Goal: Task Accomplishment & Management: Use online tool/utility

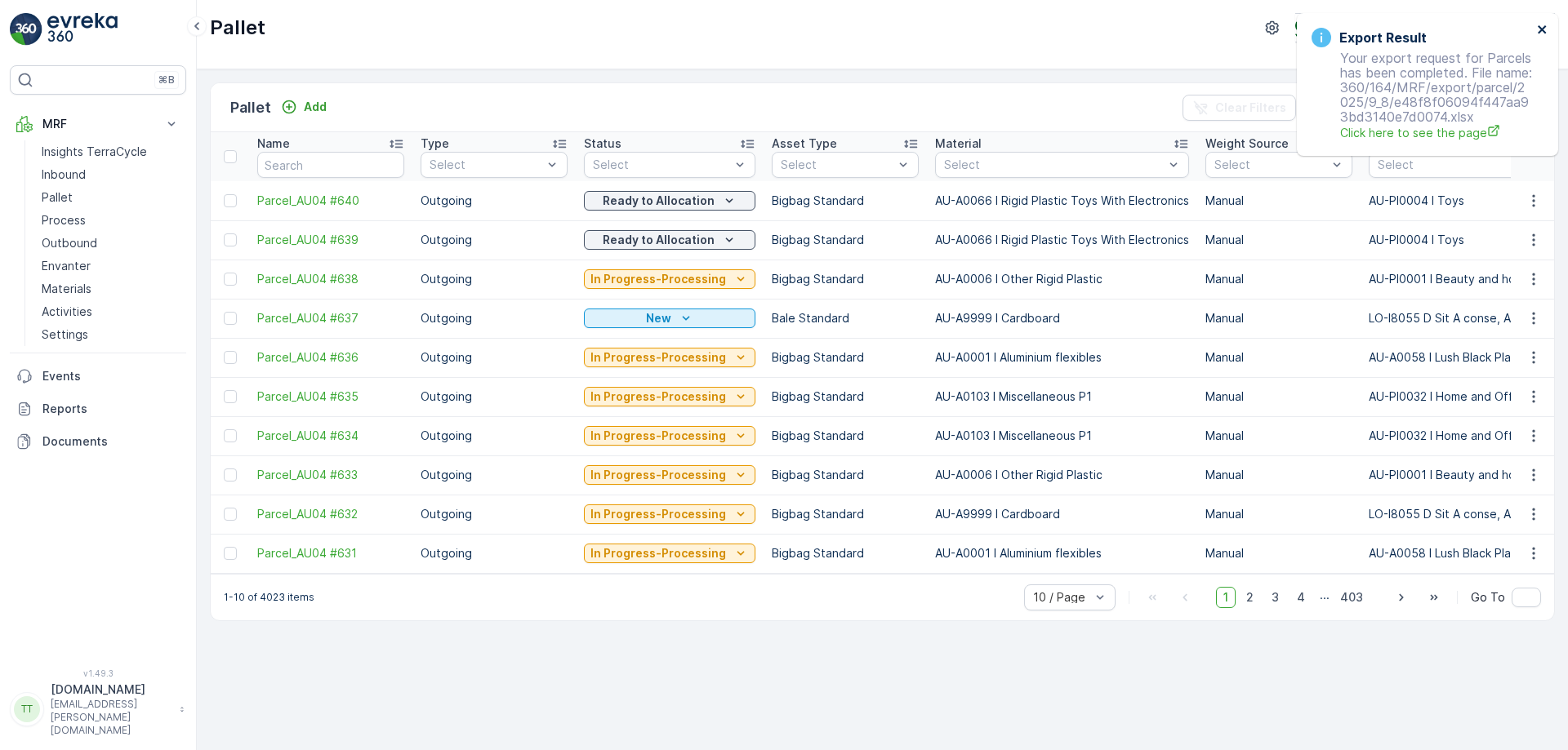
click at [1545, 33] on icon "close" at bounding box center [1541, 29] width 8 height 8
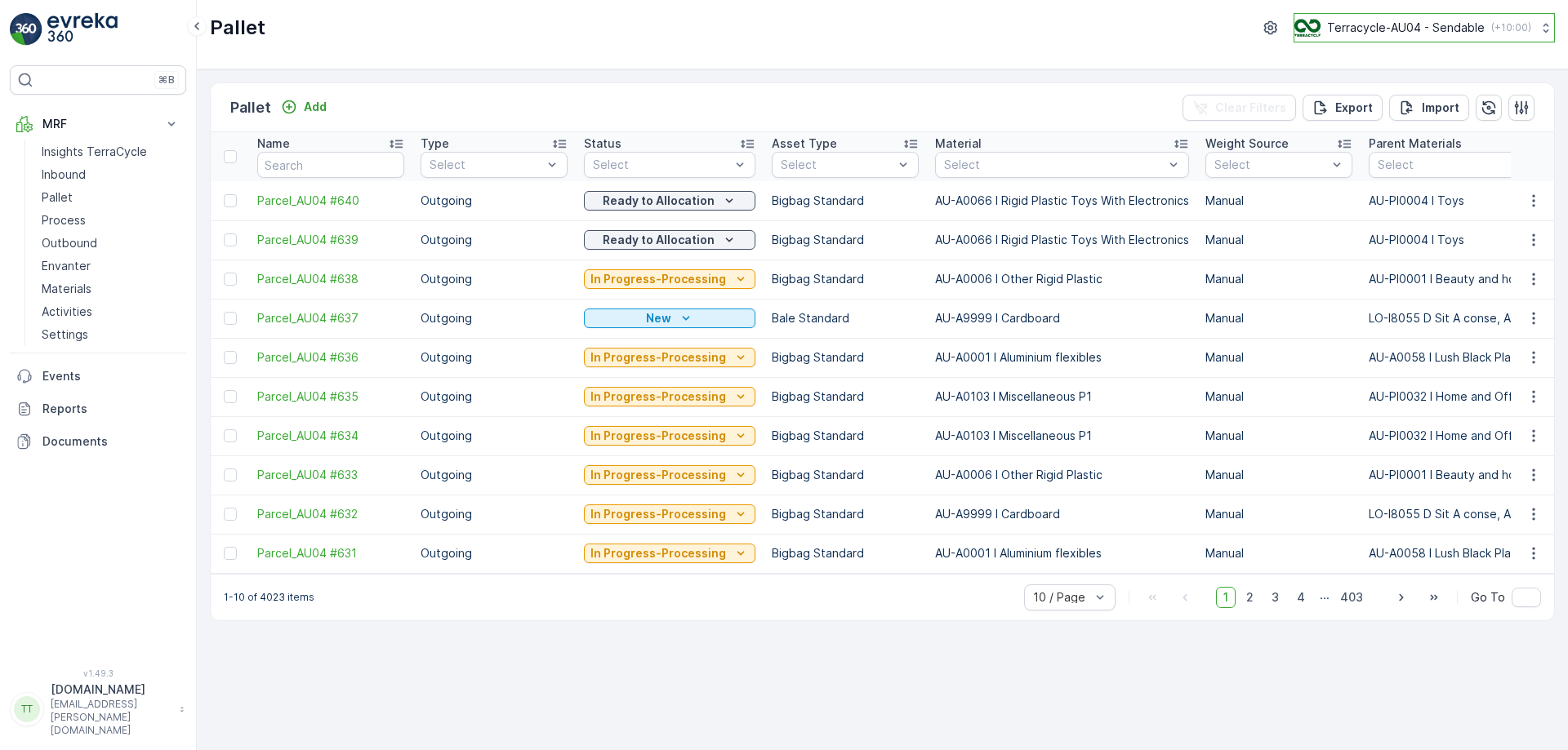
click at [1422, 22] on p "Terracycle-AU04 - Sendable" at bounding box center [1405, 28] width 157 height 16
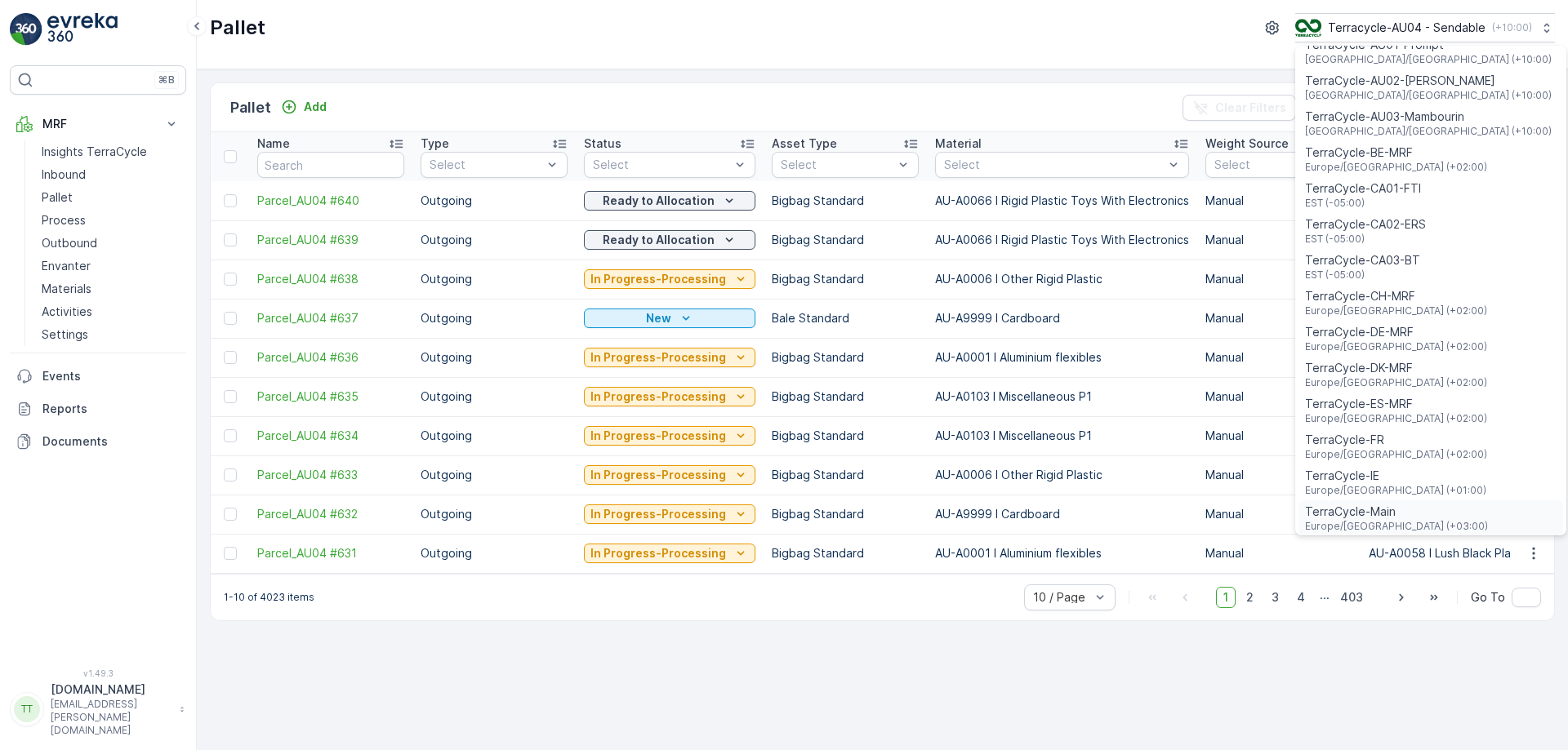
scroll to position [490, 0]
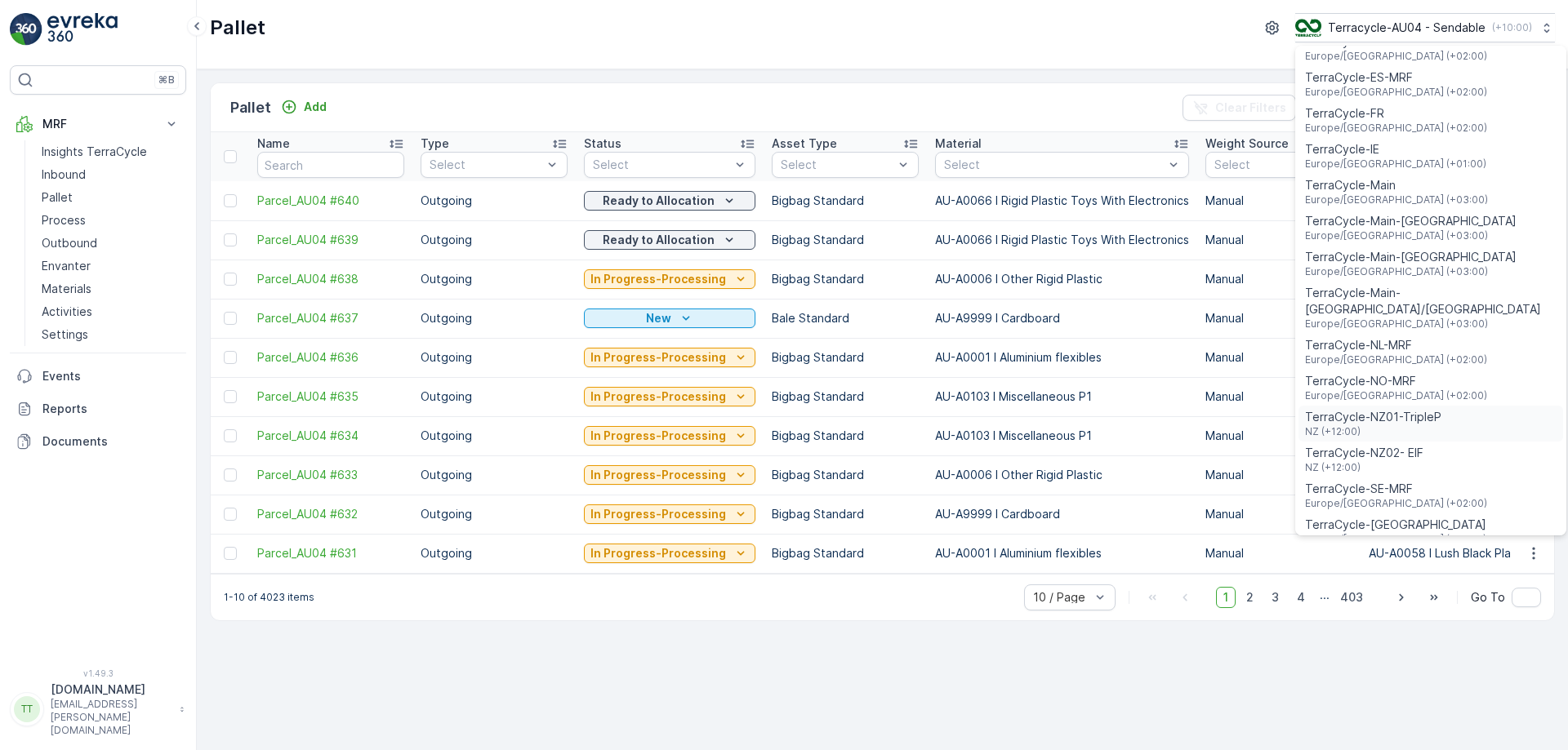
click at [1387, 409] on span "TerraCycle-NZ01-TripleP" at bounding box center [1374, 416] width 137 height 16
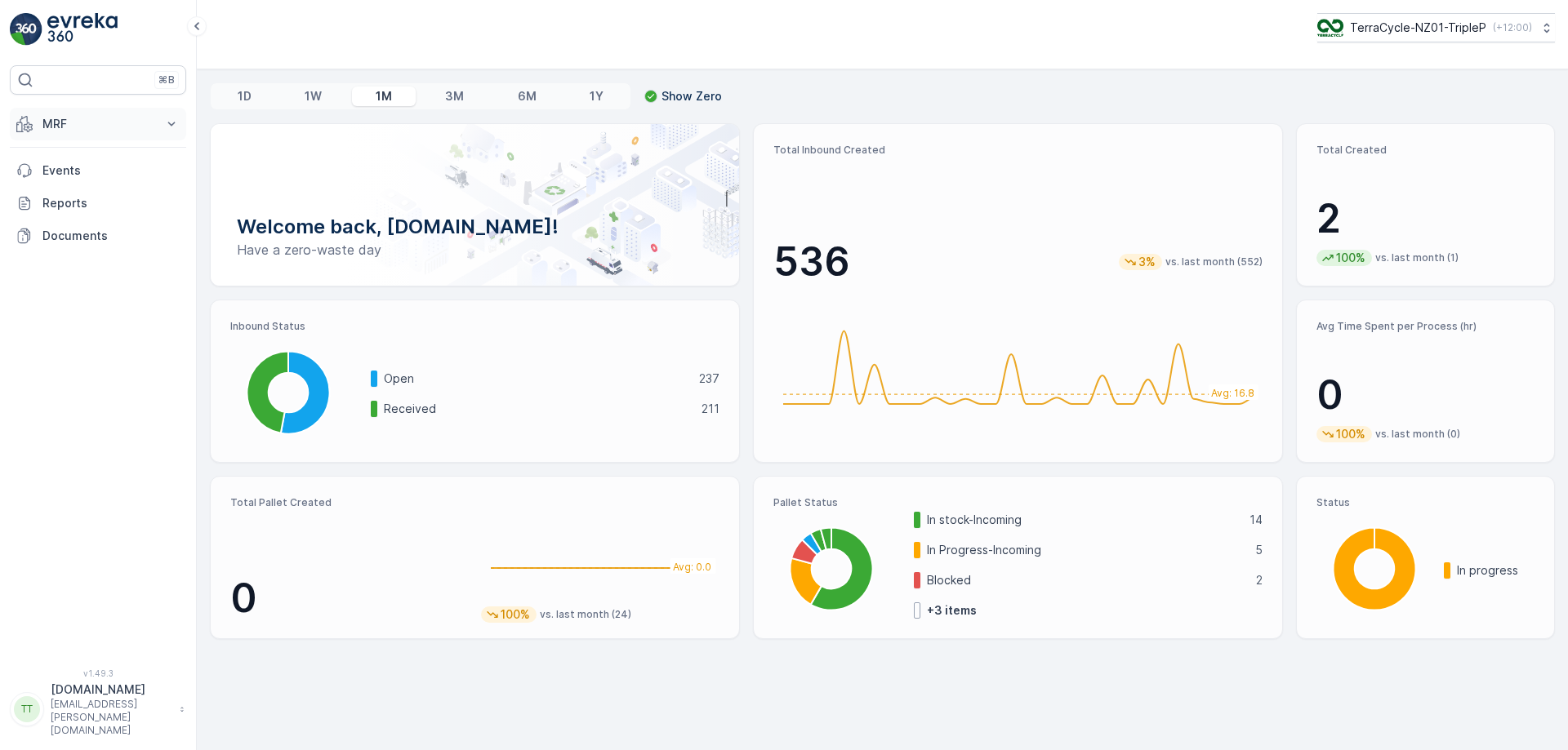
click at [100, 110] on button "MRF" at bounding box center [98, 124] width 176 height 33
click at [94, 214] on link "Process" at bounding box center [111, 220] width 151 height 22
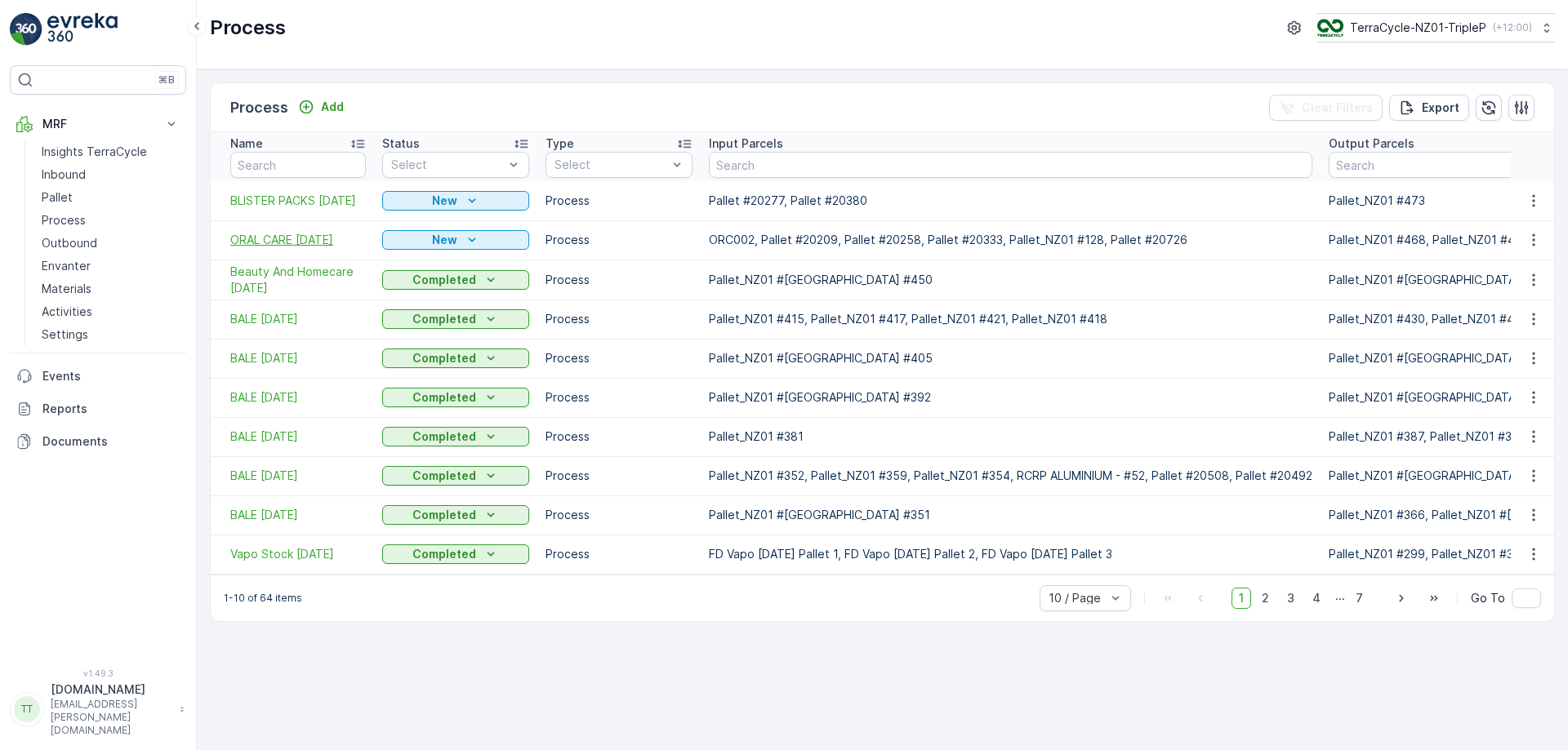
click at [271, 239] on span "ORAL CARE 8/09/2025" at bounding box center [297, 239] width 136 height 16
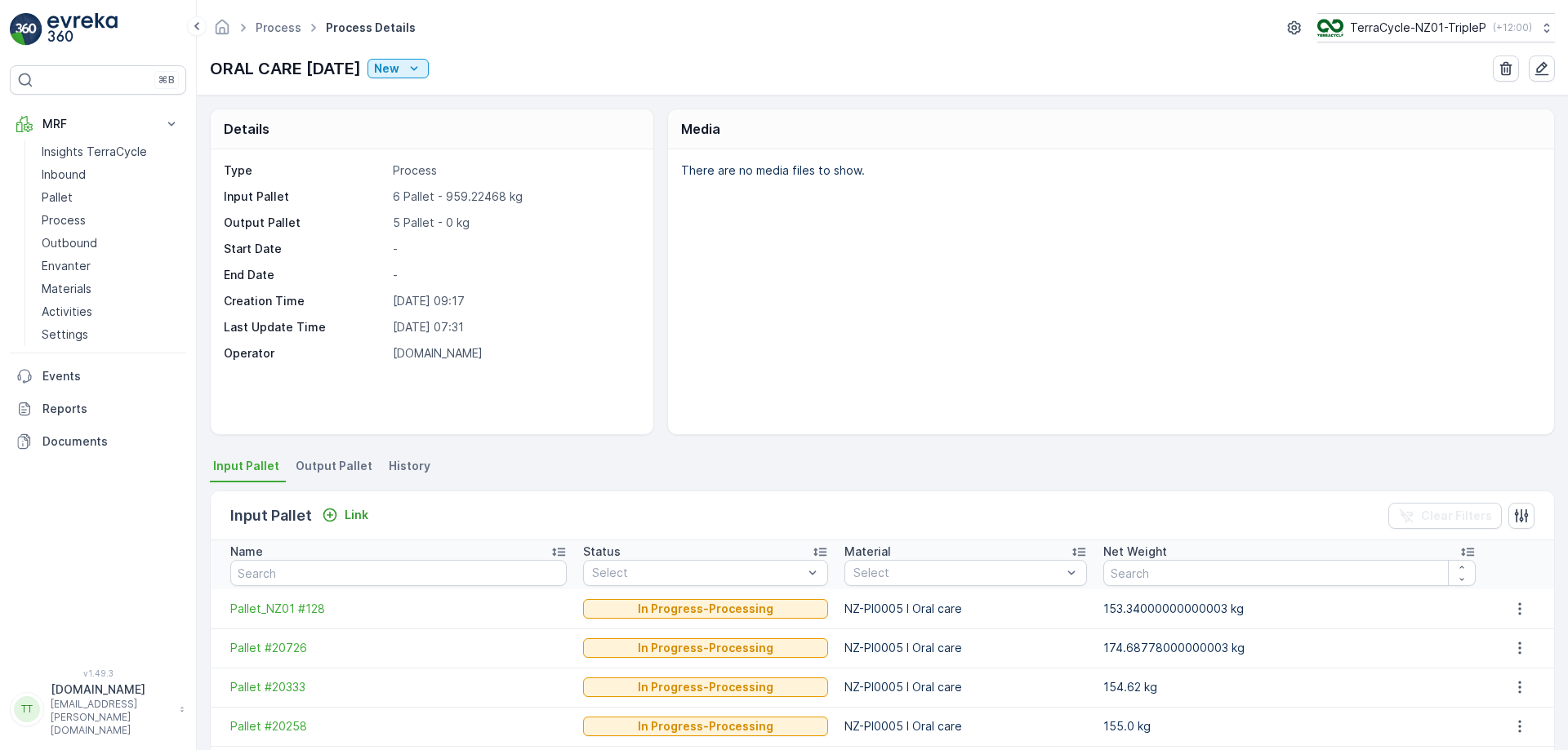
click at [321, 454] on div "Details Type Process Input Pallet 6 Pallet - 959.22468 kg Output Pallet 5 Palle…" at bounding box center [883, 423] width 1371 height 655
click at [322, 456] on li "Output Pallet" at bounding box center [335, 468] width 86 height 28
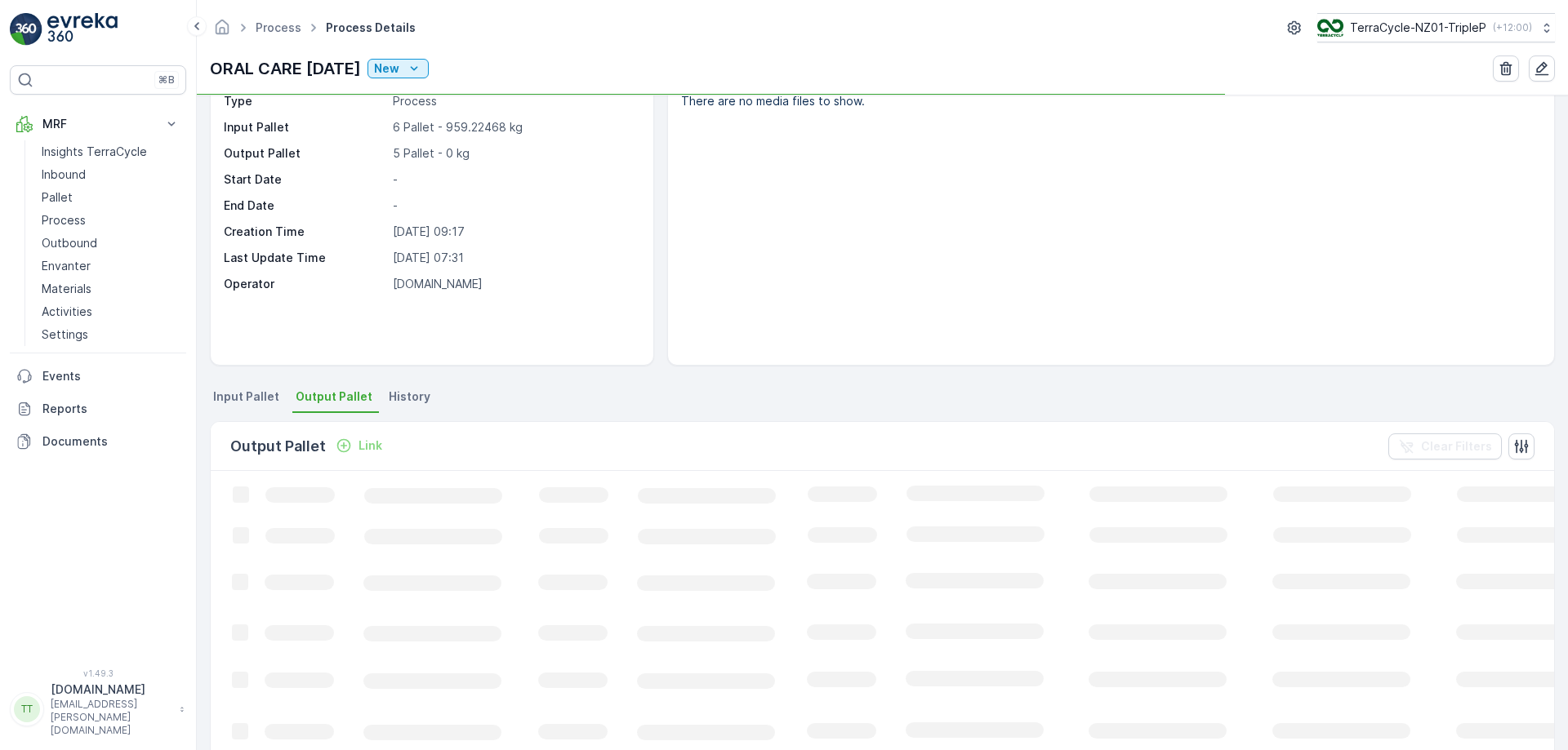
scroll to position [163, 0]
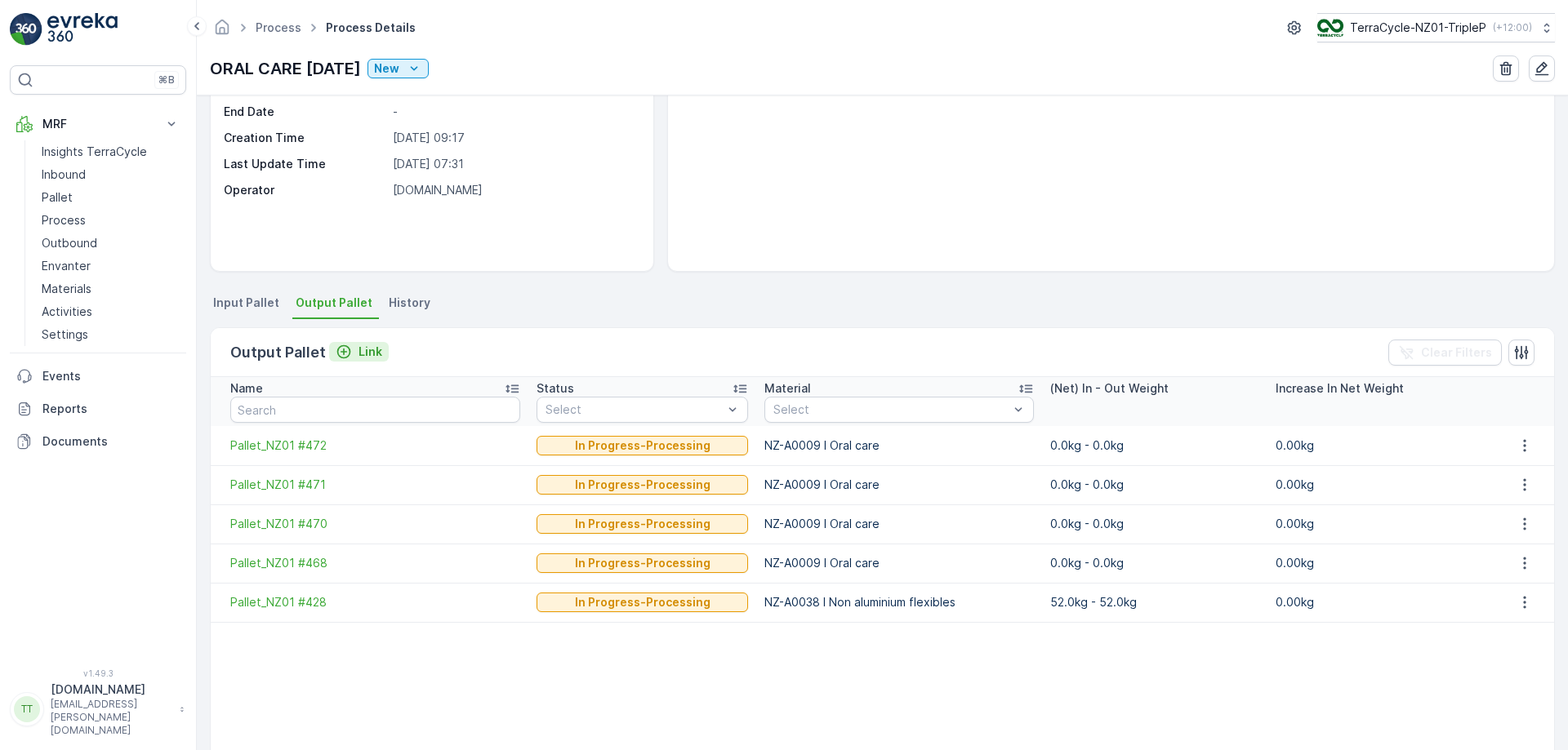
click at [367, 345] on p "Link" at bounding box center [370, 352] width 23 height 16
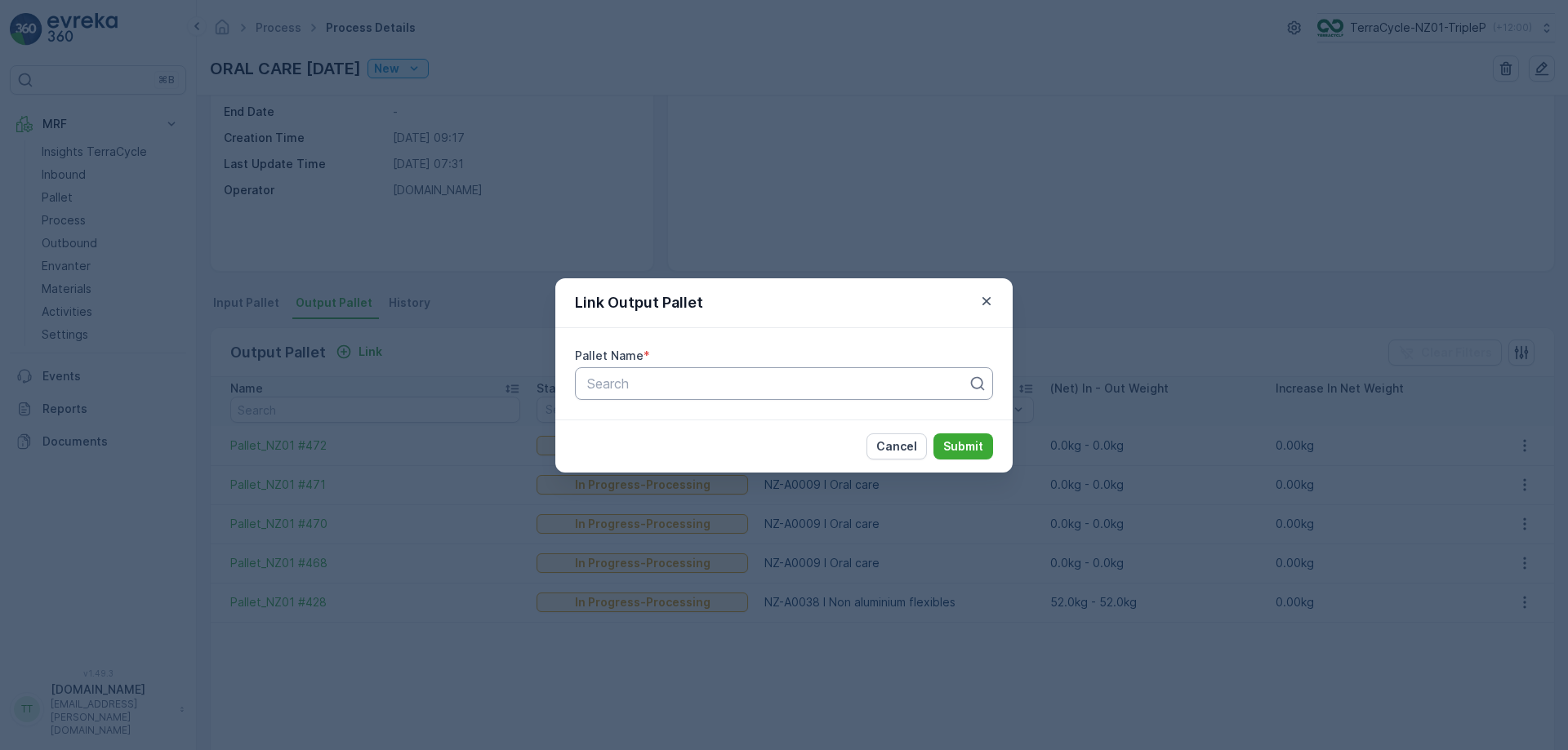
click at [618, 384] on div at bounding box center [777, 384] width 384 height 15
paste input "Pallet_NZ01 #469"
type input "Pallet_NZ01 #469"
click at [775, 387] on div at bounding box center [777, 384] width 384 height 15
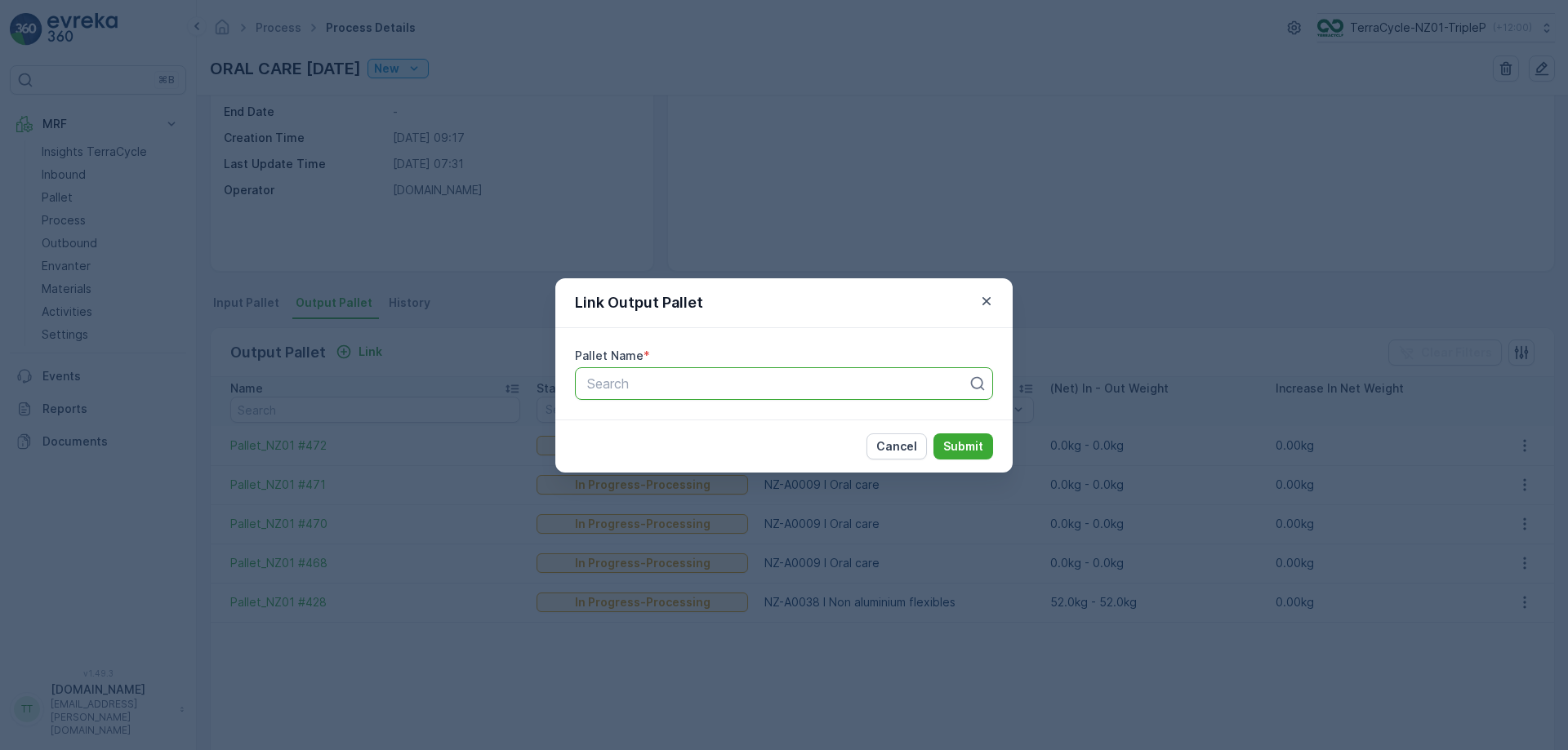
paste input "Pallet_NZ01 #469"
type input "Pallet_NZ01 #469"
click at [724, 430] on div "Pallet_NZ01 #469" at bounding box center [783, 423] width 398 height 15
click at [982, 451] on p "Submit" at bounding box center [963, 446] width 40 height 16
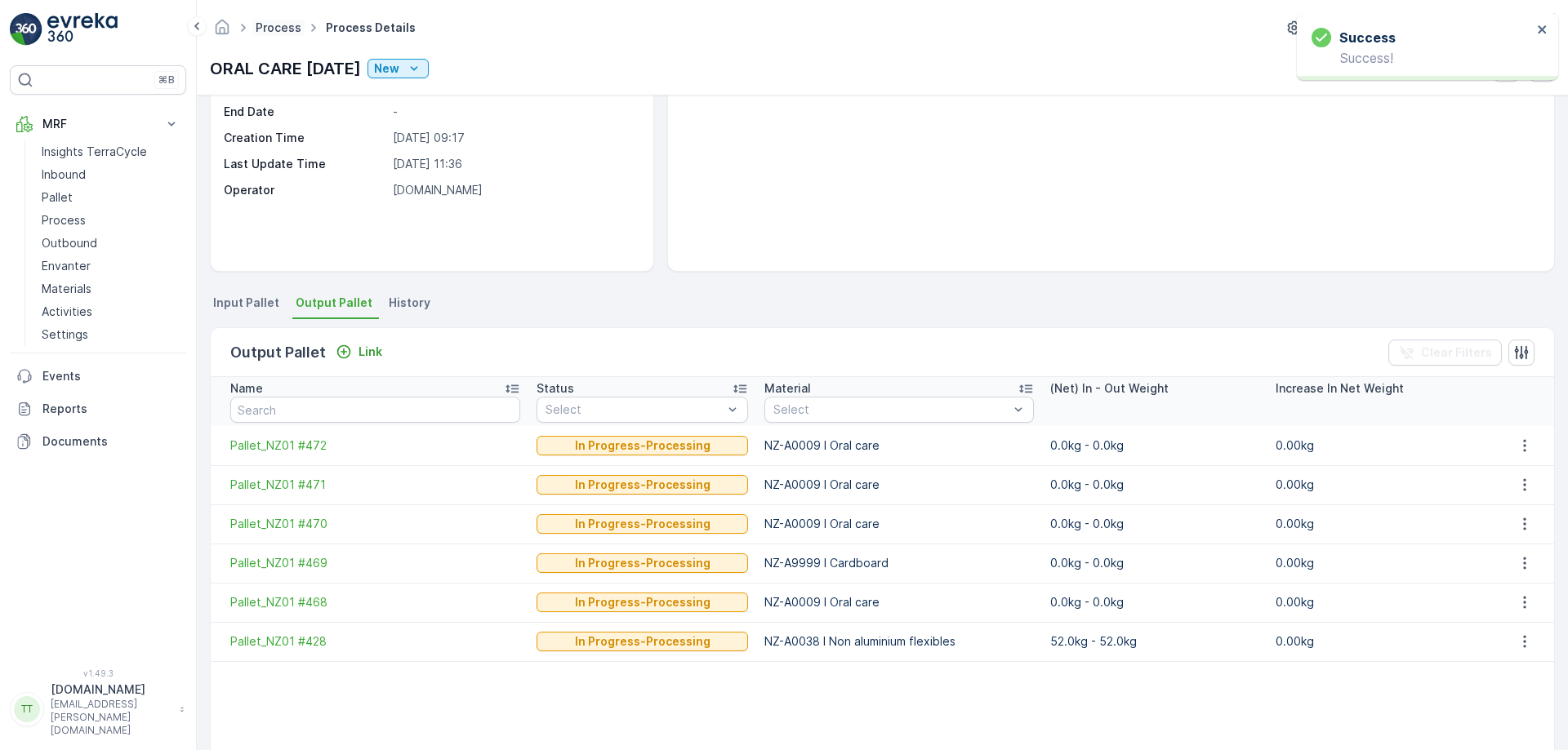
click at [270, 34] on link "Process" at bounding box center [278, 28] width 46 height 14
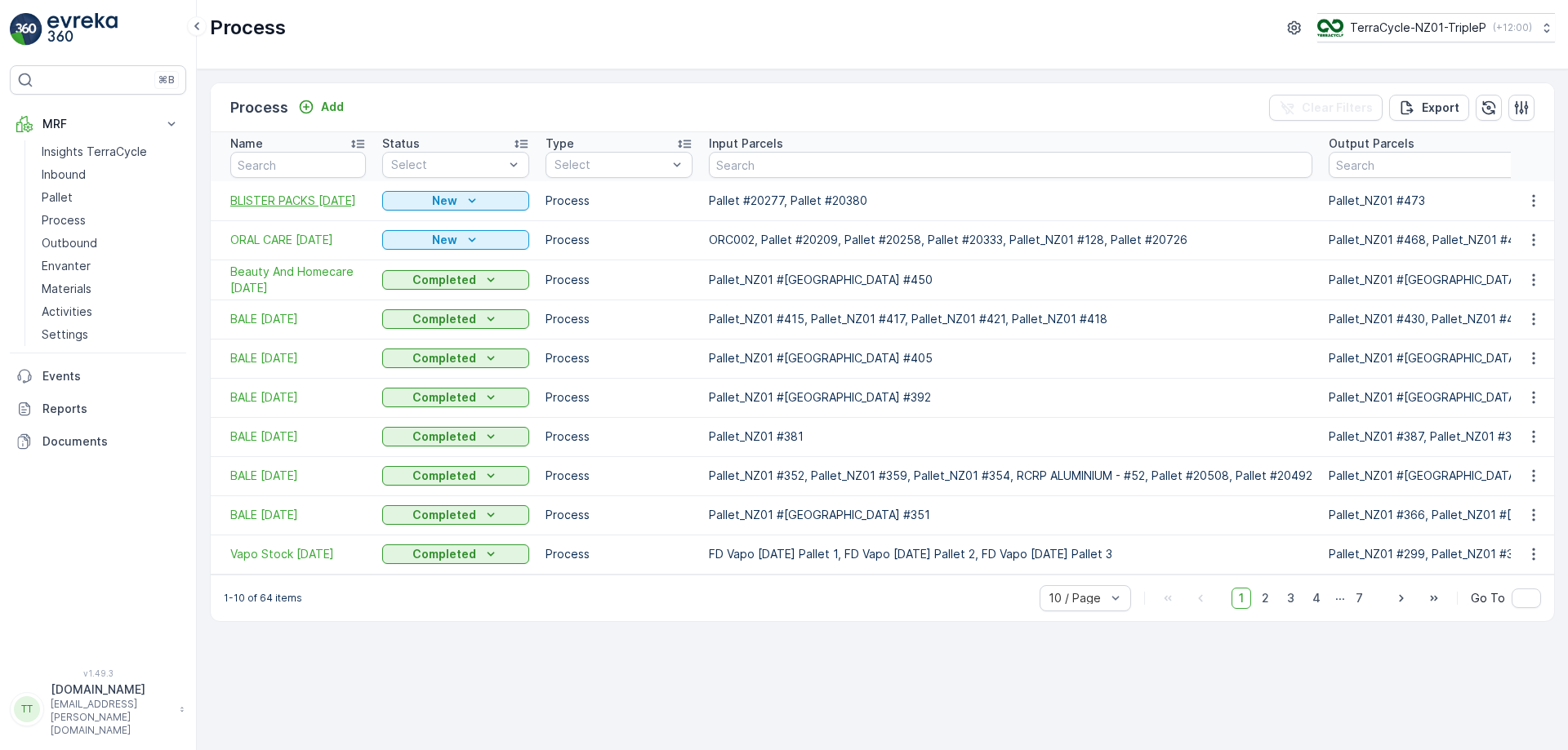
click at [277, 193] on span "BLISTER PACKS 8/09/2025" at bounding box center [297, 200] width 136 height 16
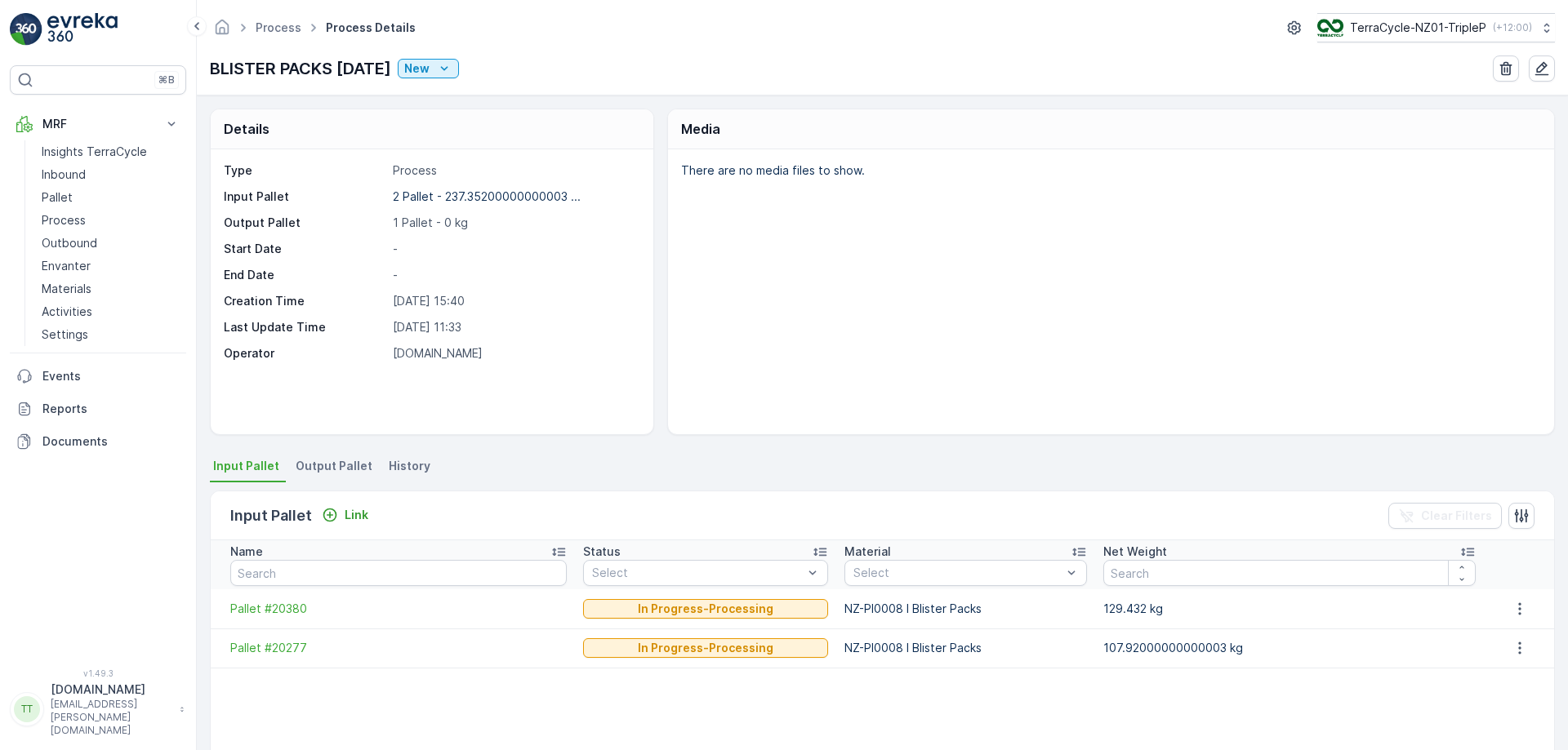
click at [311, 473] on span "Output Pallet" at bounding box center [334, 466] width 77 height 16
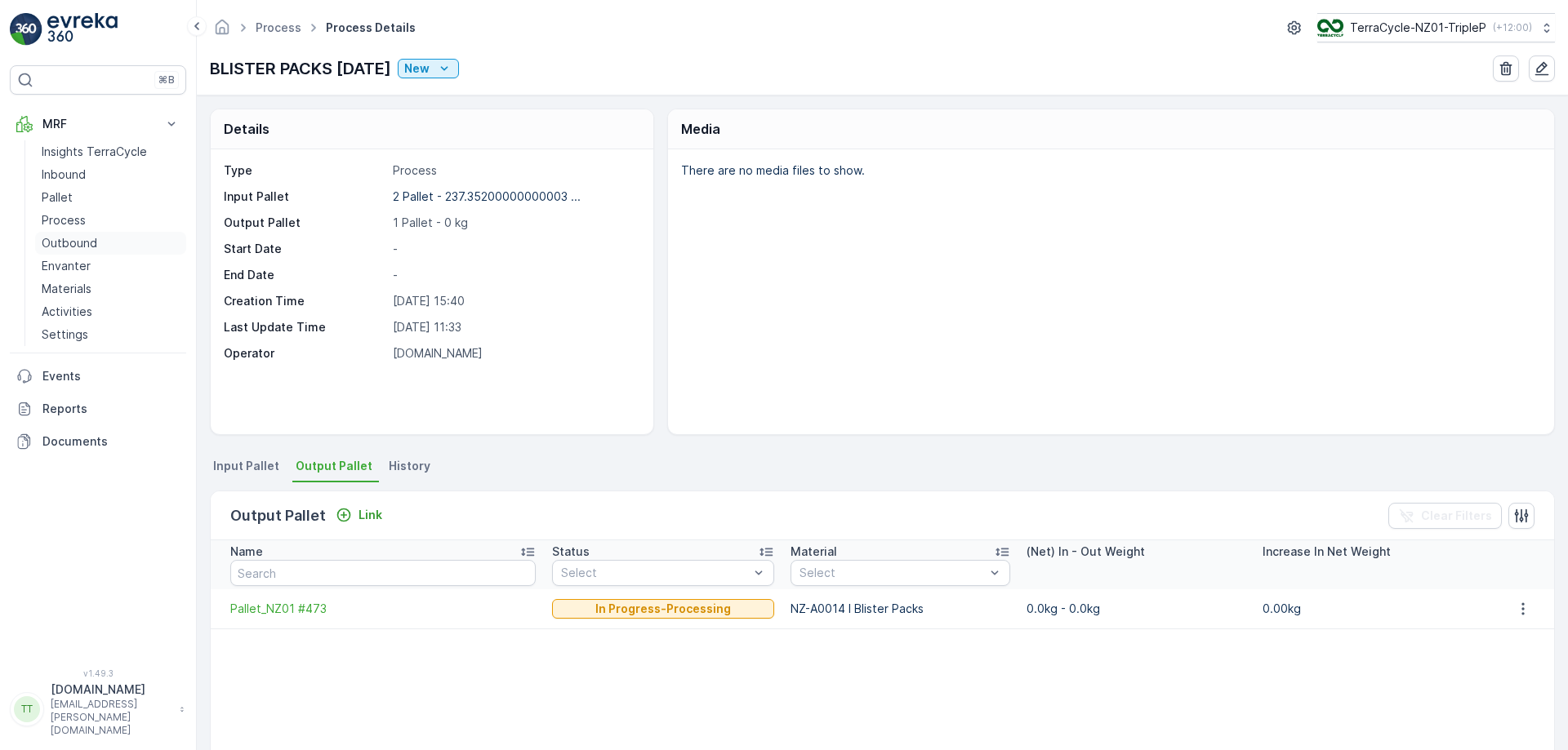
click at [76, 236] on p "Outbound" at bounding box center [69, 243] width 55 height 16
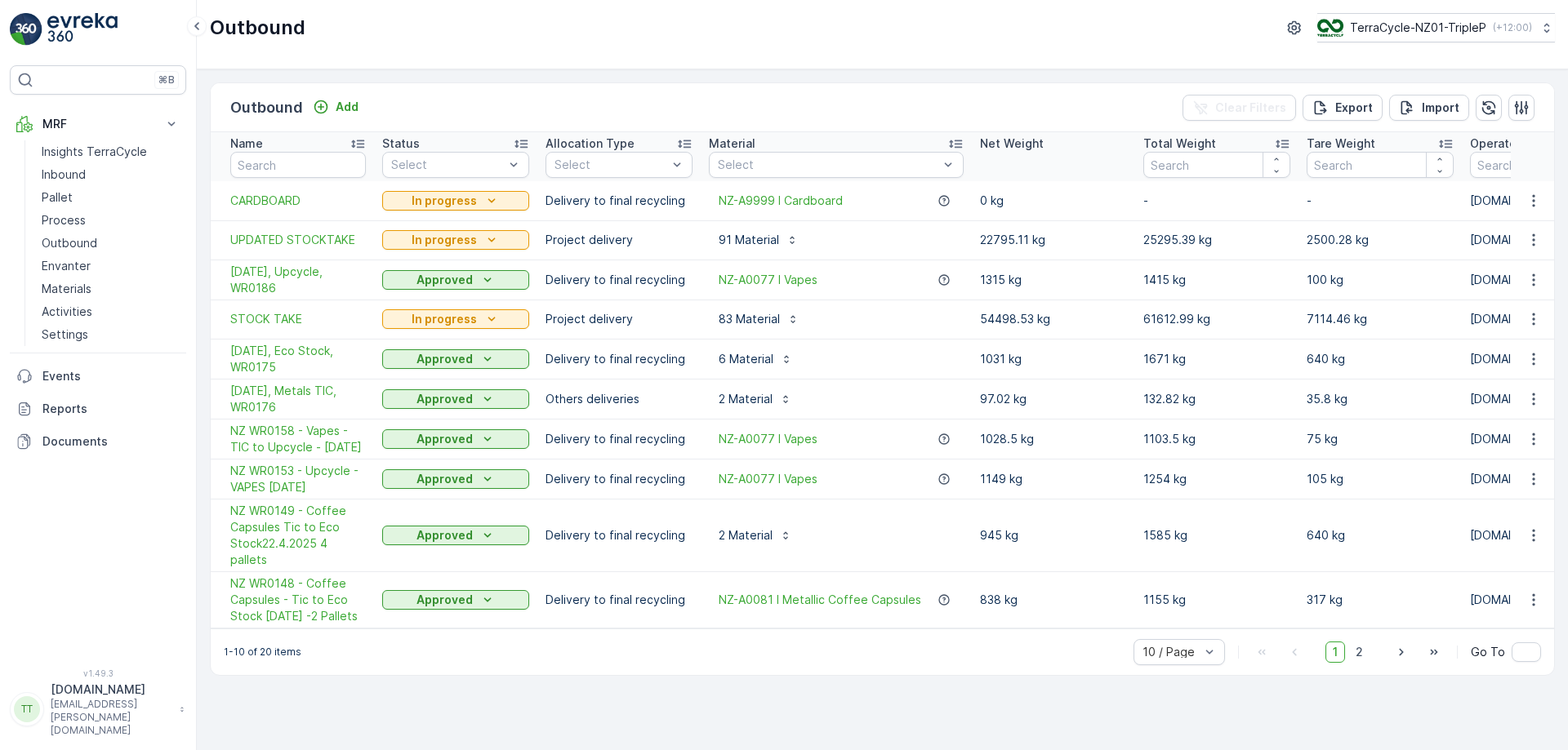
click at [856, 52] on div "Outbound TerraCycle-NZ01-TripleP ( +12:00 )" at bounding box center [883, 35] width 1371 height 69
click at [84, 223] on p "Process" at bounding box center [63, 220] width 44 height 16
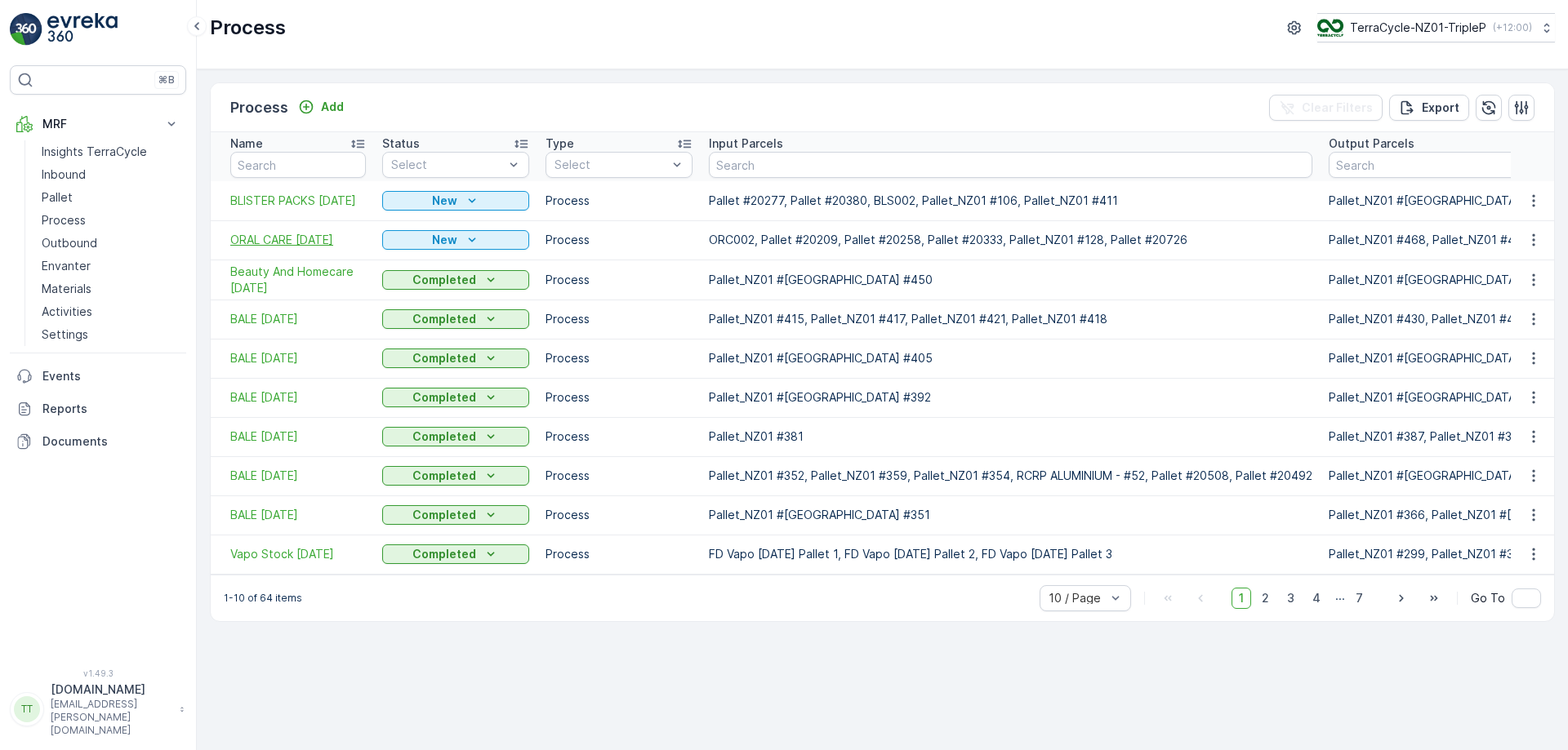
click at [265, 234] on span "ORAL CARE 8/09/2025" at bounding box center [297, 239] width 136 height 16
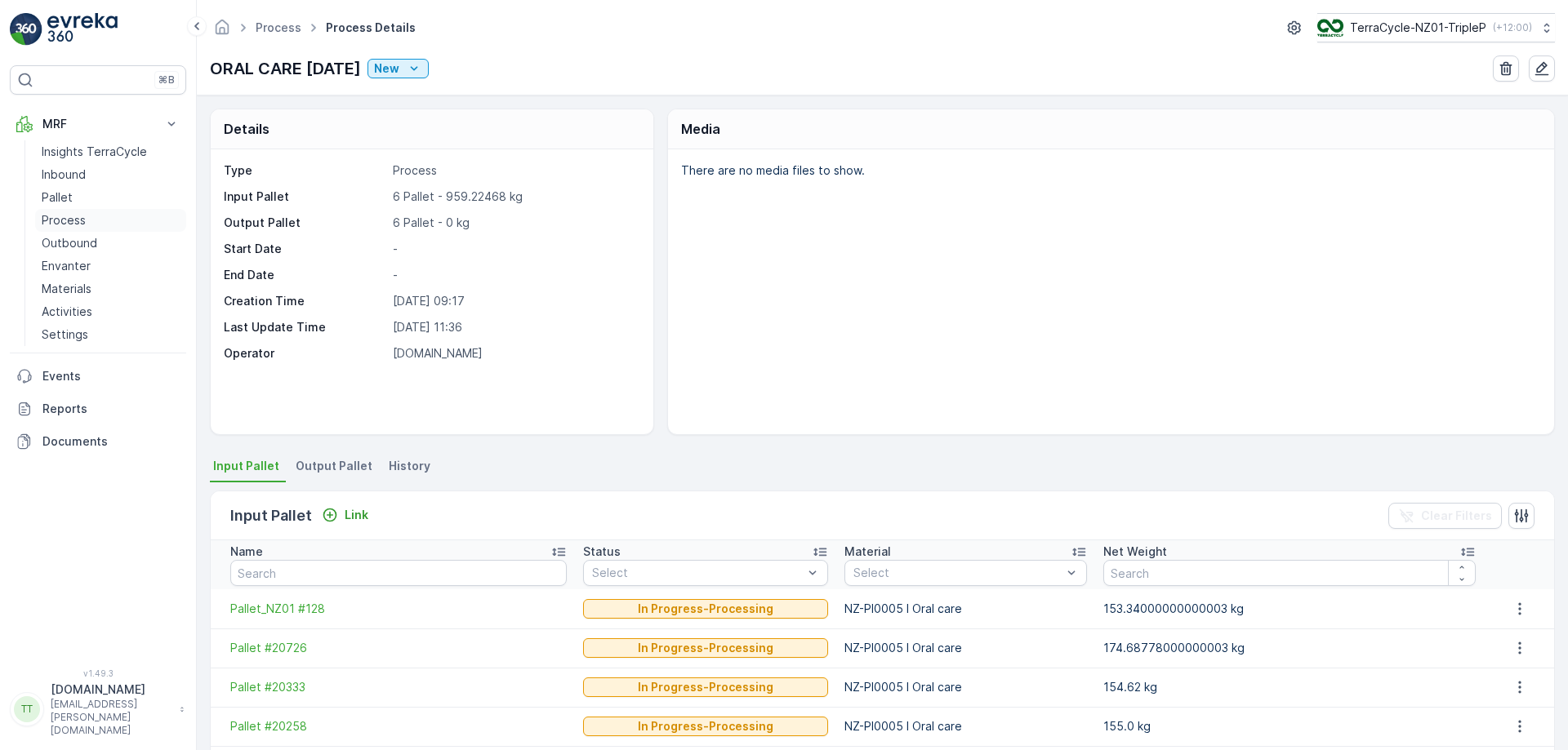
click at [67, 216] on p "Process" at bounding box center [63, 220] width 44 height 16
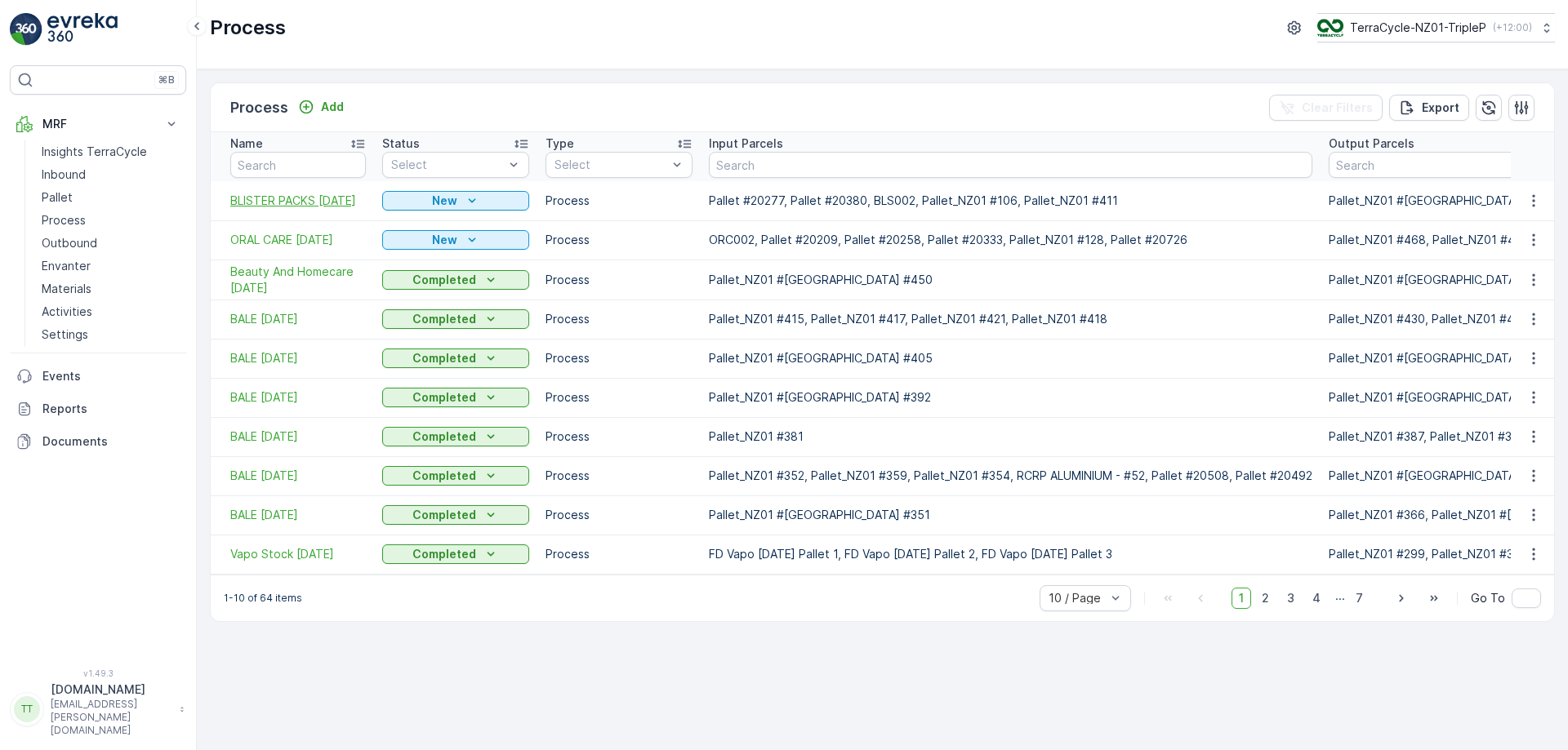
click at [251, 207] on span "BLISTER PACKS 8/09/2025" at bounding box center [297, 200] width 136 height 16
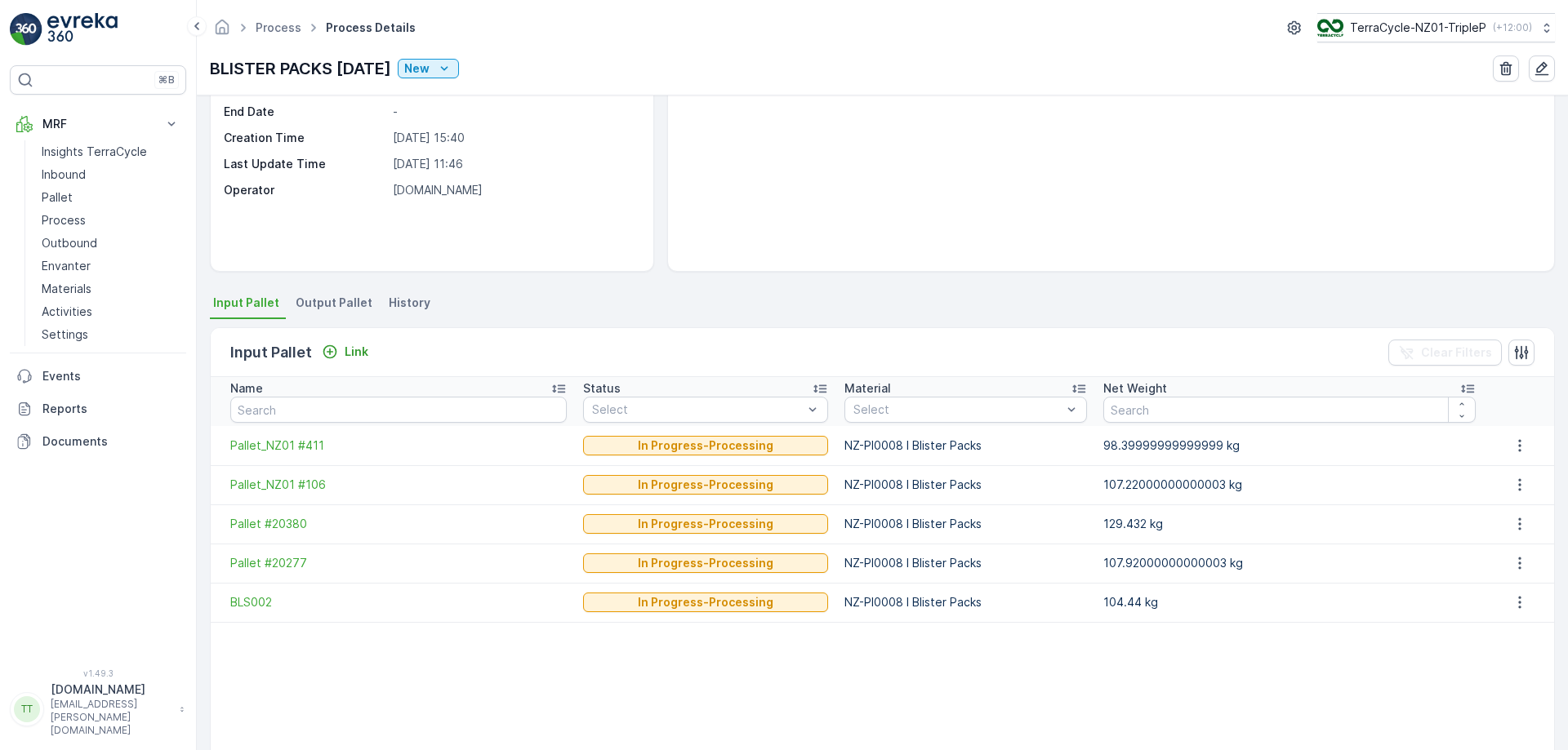
scroll to position [81, 0]
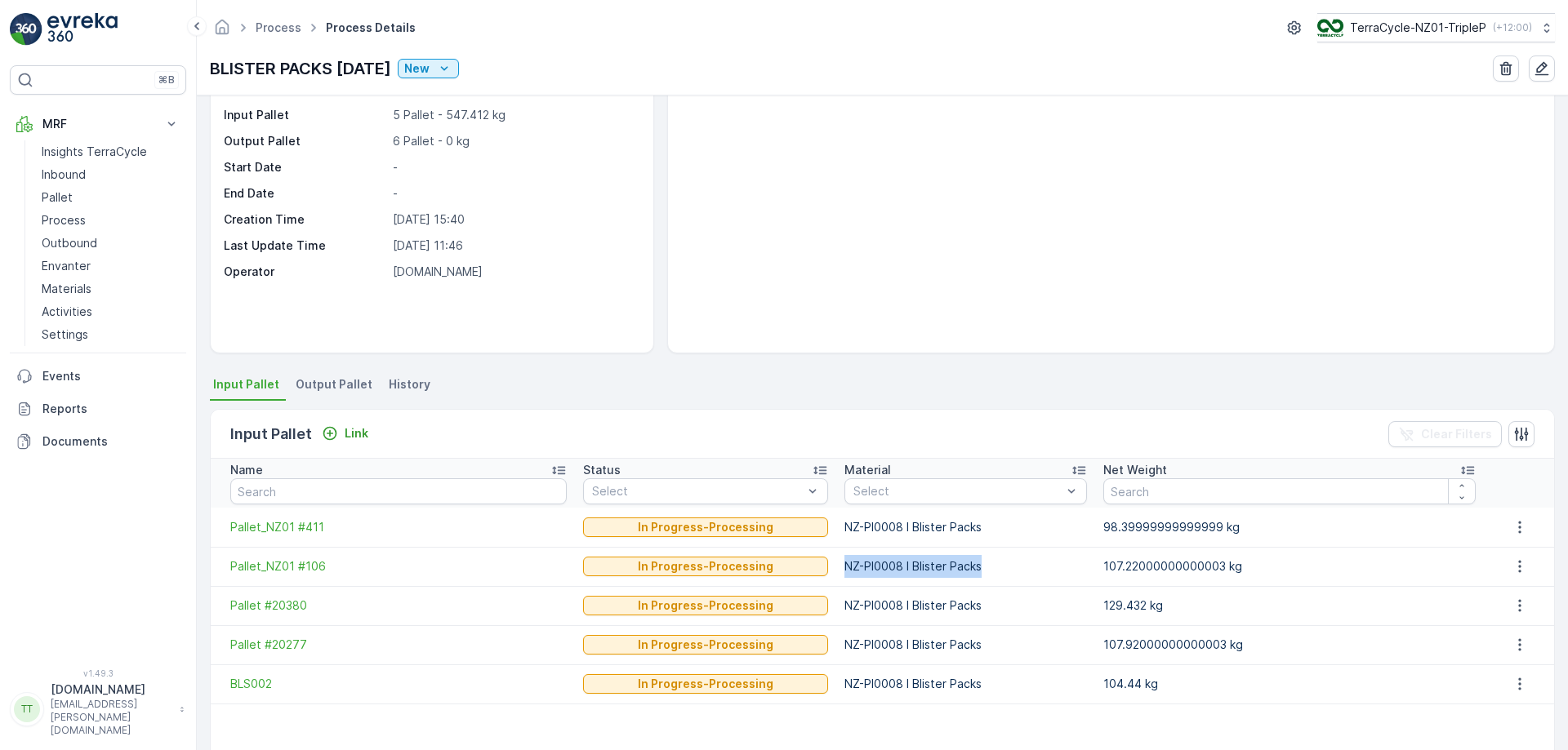
drag, startPoint x: 835, startPoint y: 569, endPoint x: 1027, endPoint y: 568, distance: 192.0
click at [1027, 568] on td "NZ-PI0008 I Blister Packs" at bounding box center [965, 566] width 258 height 39
copy td "NZ-PI0008 I Blister Packs"
click at [1517, 27] on p "( +12:00 )" at bounding box center [1511, 28] width 39 height 13
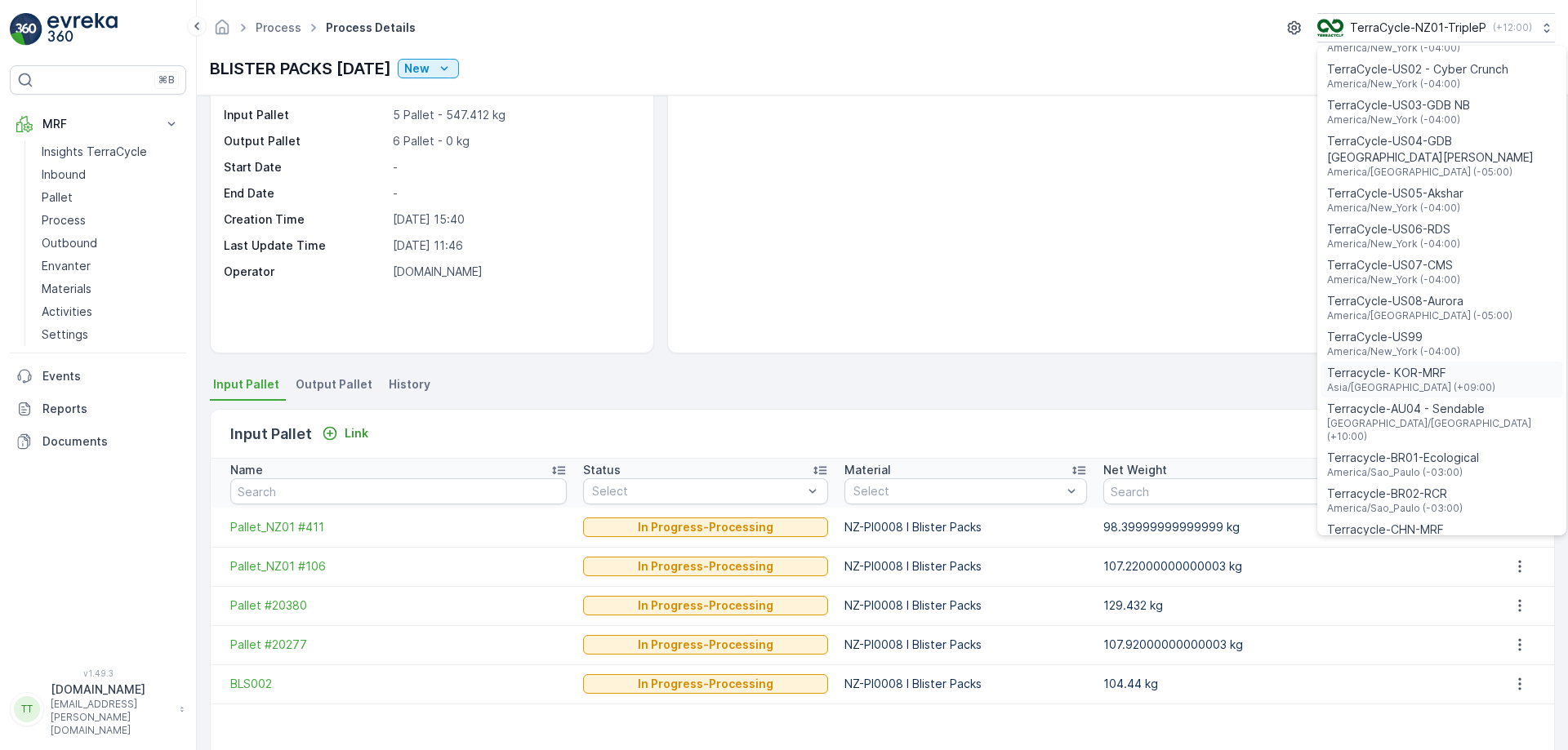
scroll to position [1173, 0]
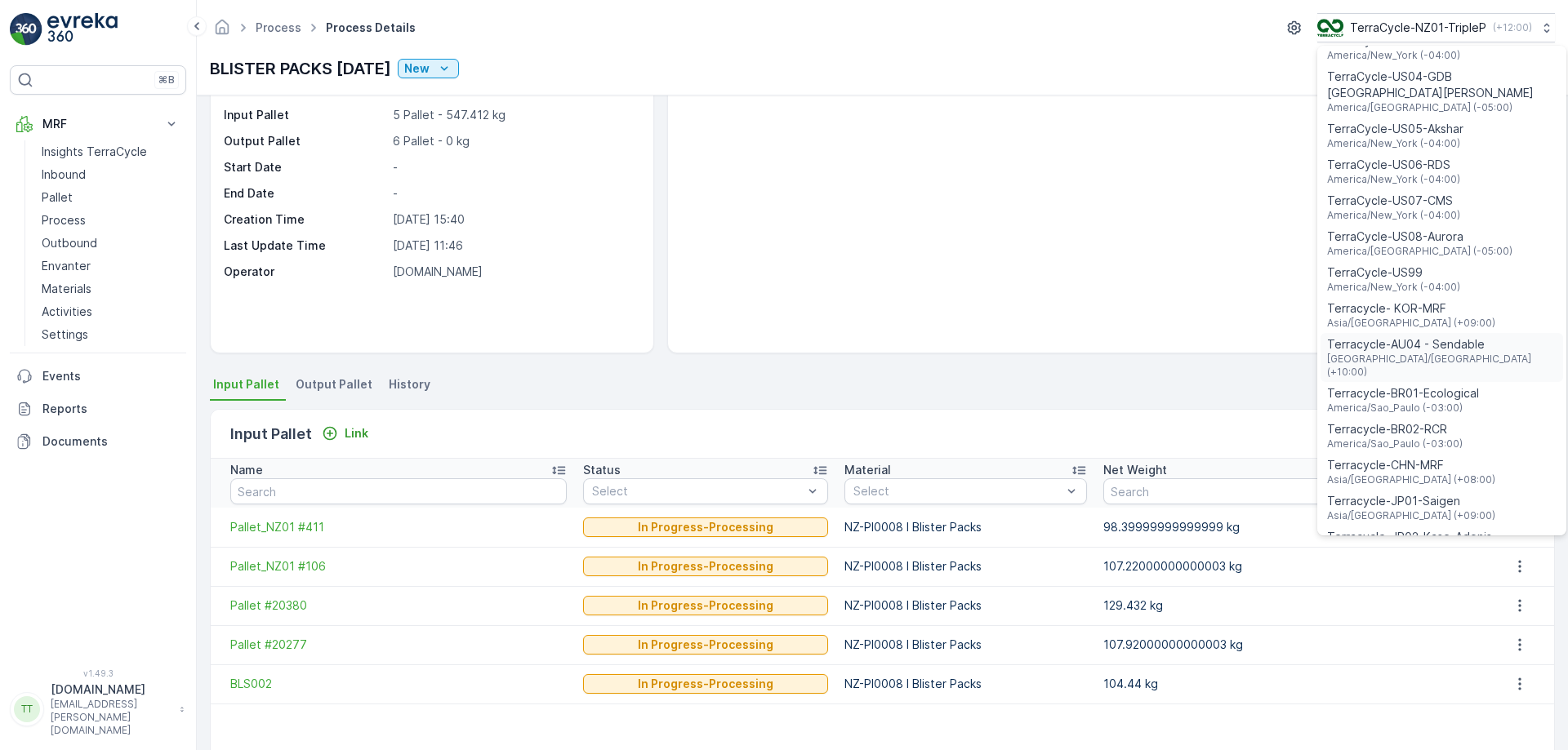
click at [1428, 353] on span "Australia/Sydney (+10:00)" at bounding box center [1441, 365] width 229 height 26
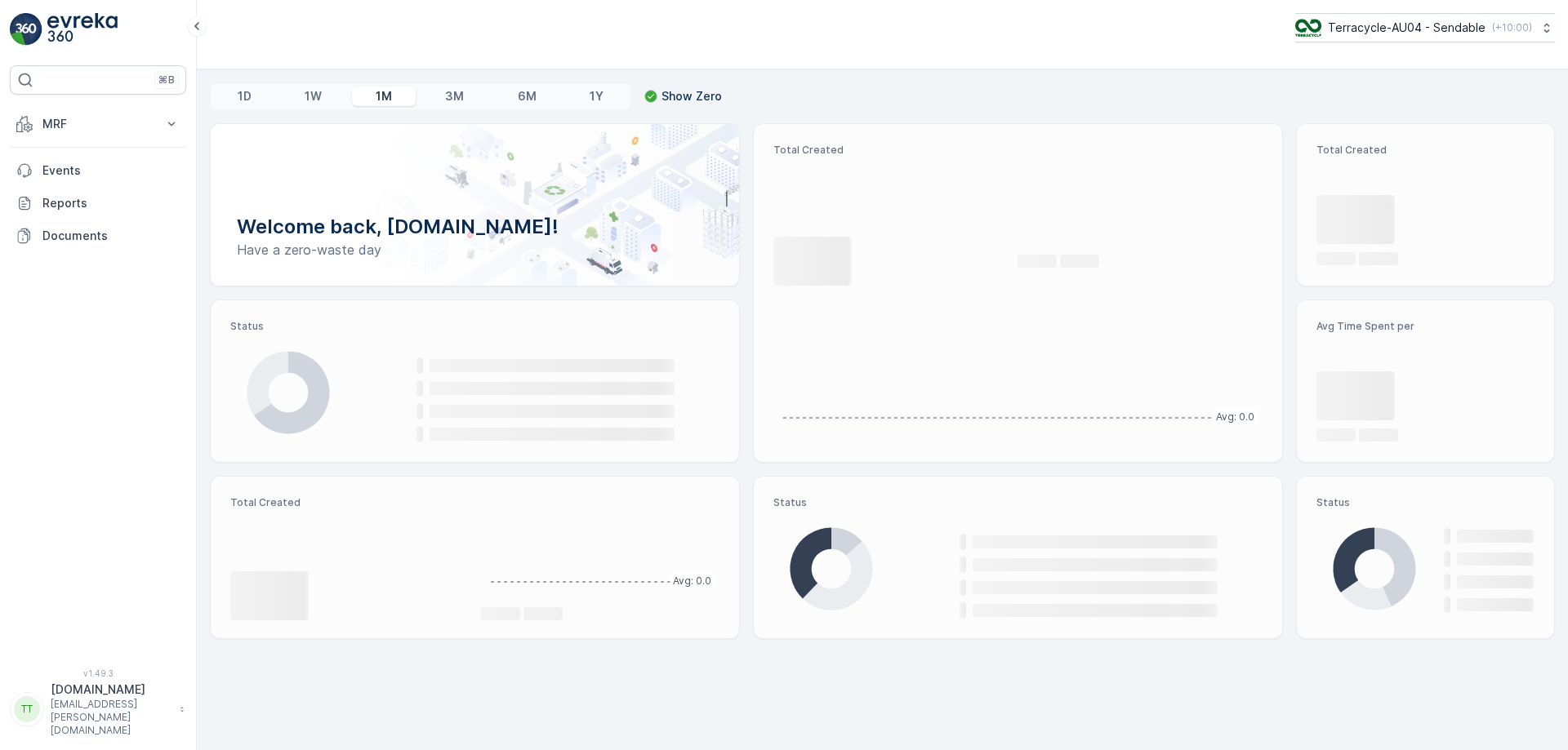
click at [156, 122] on button "MRF" at bounding box center [98, 124] width 176 height 33
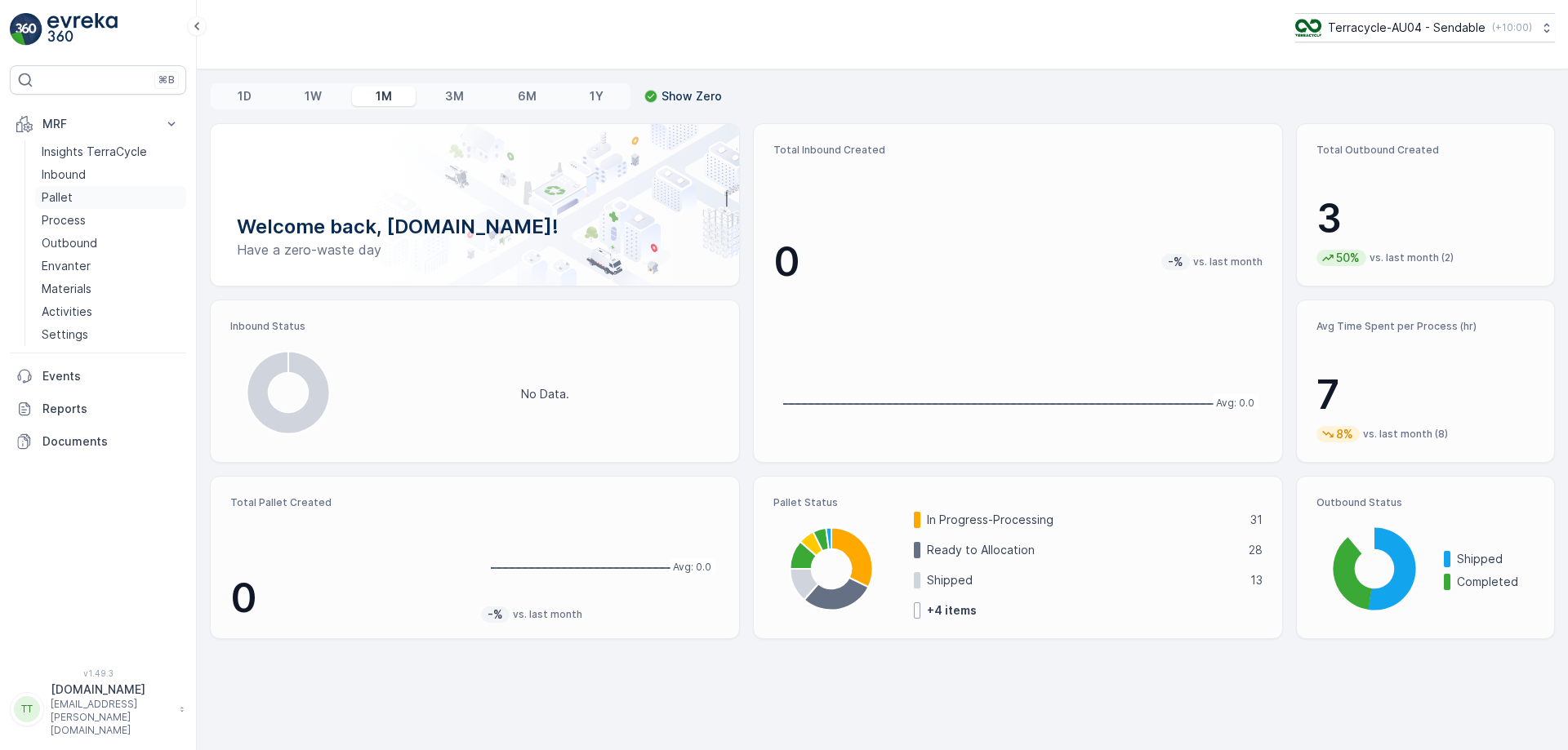
click at [63, 204] on p "Pallet" at bounding box center [57, 197] width 31 height 16
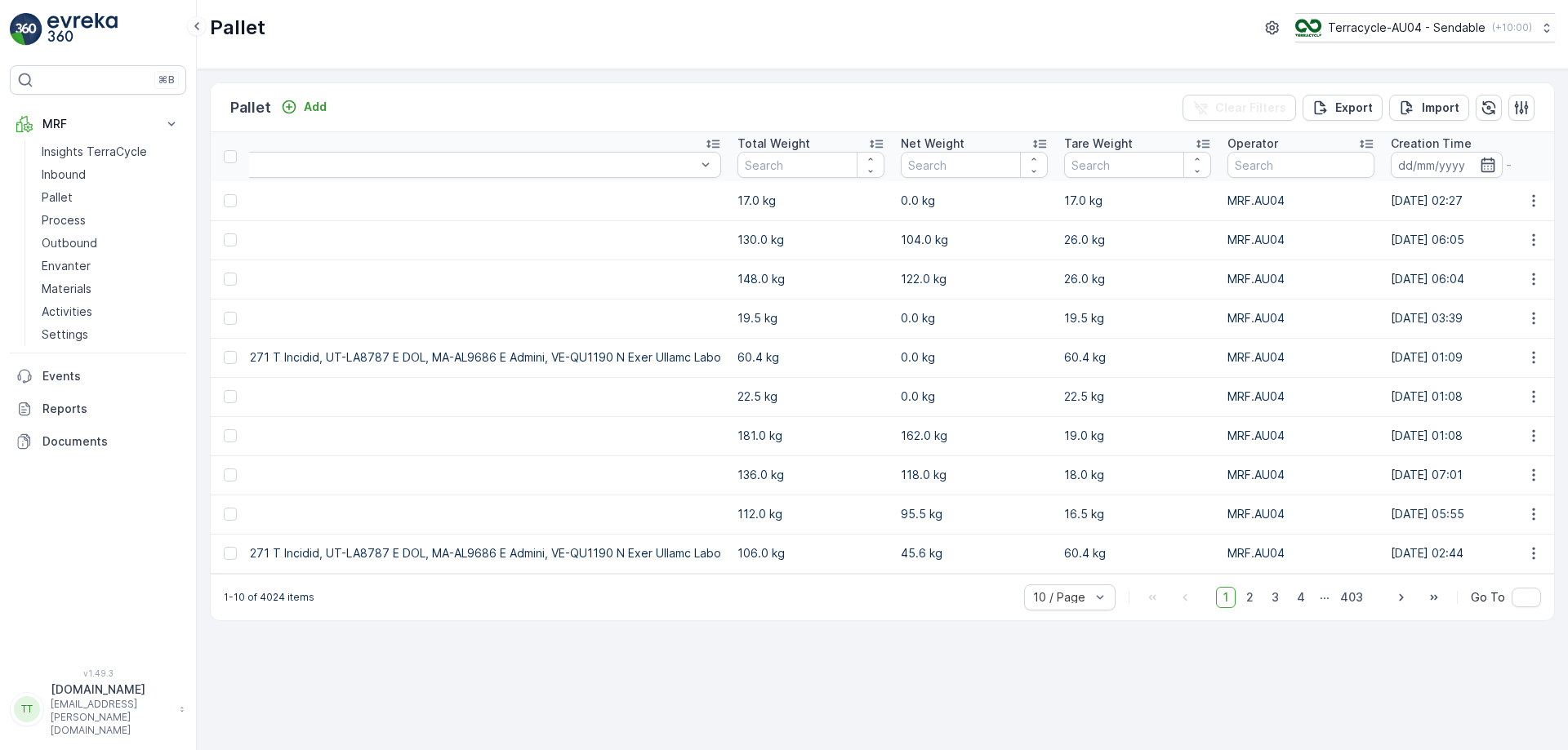
scroll to position [0, 6697]
click at [1479, 157] on icon "button" at bounding box center [1487, 164] width 16 height 16
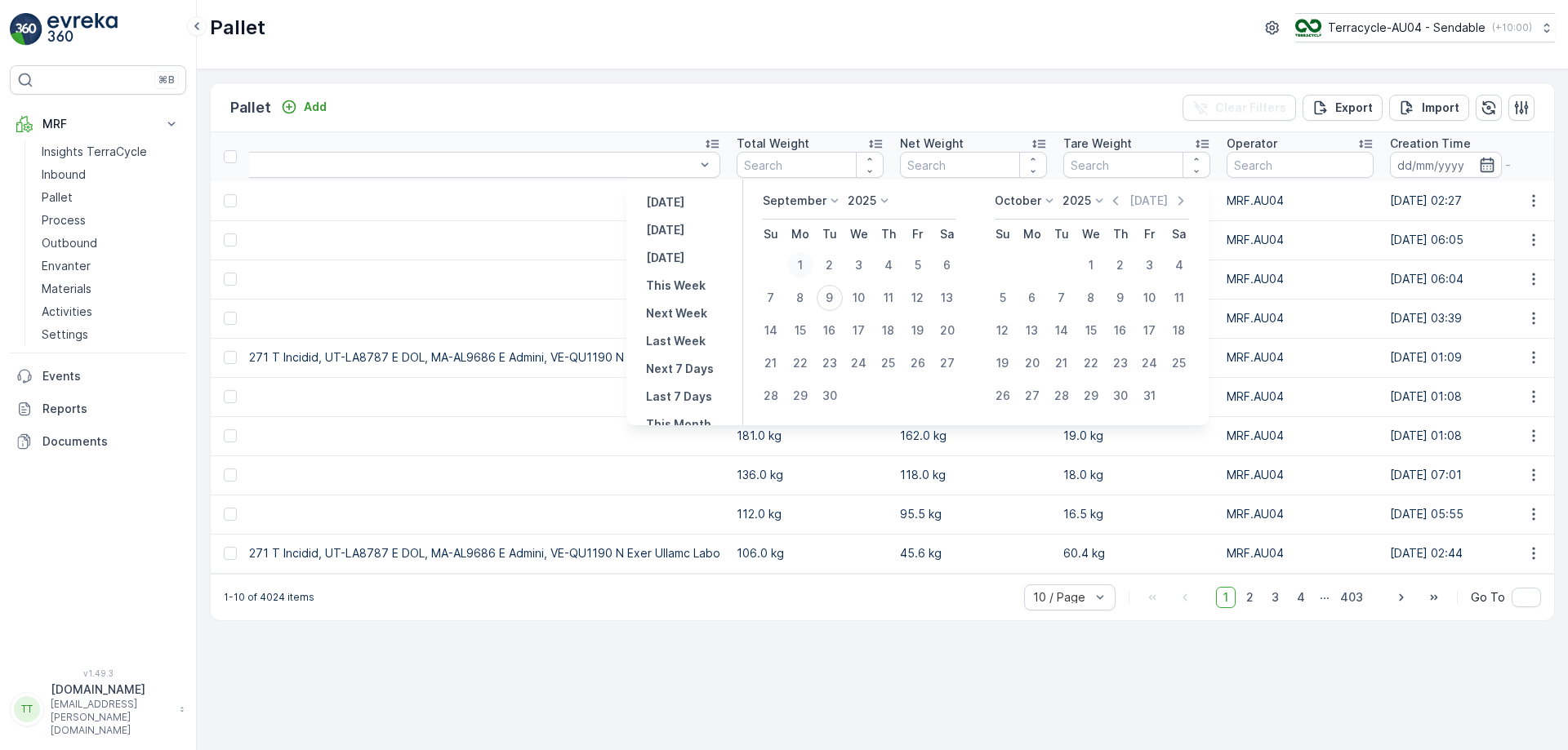
click at [800, 260] on div "1" at bounding box center [800, 265] width 26 height 26
type input "01.09.2025"
click at [800, 260] on div "1" at bounding box center [800, 265] width 26 height 26
type input "01.09.2025"
click at [776, 294] on div "7" at bounding box center [771, 298] width 26 height 26
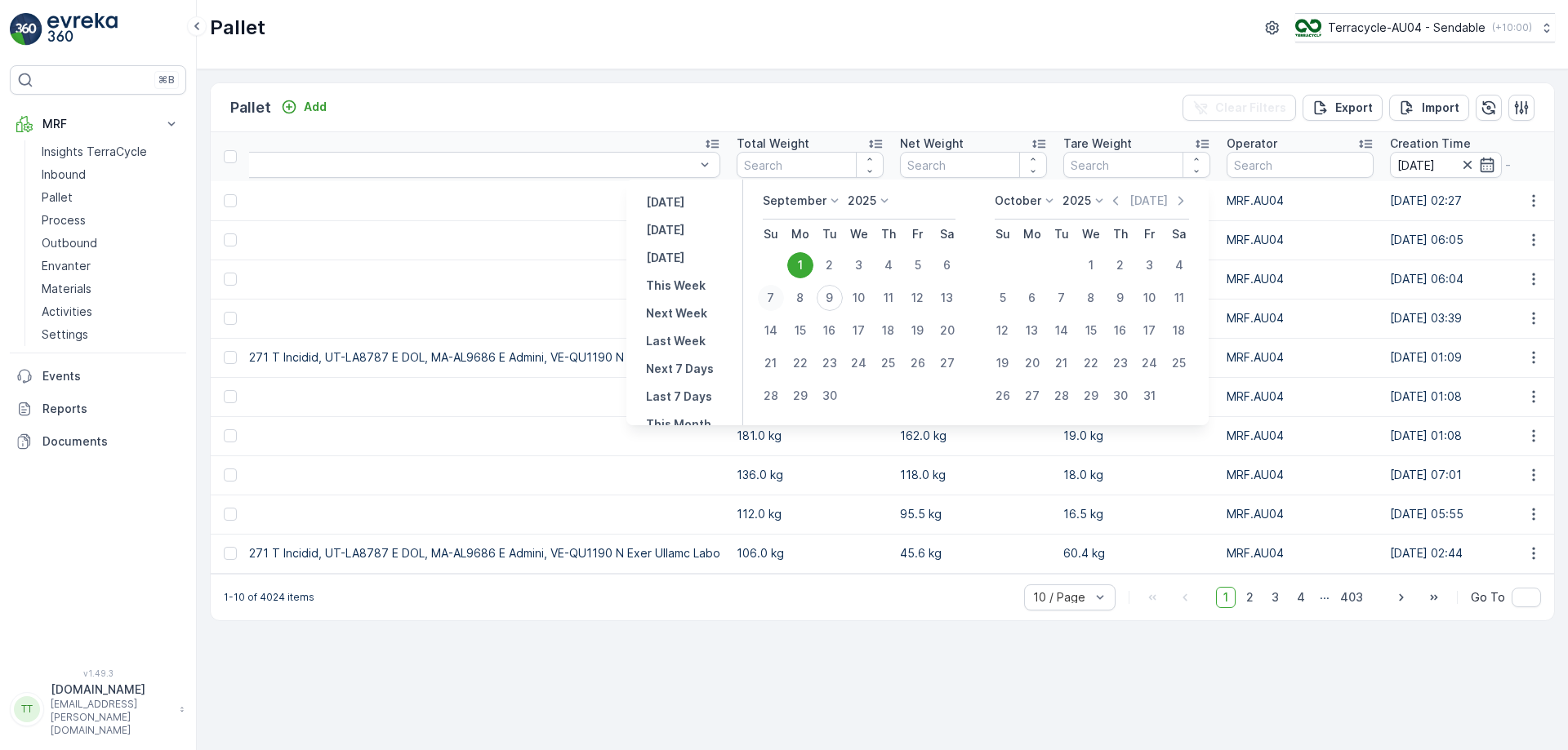
type input "07.09.2025"
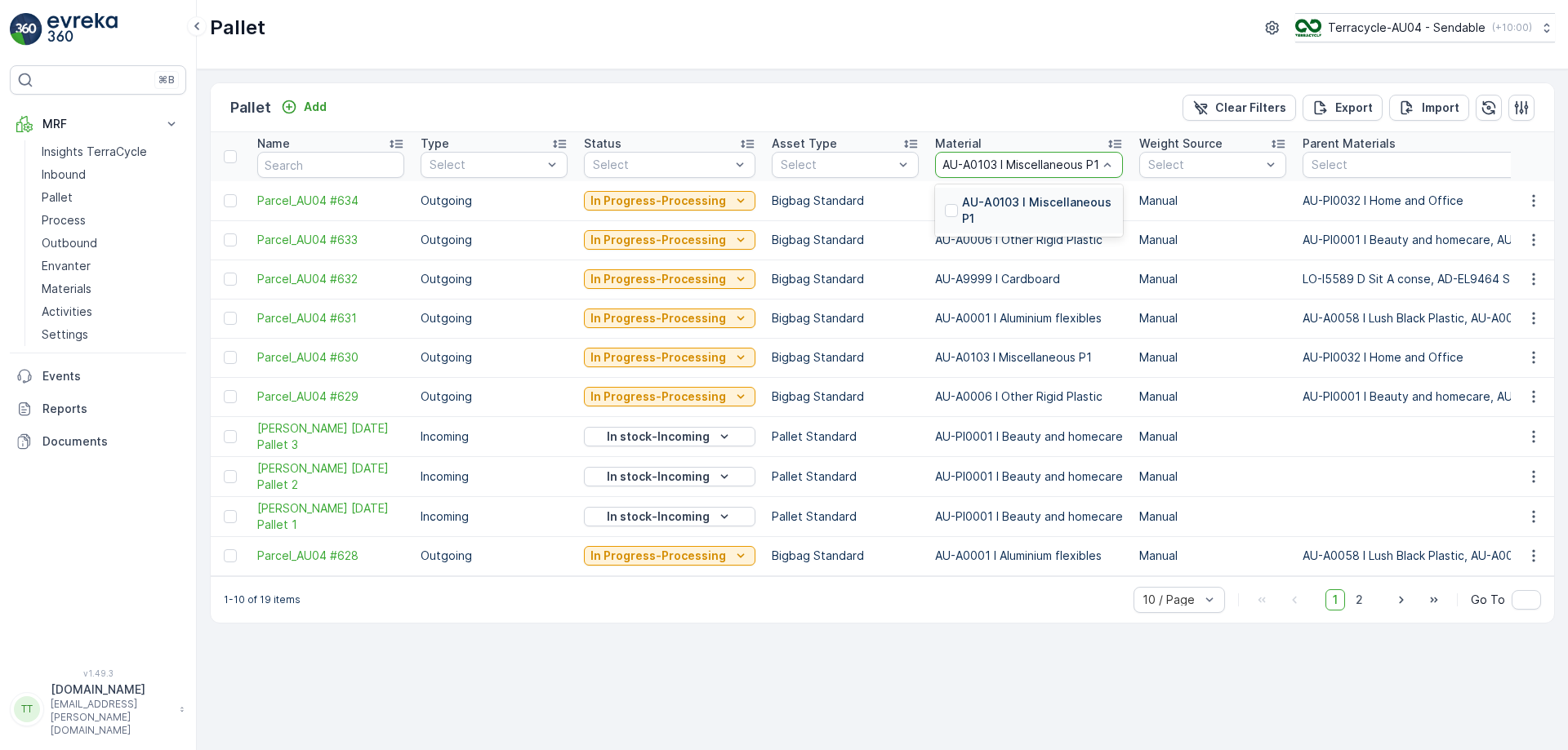
click at [948, 210] on div at bounding box center [951, 210] width 13 height 13
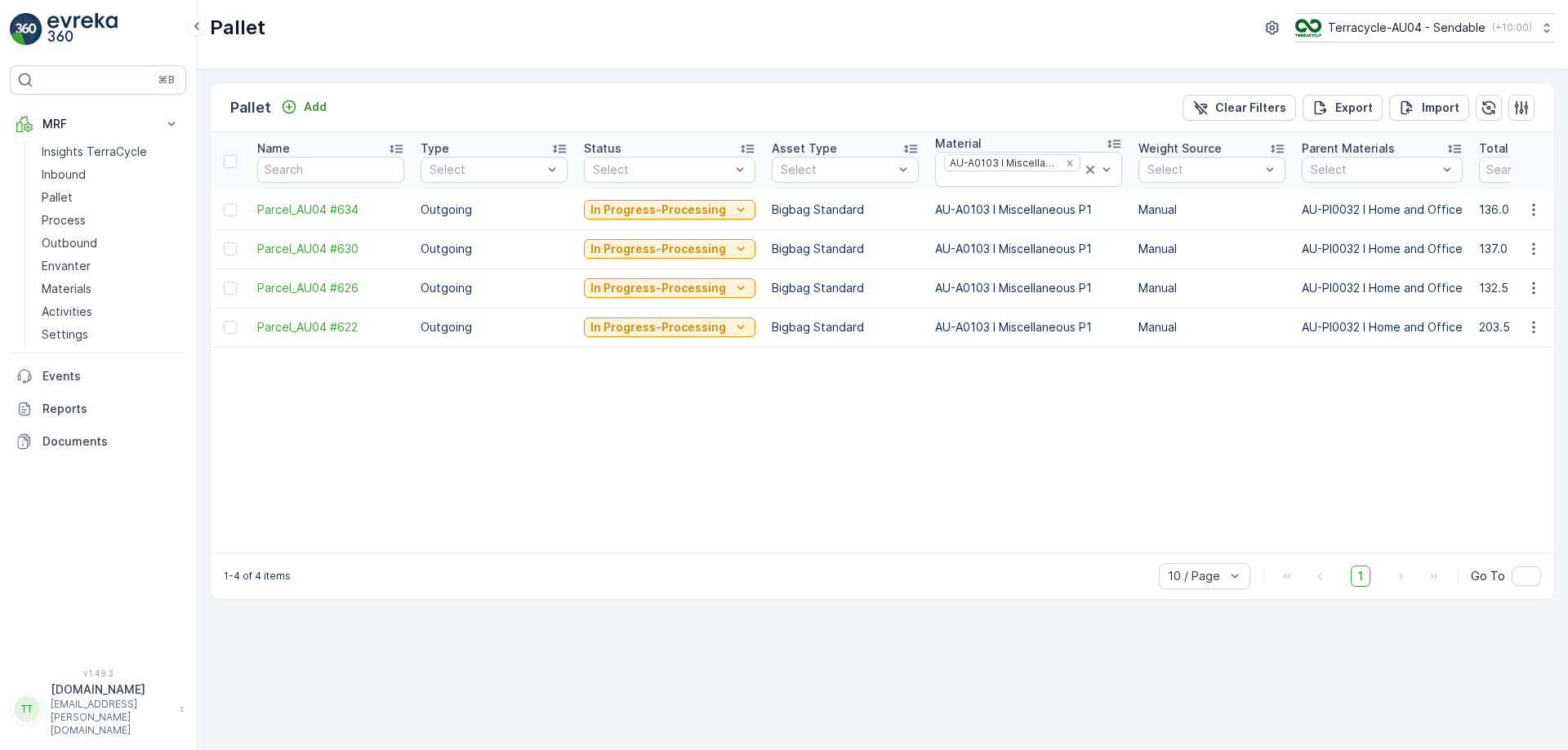
drag, startPoint x: 586, startPoint y: 562, endPoint x: 608, endPoint y: 563, distance: 22.0
click at [608, 563] on div "1-4 of 4 items 10 / Page 1 Go To" at bounding box center [883, 576] width 1343 height 47
drag, startPoint x: 253, startPoint y: 204, endPoint x: 367, endPoint y: 211, distance: 114.2
click at [367, 211] on td "Parcel_AU04 #634" at bounding box center [330, 209] width 163 height 39
copy span "Parcel_AU04 #634"
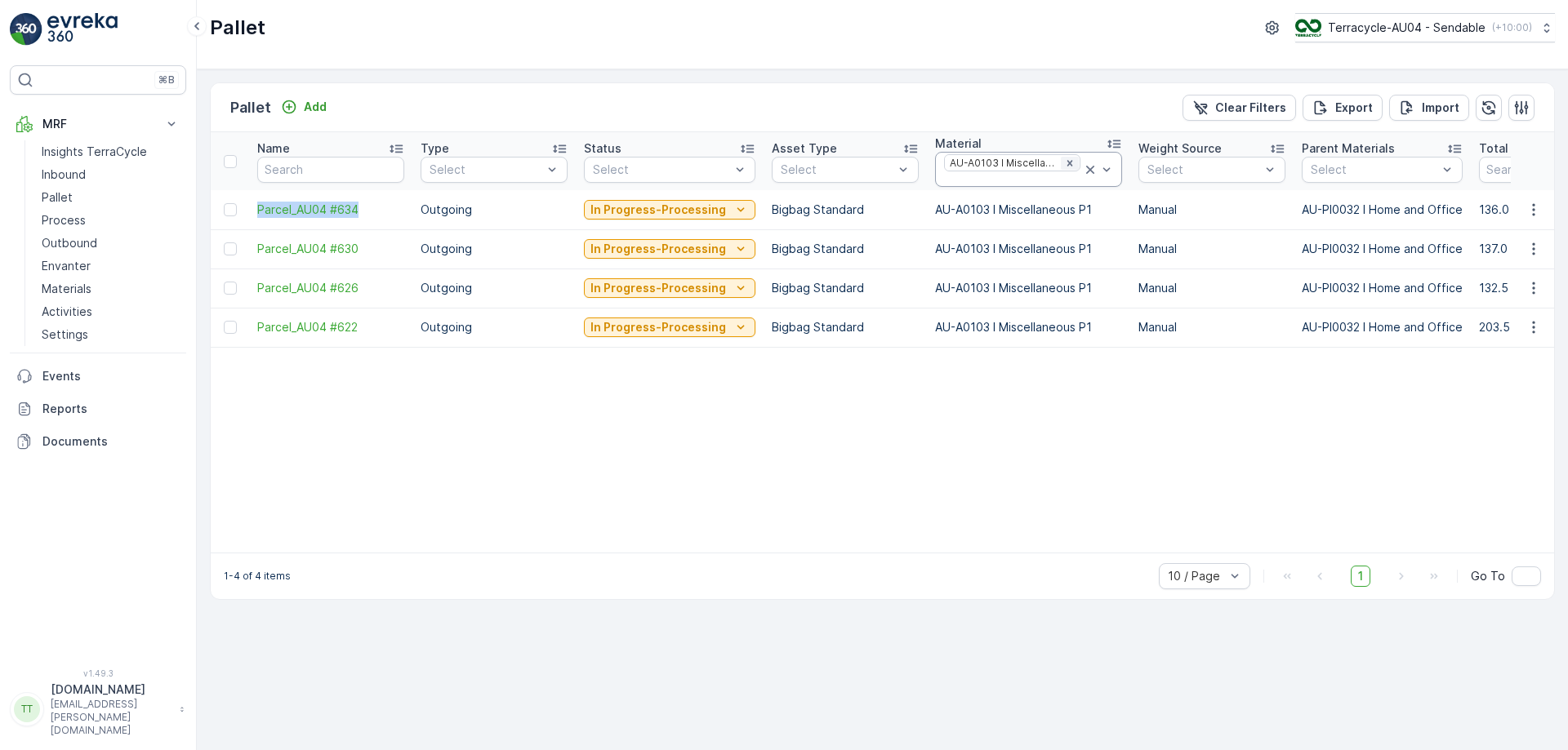
click at [1064, 162] on icon "Remove AU-A0103 I Miscellaneous P1" at bounding box center [1069, 162] width 11 height 11
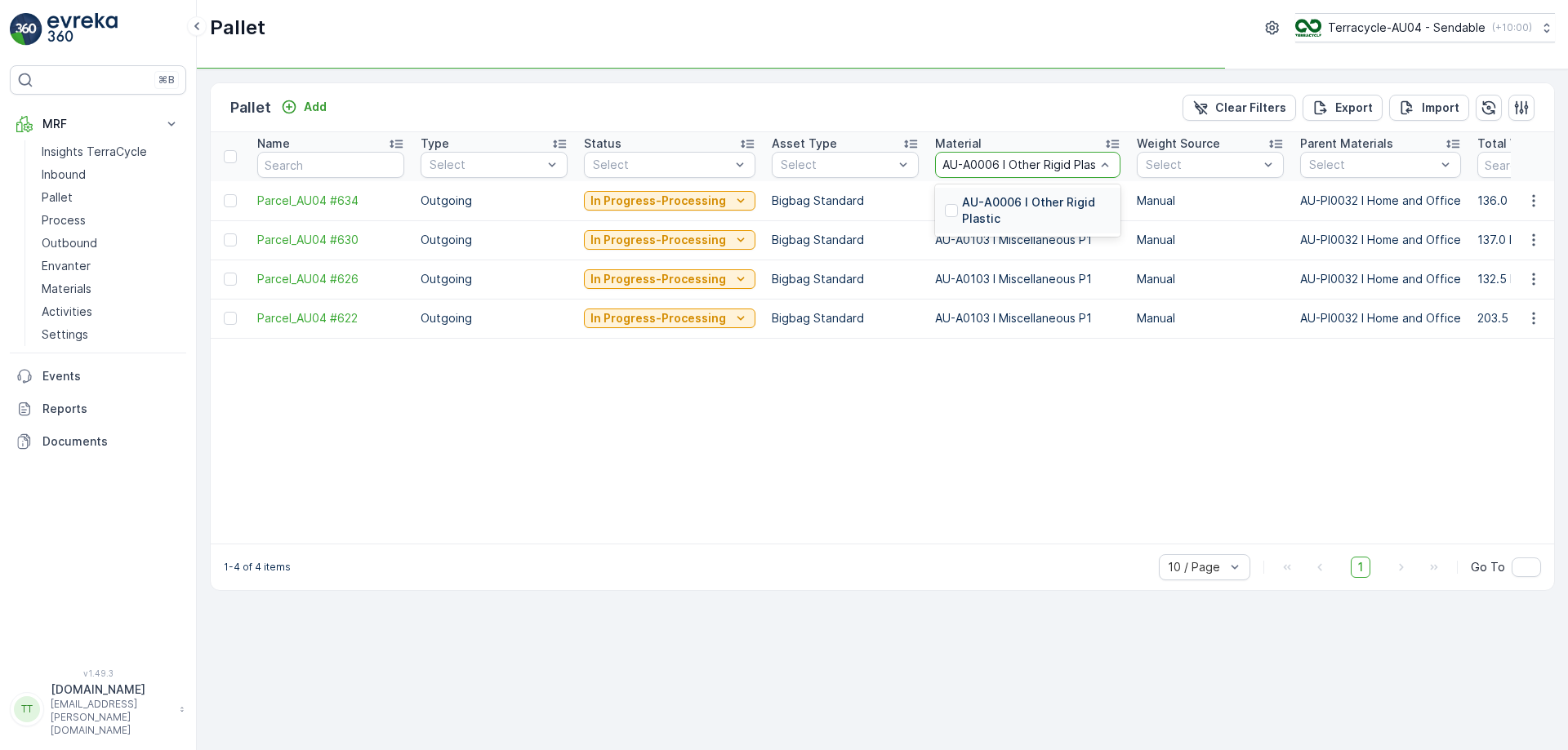
click at [945, 203] on div "AU-A0006 I Other Rigid Plastic" at bounding box center [1028, 211] width 166 height 33
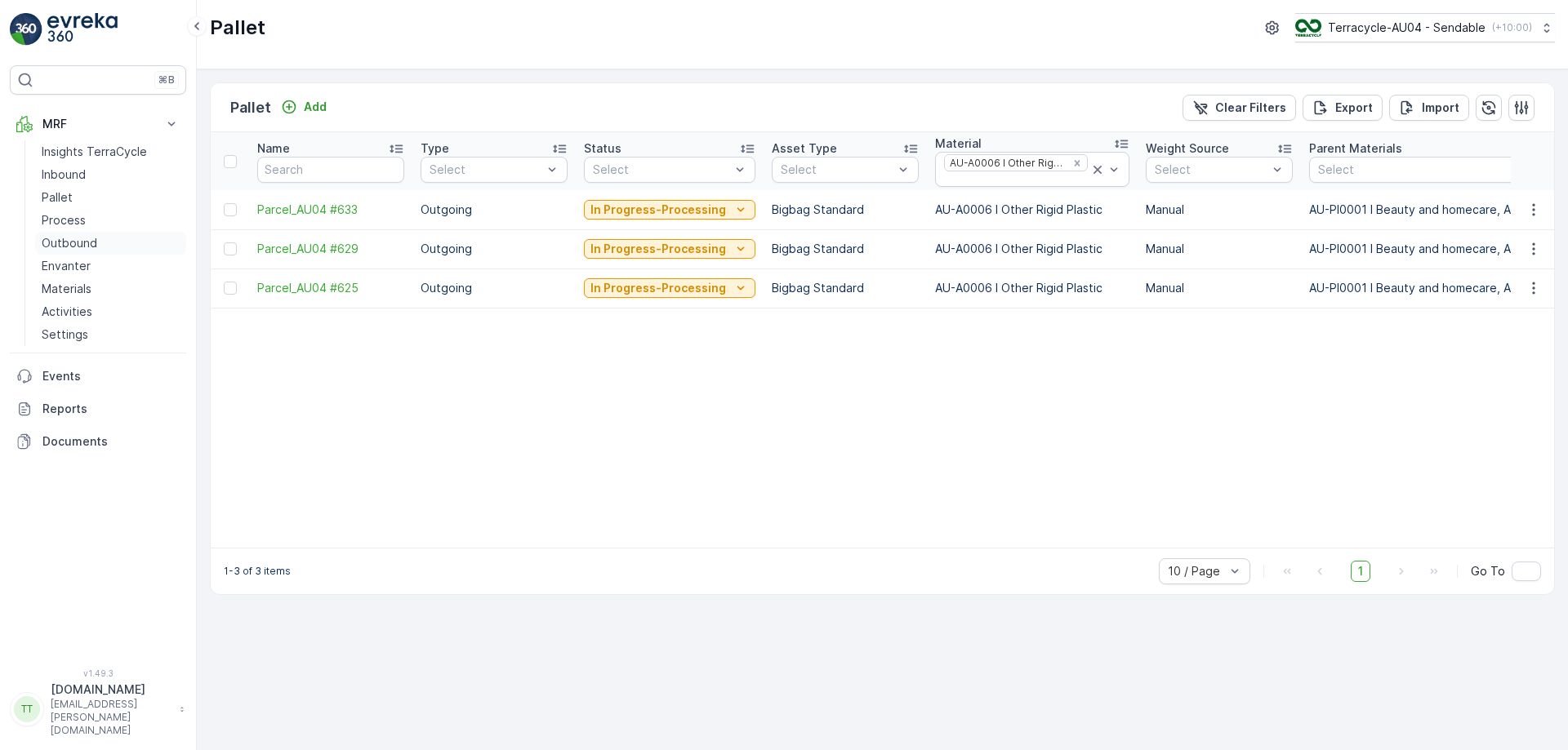
click at [82, 244] on p "Outbound" at bounding box center [69, 243] width 55 height 16
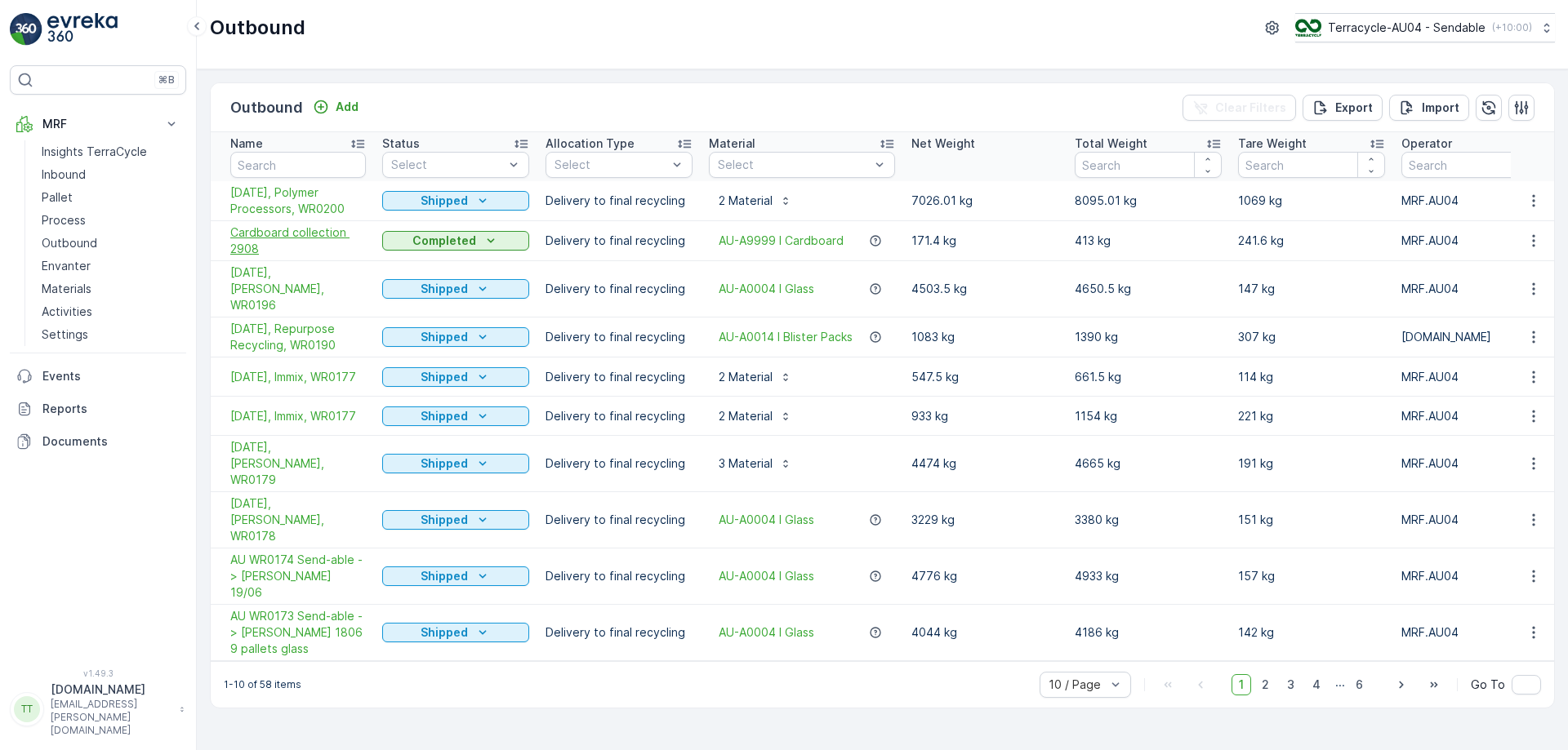
click at [271, 244] on span "Cardboard collection 2908" at bounding box center [297, 241] width 136 height 33
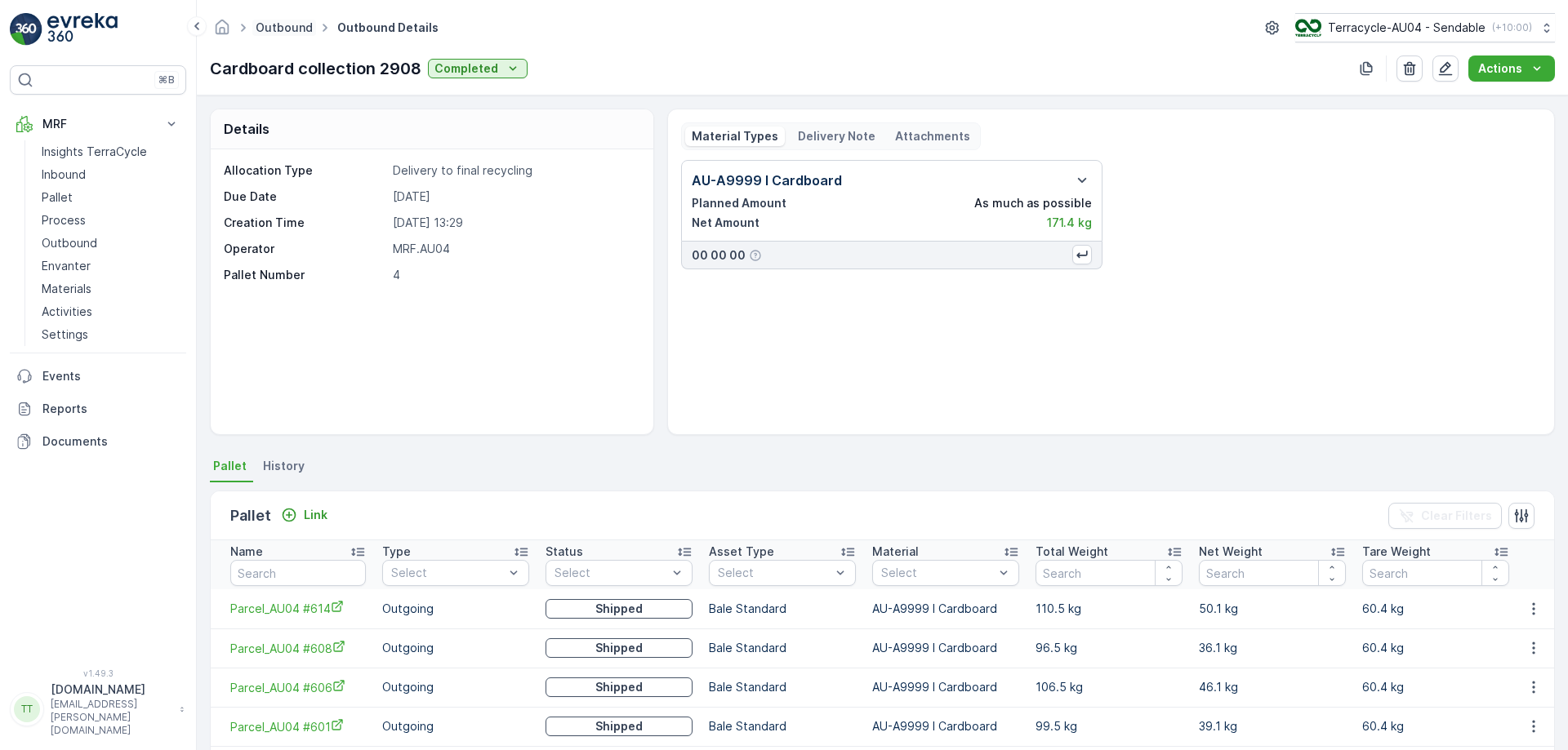
click at [262, 33] on link "Outbound" at bounding box center [284, 28] width 57 height 14
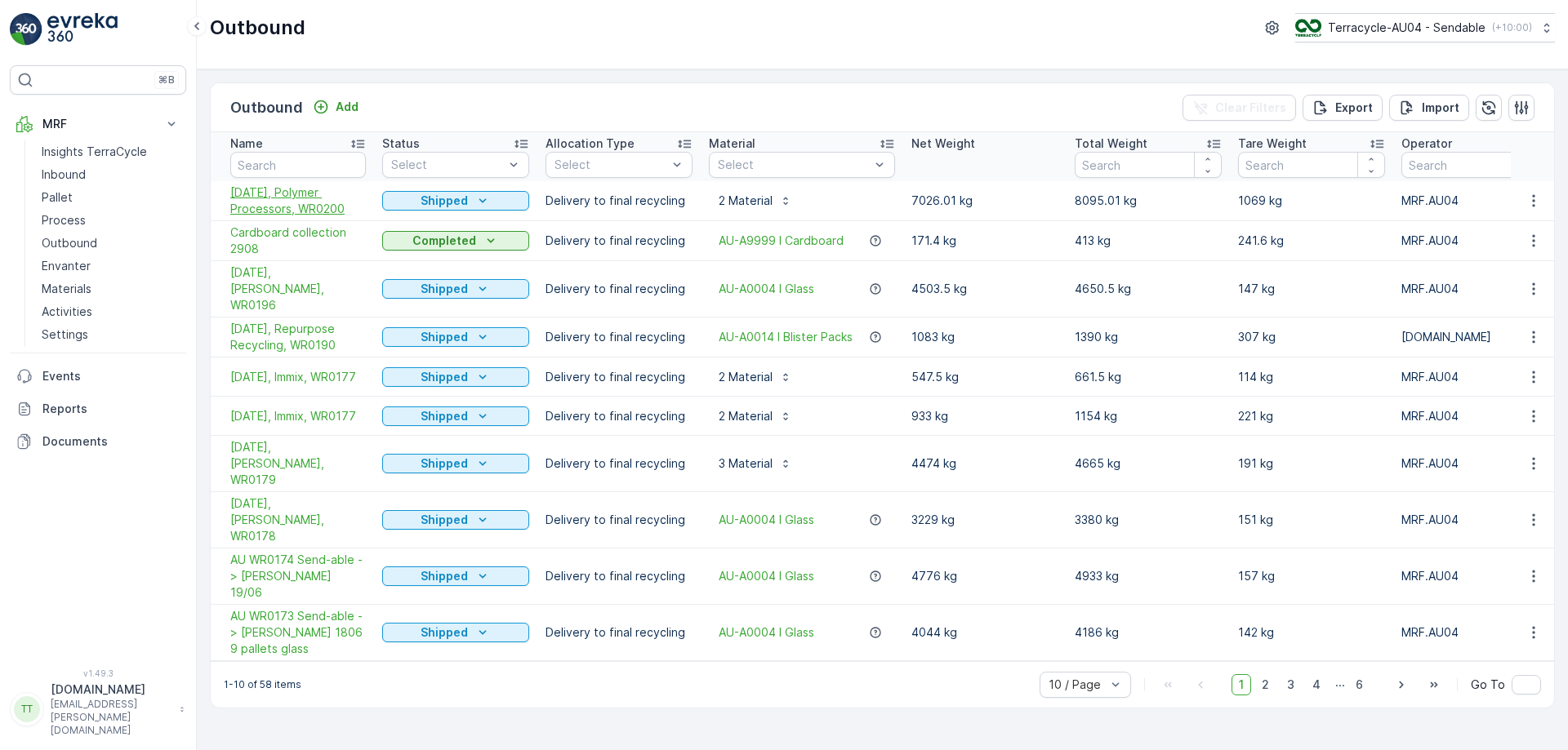
click at [296, 209] on span "03/09/2025, Polymer Processors, WR0200" at bounding box center [297, 201] width 136 height 33
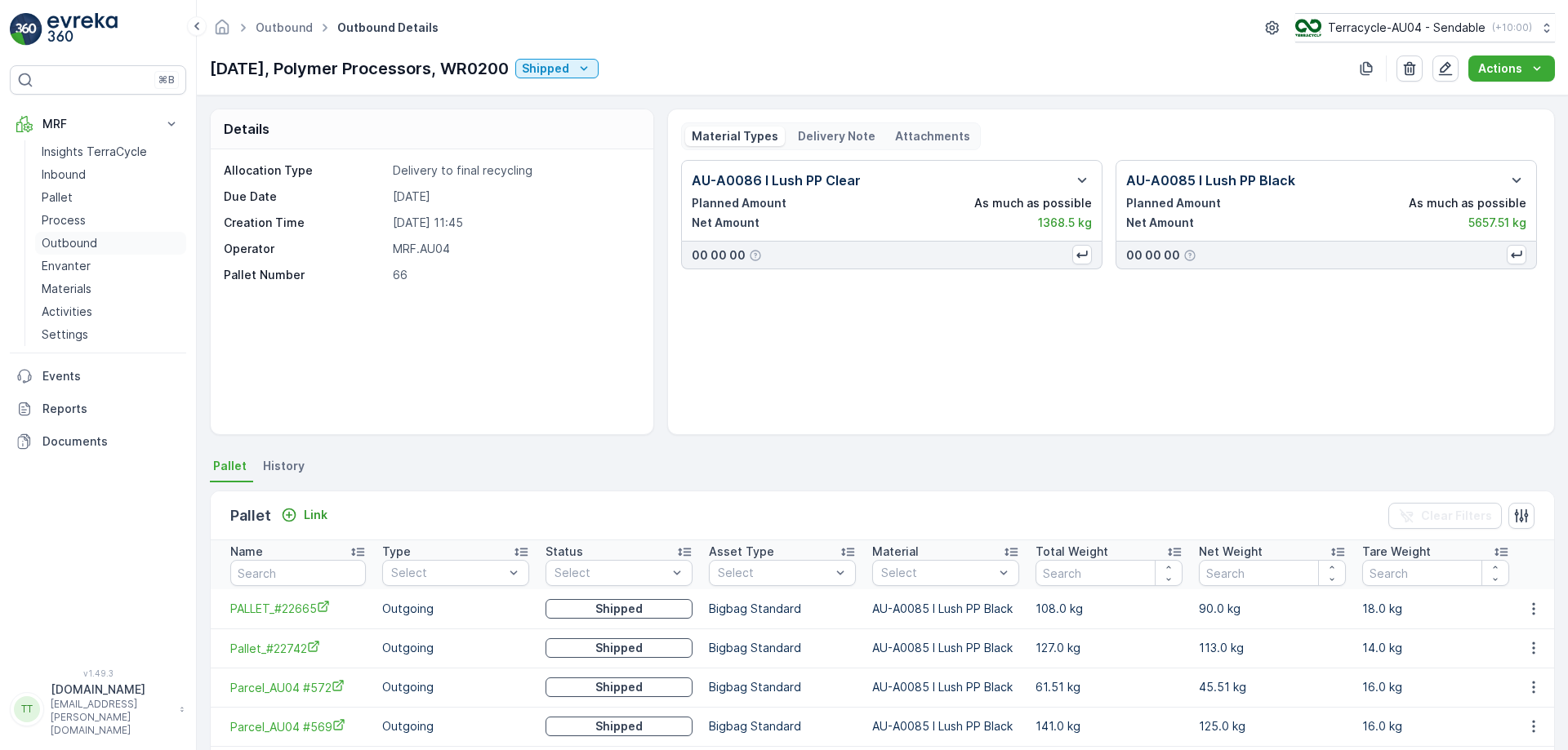
click at [66, 242] on p "Outbound" at bounding box center [69, 243] width 55 height 16
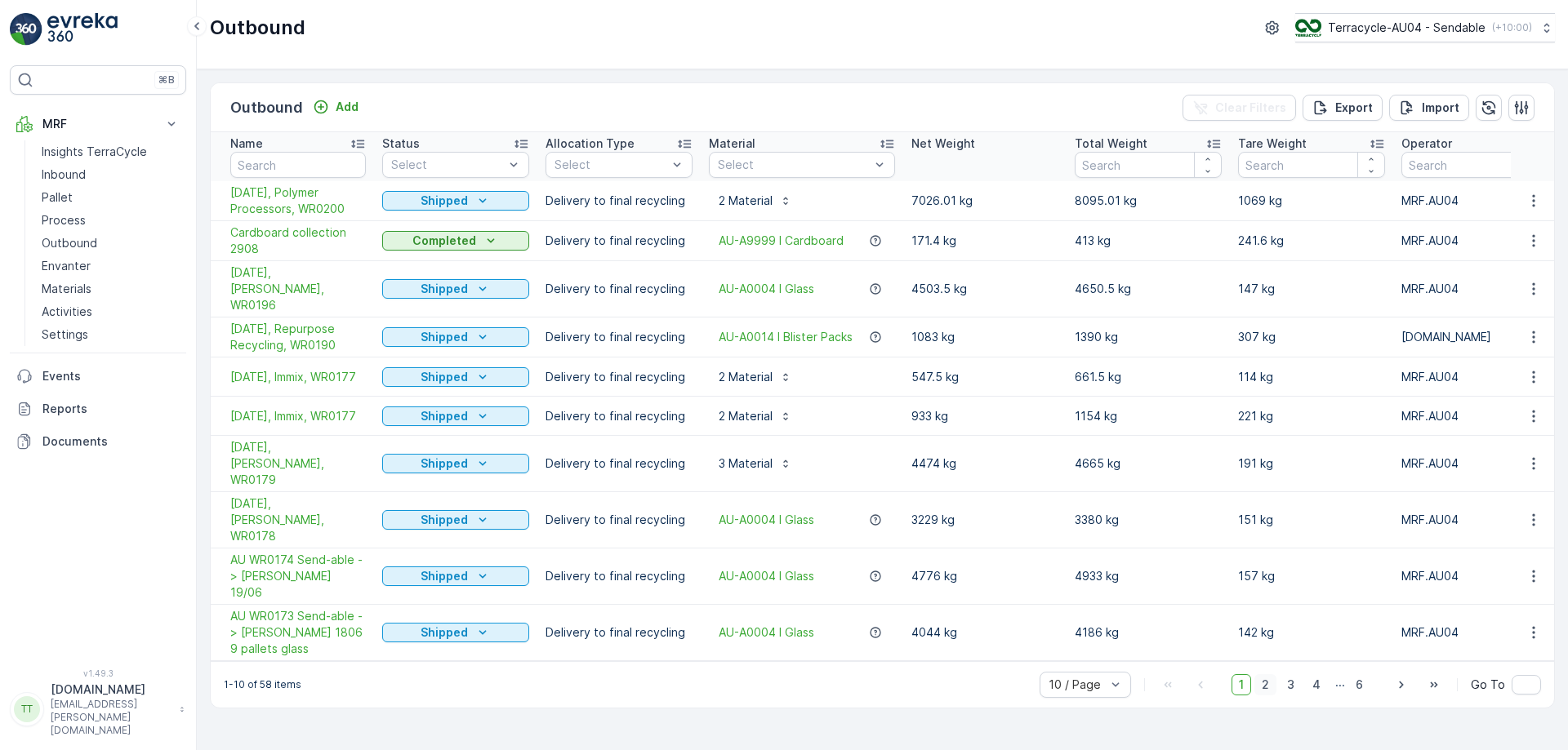
click at [1271, 674] on span "2" at bounding box center [1265, 684] width 22 height 22
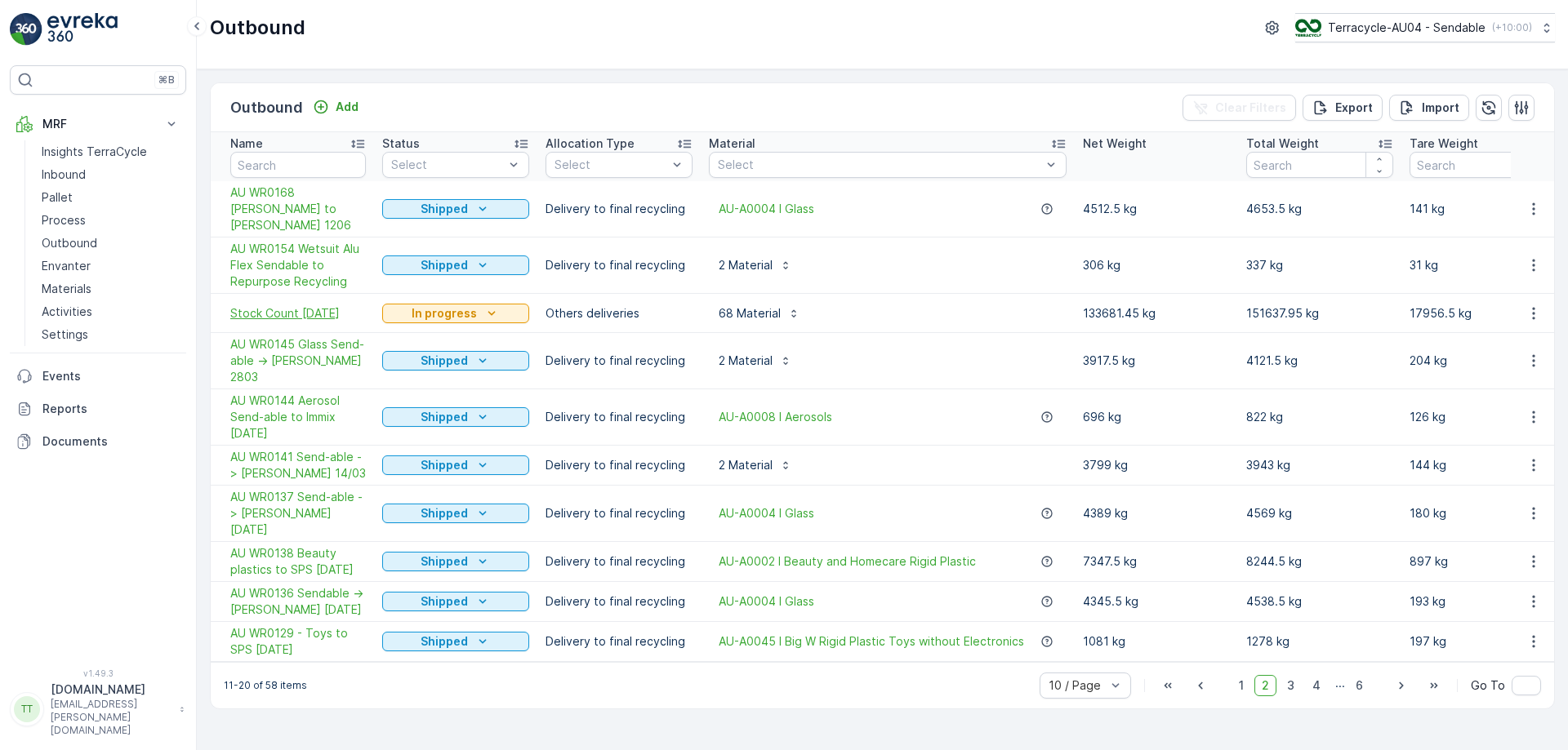
click at [290, 305] on span "Stock Count April 2025" at bounding box center [297, 313] width 136 height 16
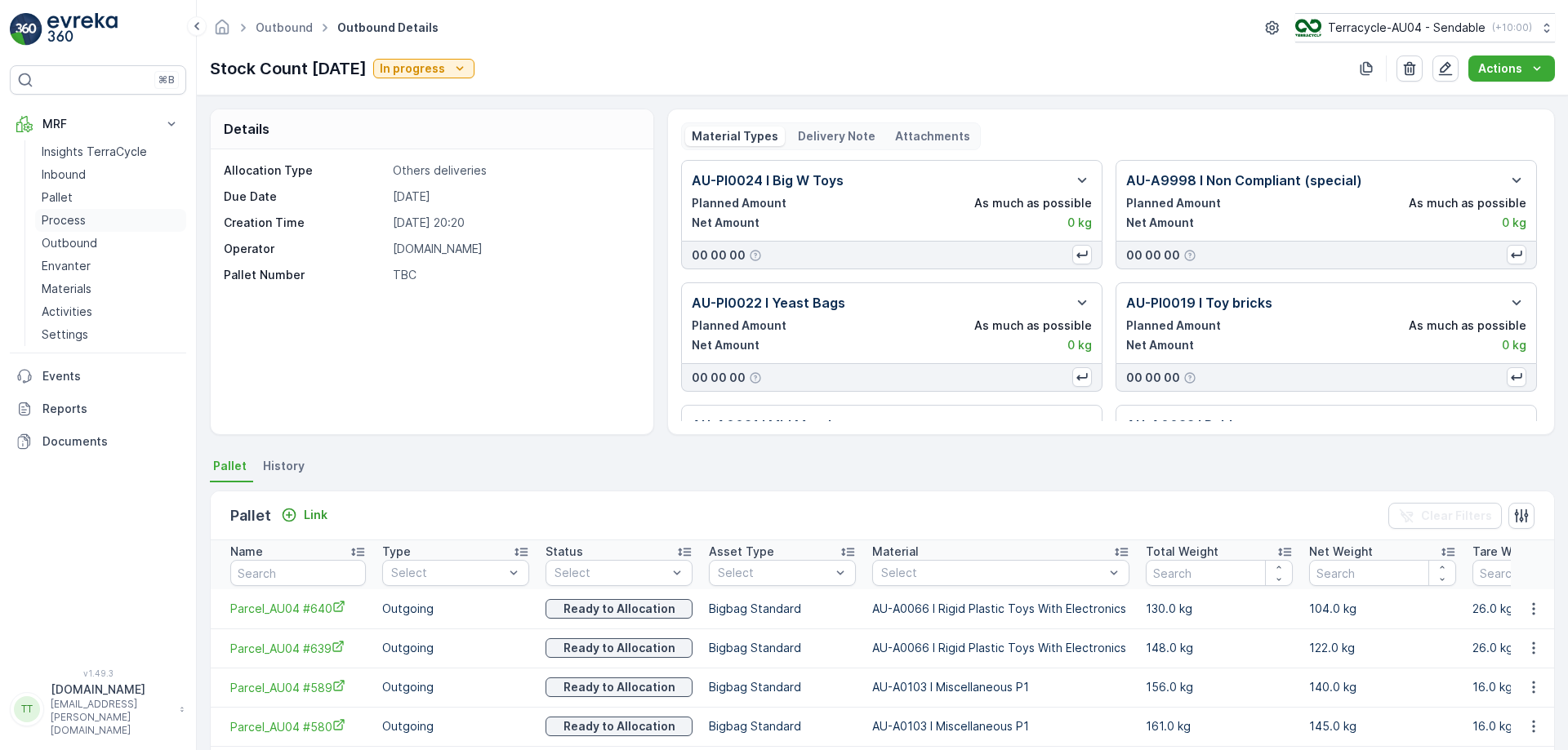
click at [63, 220] on p "Process" at bounding box center [63, 220] width 44 height 16
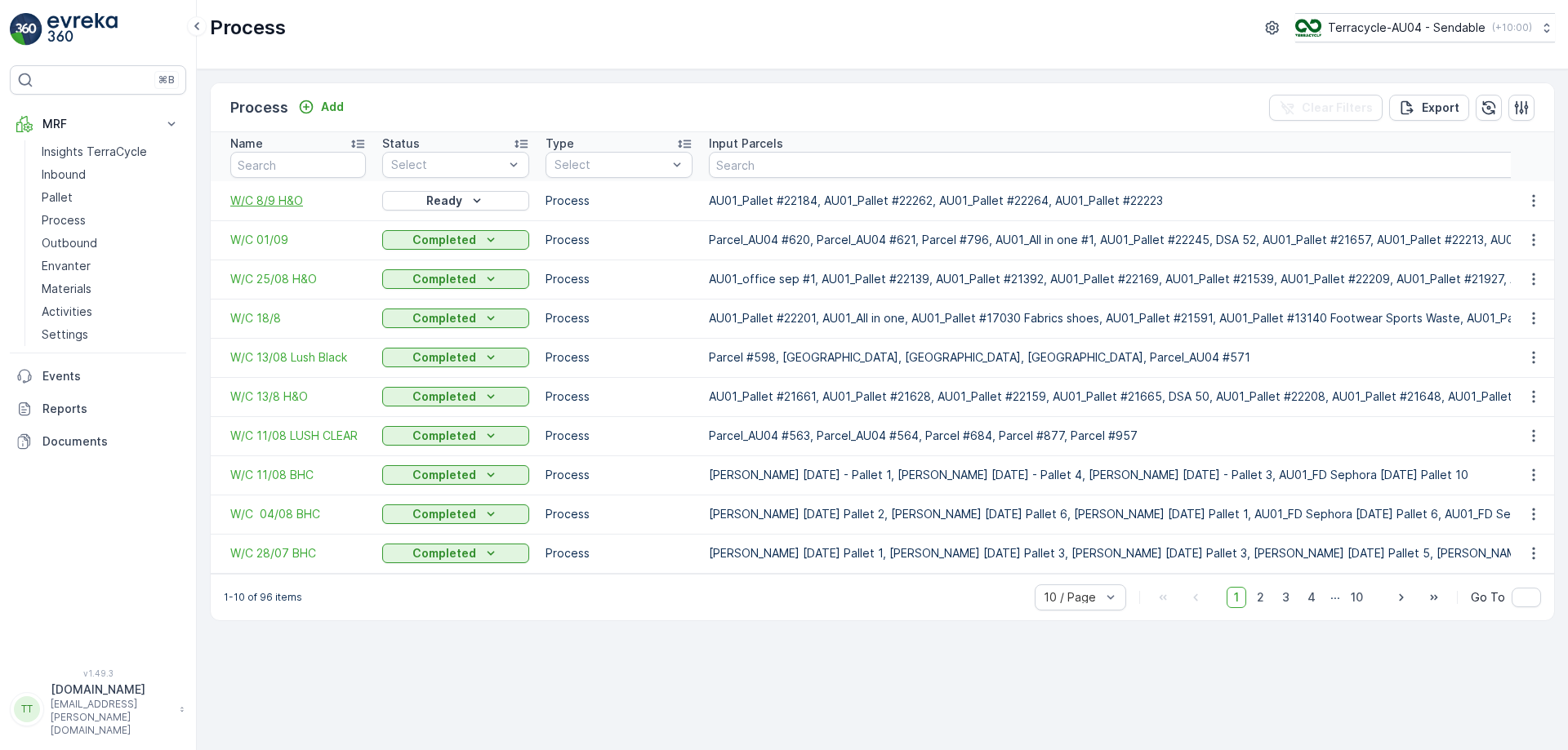
click at [266, 206] on span "W/C 8/9 H&O" at bounding box center [297, 200] width 136 height 16
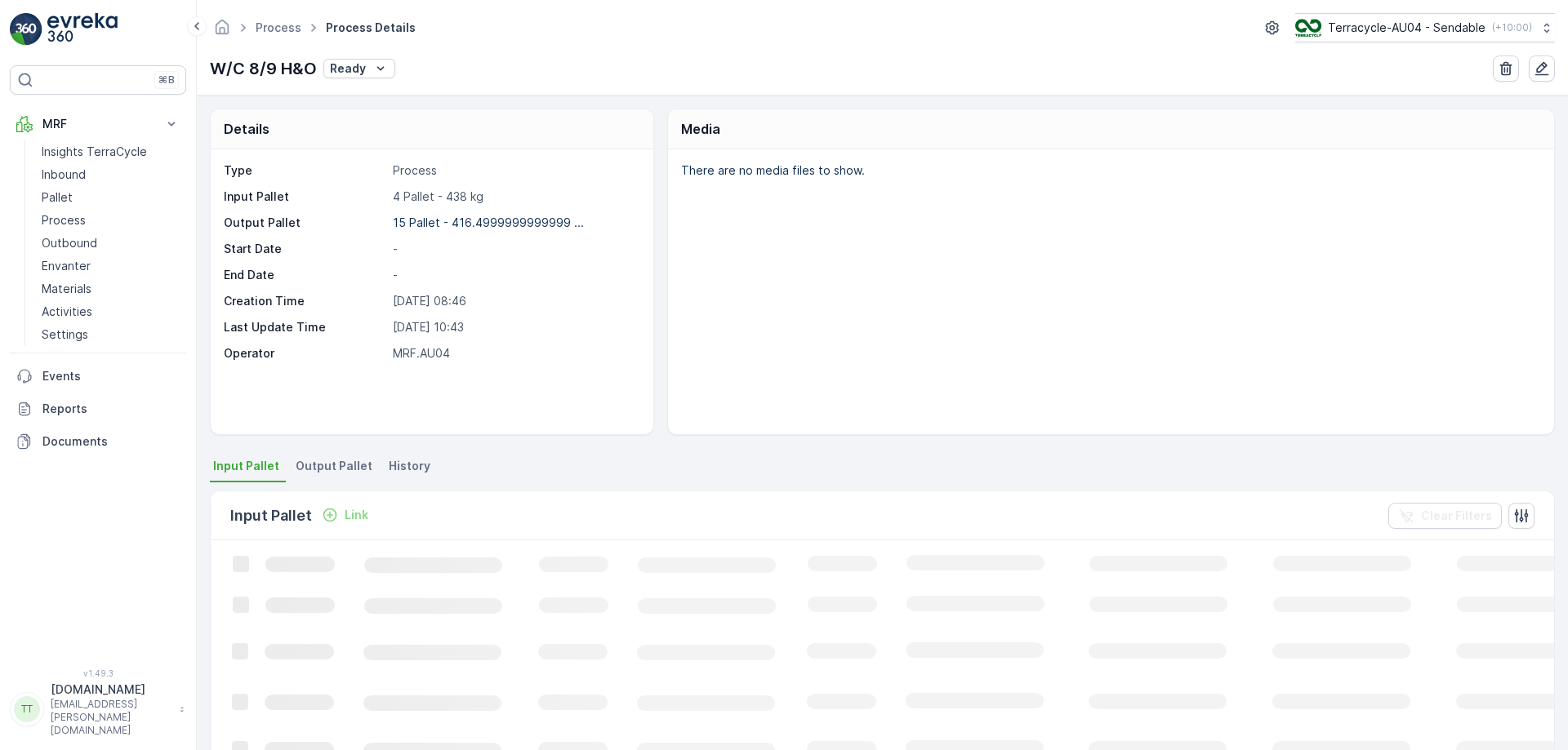
click at [344, 467] on span "Output Pallet" at bounding box center [334, 466] width 77 height 16
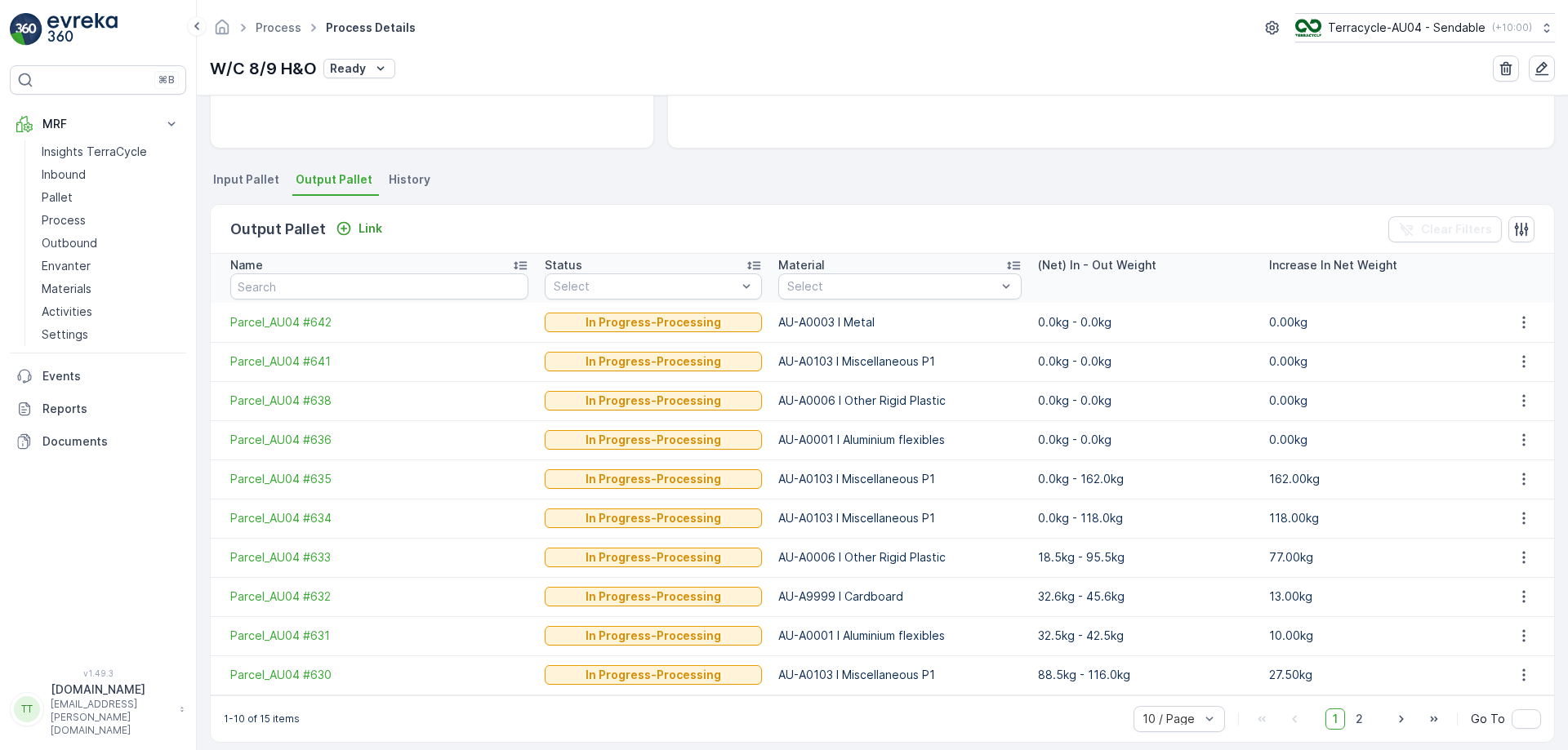
scroll to position [301, 0]
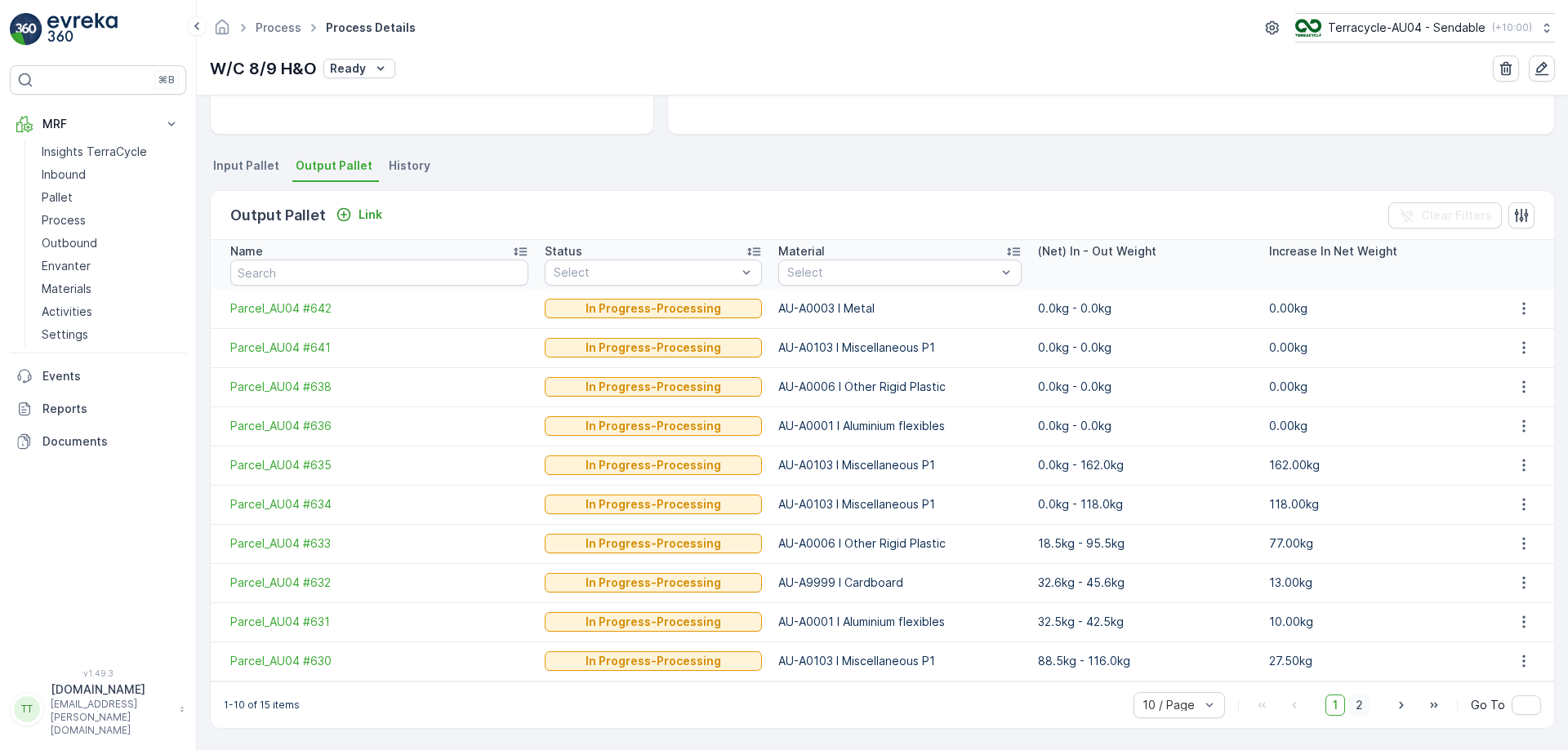
click at [1352, 706] on span "2" at bounding box center [1360, 705] width 22 height 22
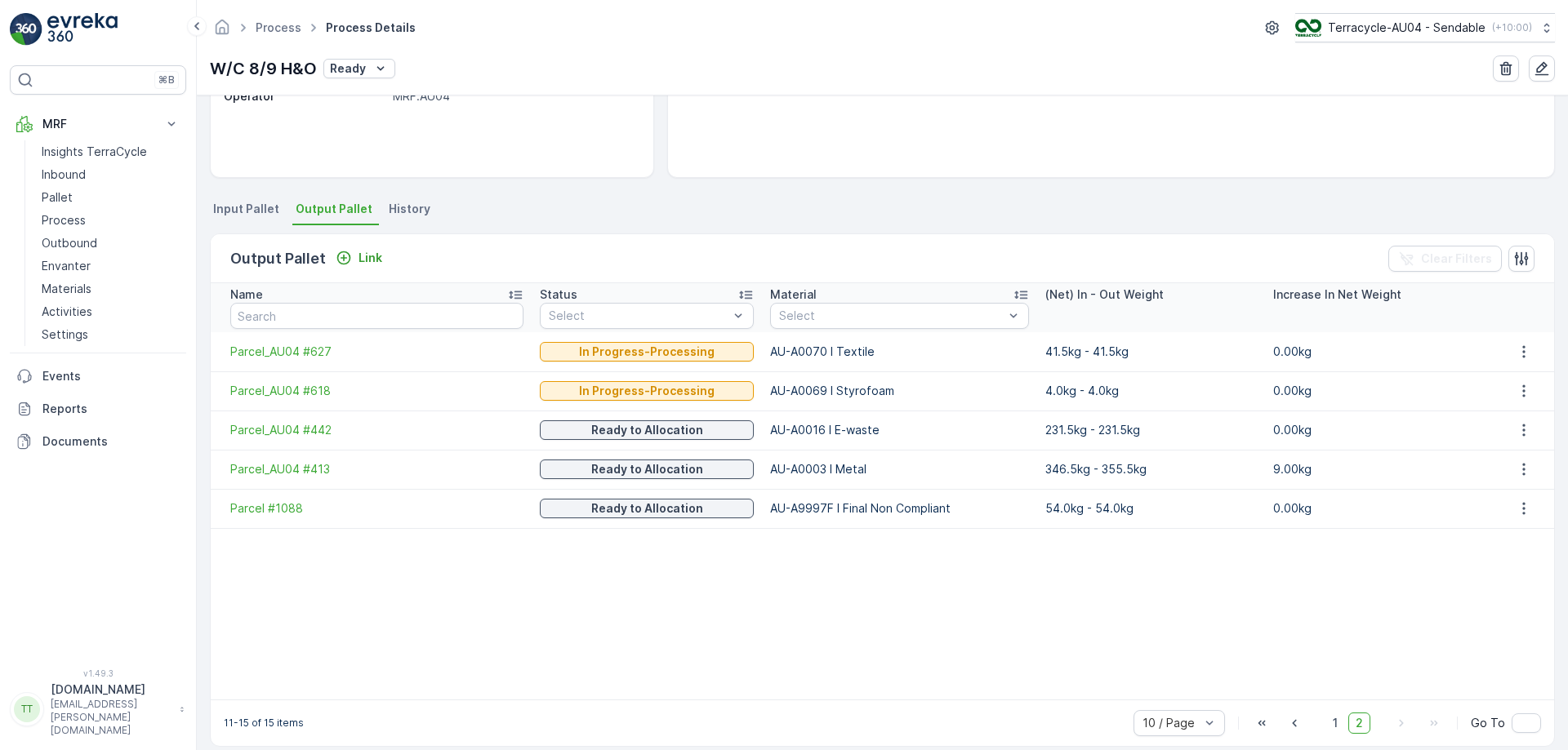
scroll to position [275, 0]
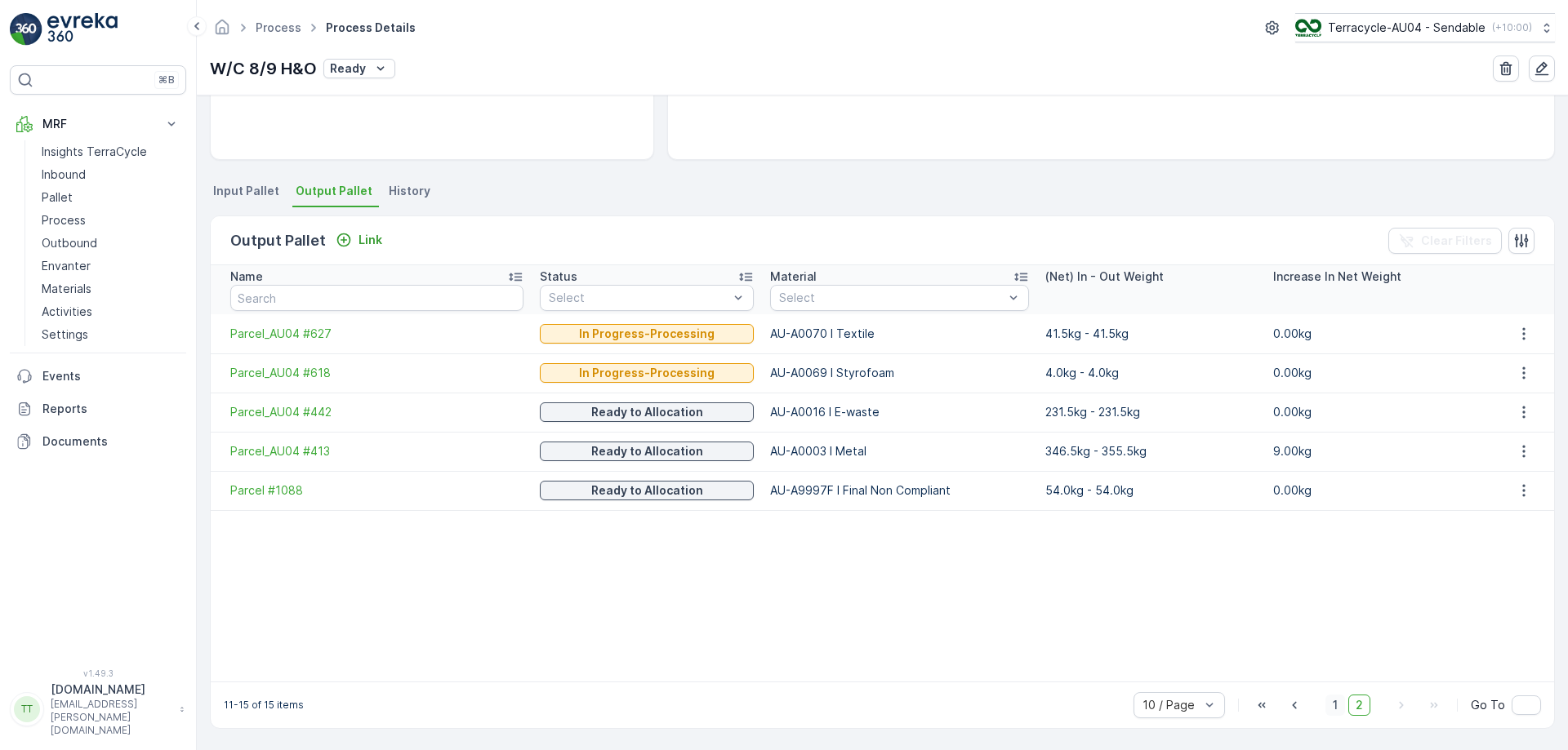
click at [1332, 696] on span "1" at bounding box center [1335, 705] width 20 height 22
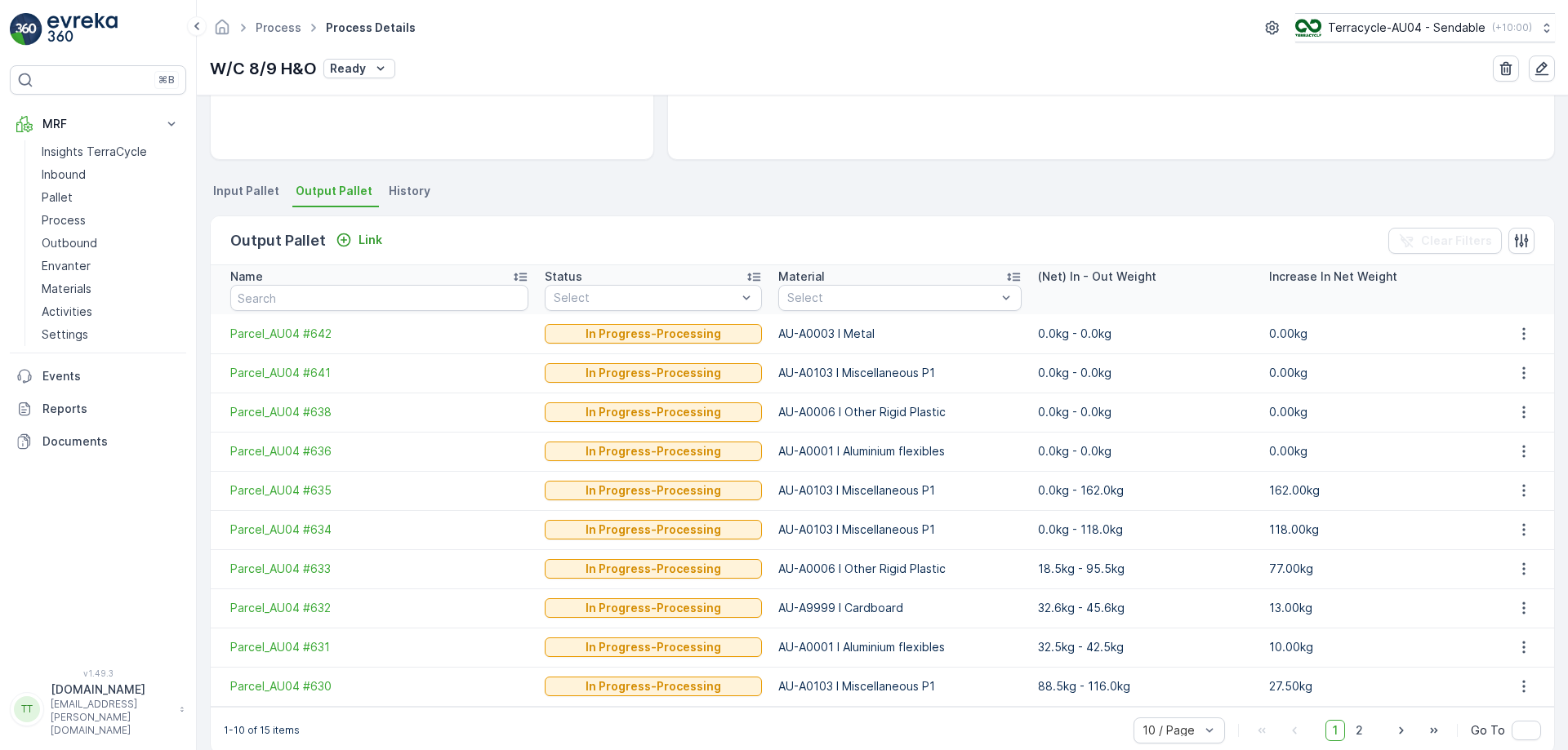
scroll to position [301, 0]
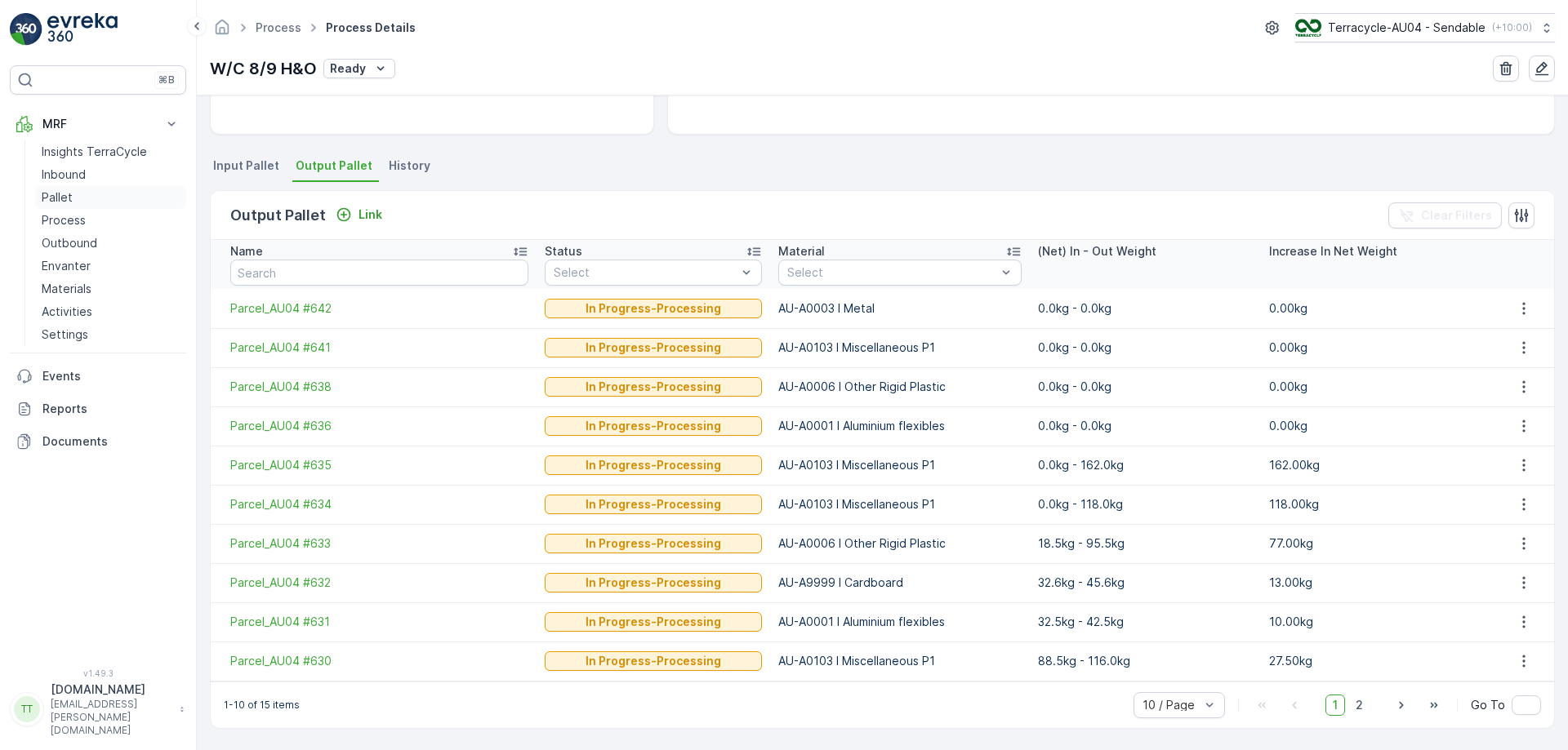
click at [99, 195] on link "Pallet" at bounding box center [111, 197] width 151 height 22
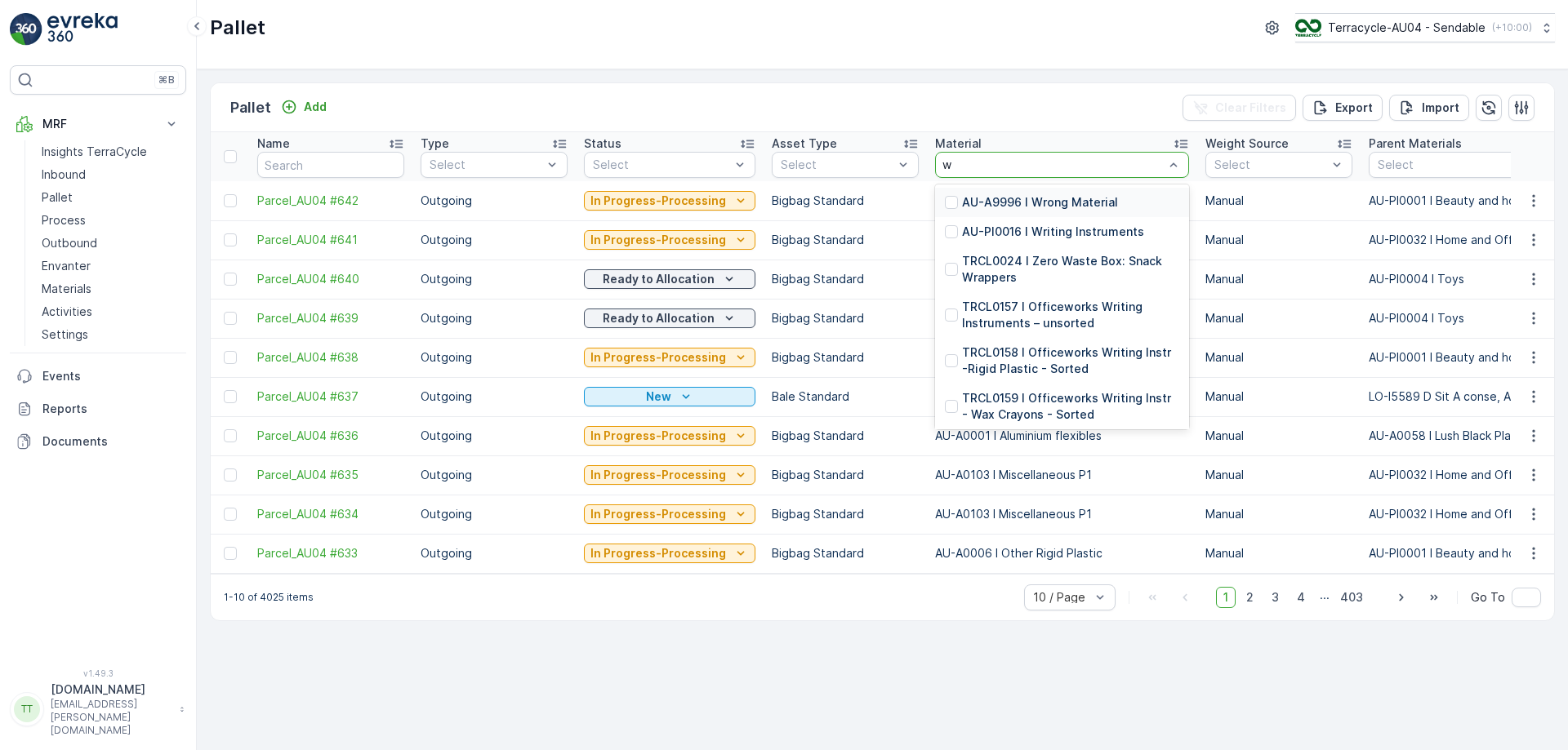
type input "wr"
click at [967, 200] on p "AU-A9996 I Wrong Material" at bounding box center [1040, 202] width 156 height 16
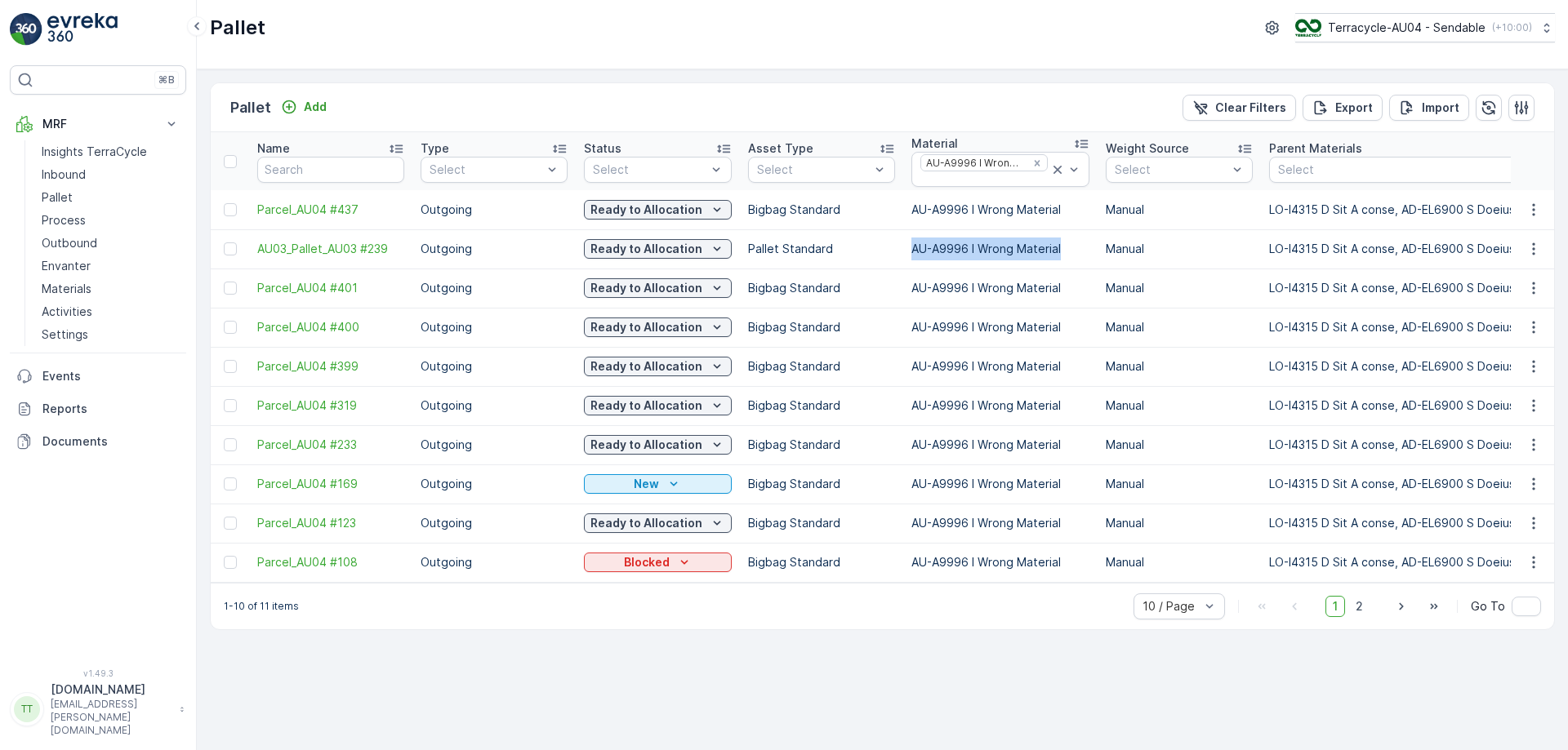
drag, startPoint x: 899, startPoint y: 240, endPoint x: 1067, endPoint y: 248, distance: 168.2
copy tr "AU-A9996 I Wrong Material"
click at [1499, 34] on p "( +10:00 )" at bounding box center [1511, 28] width 40 height 13
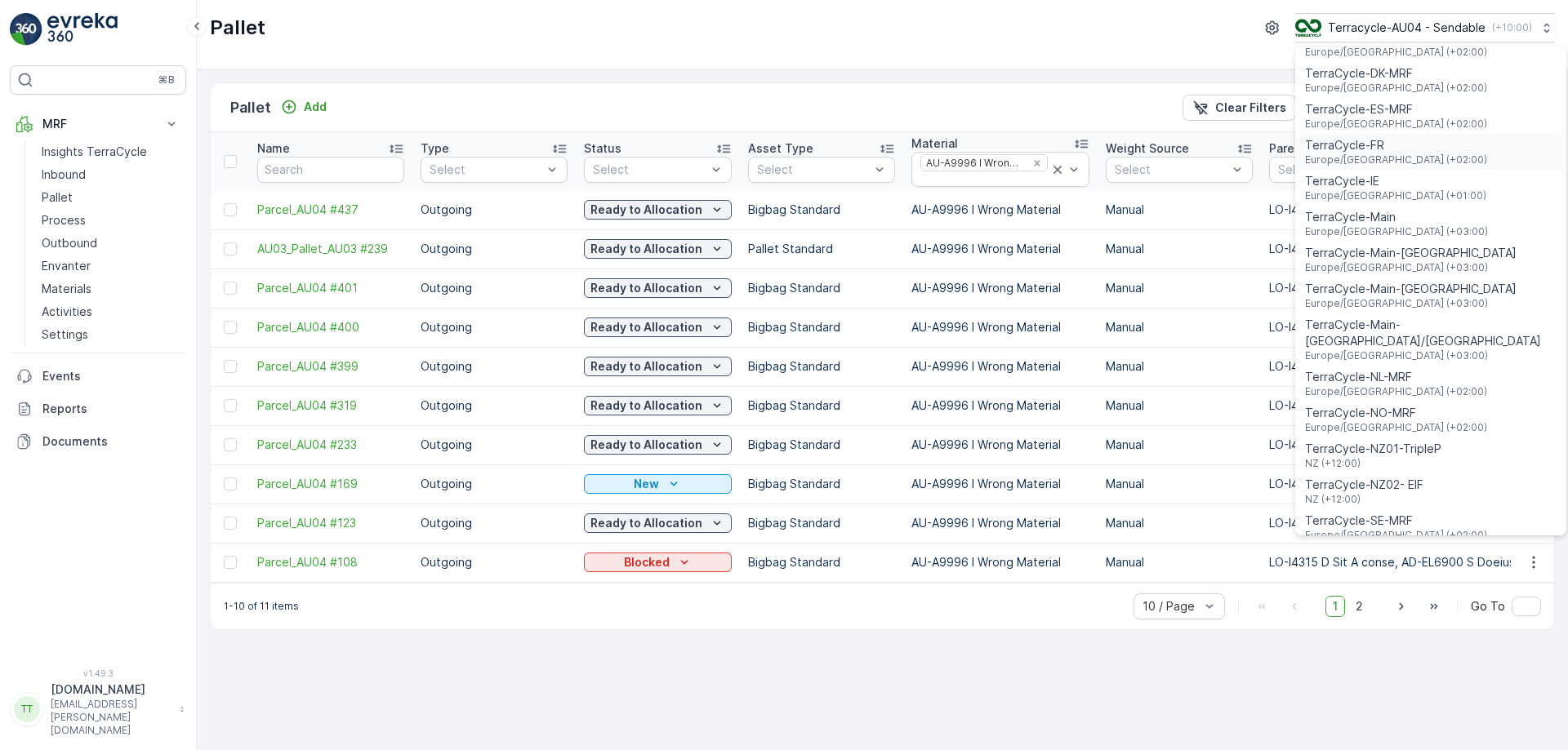
scroll to position [490, 0]
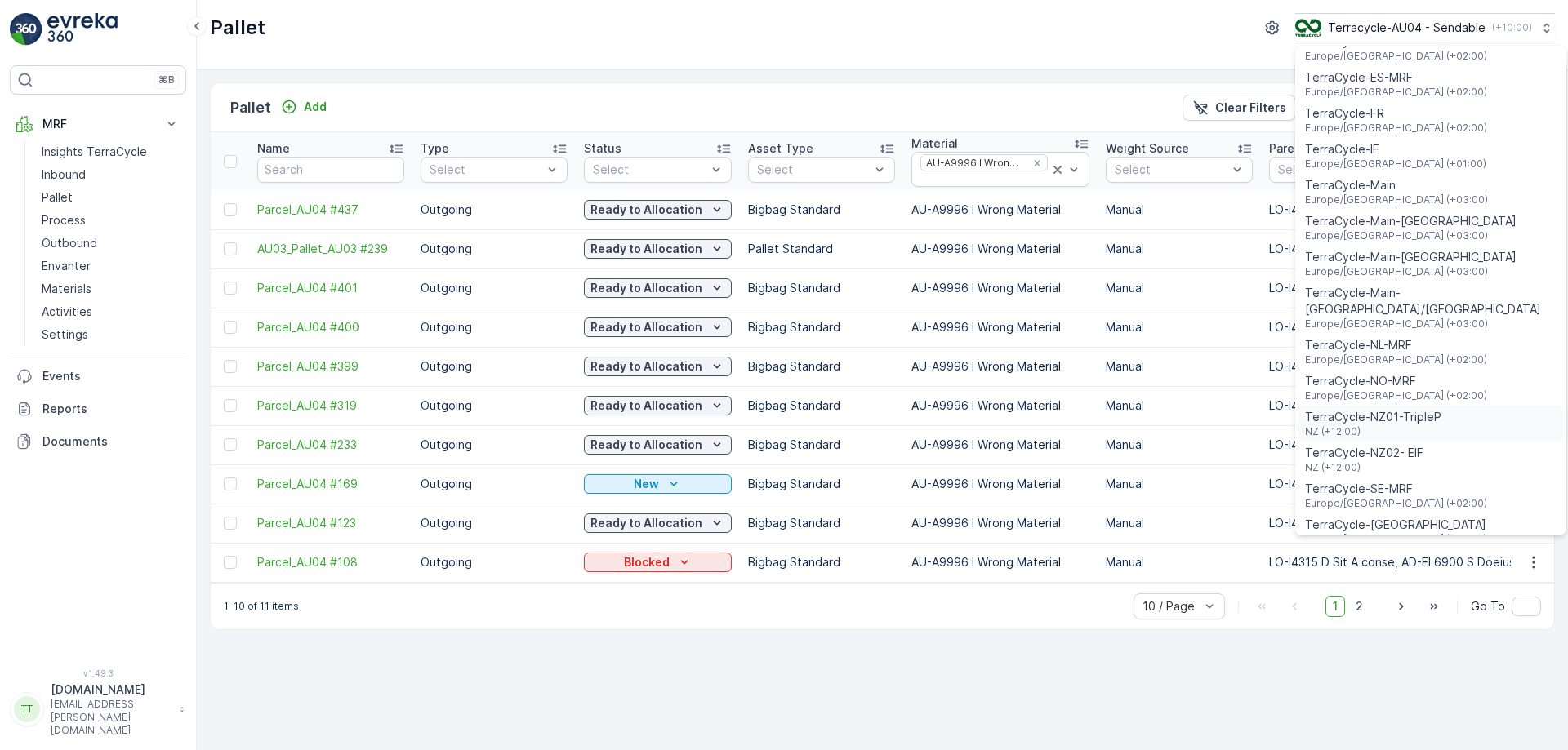
click at [1431, 406] on div "TerraCycle-NZ01-TripleP NZ (+12:00)" at bounding box center [1431, 424] width 265 height 36
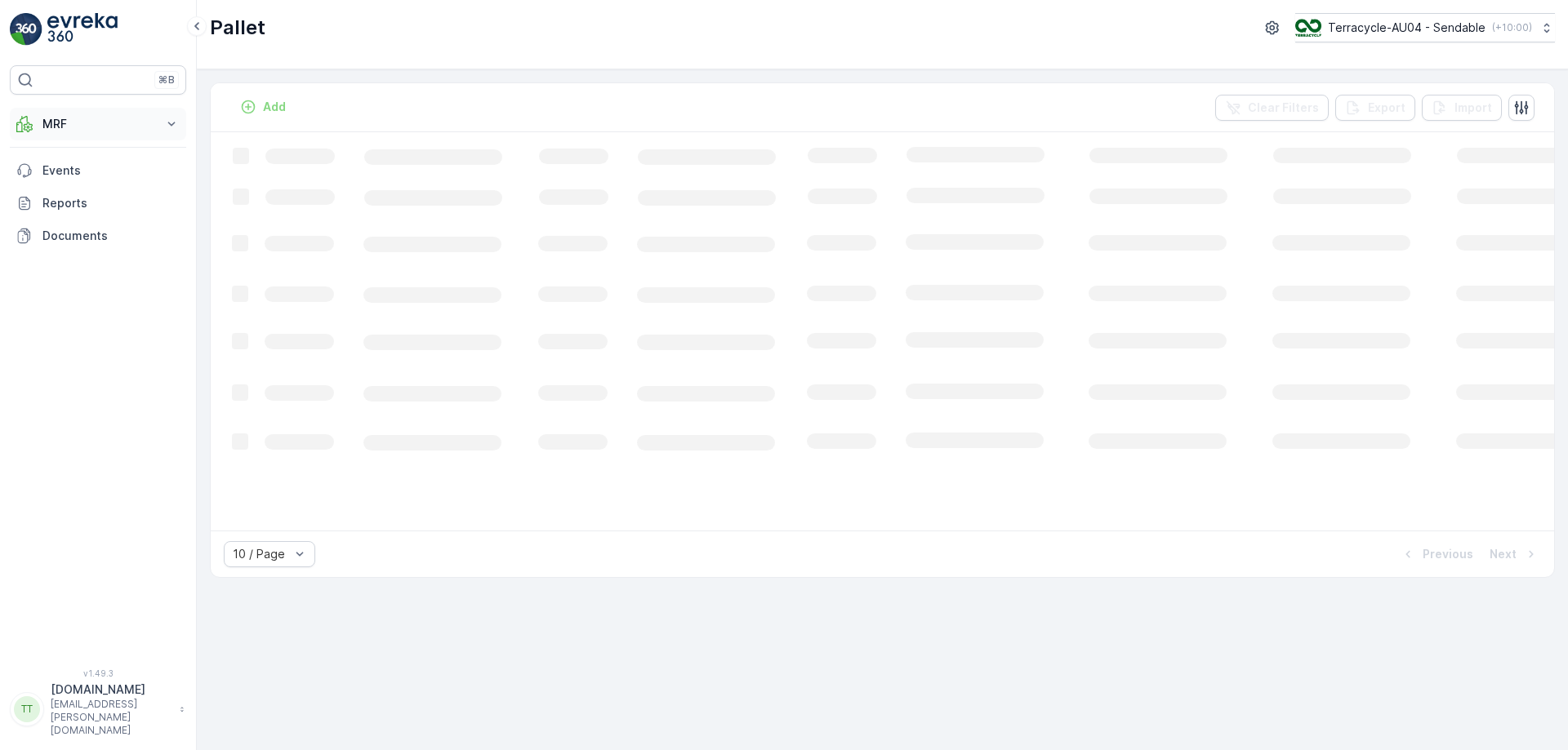
click at [105, 123] on p "MRF" at bounding box center [98, 124] width 111 height 16
click at [60, 213] on p "Process" at bounding box center [63, 220] width 44 height 16
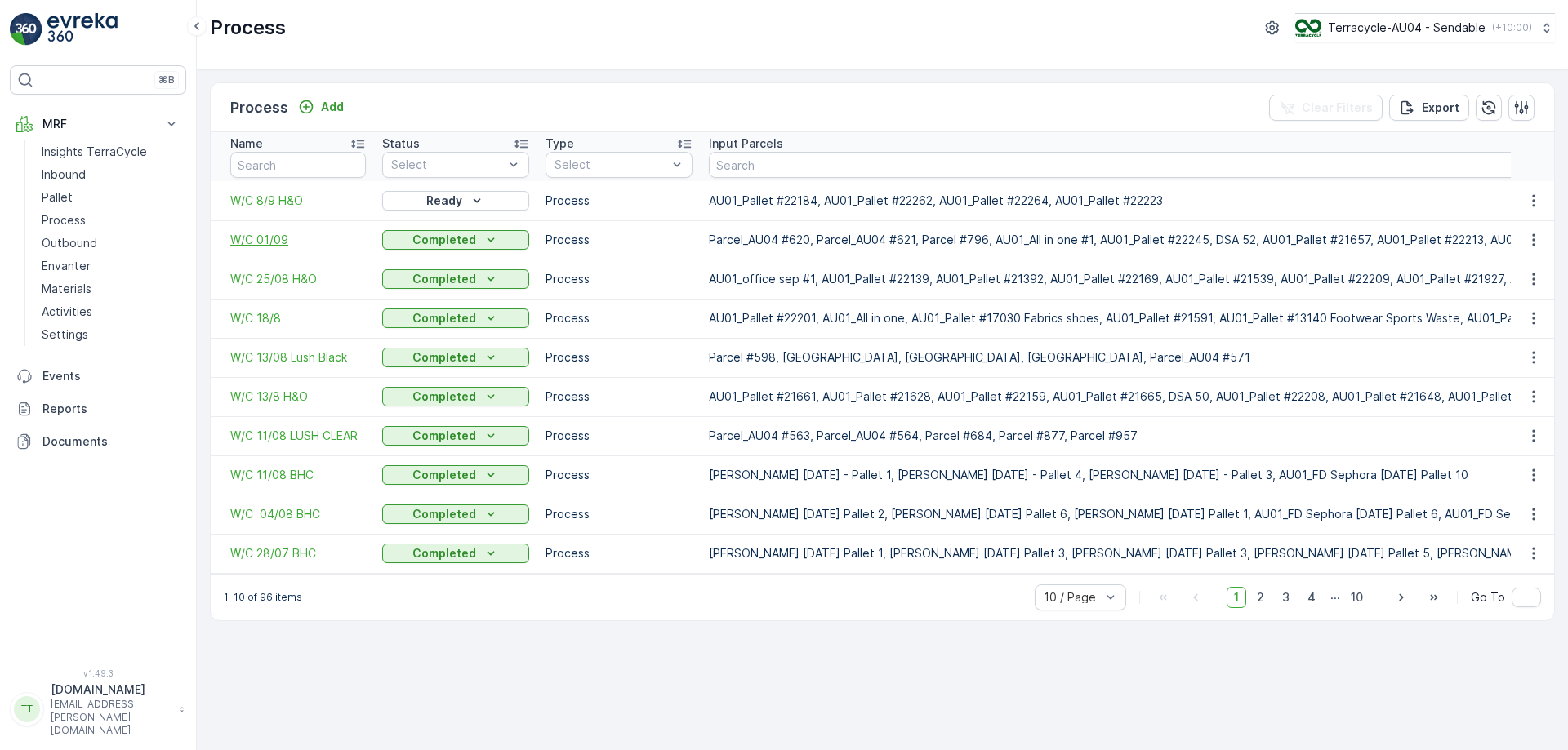
click at [265, 244] on span "W/C 01/09" at bounding box center [297, 239] width 136 height 16
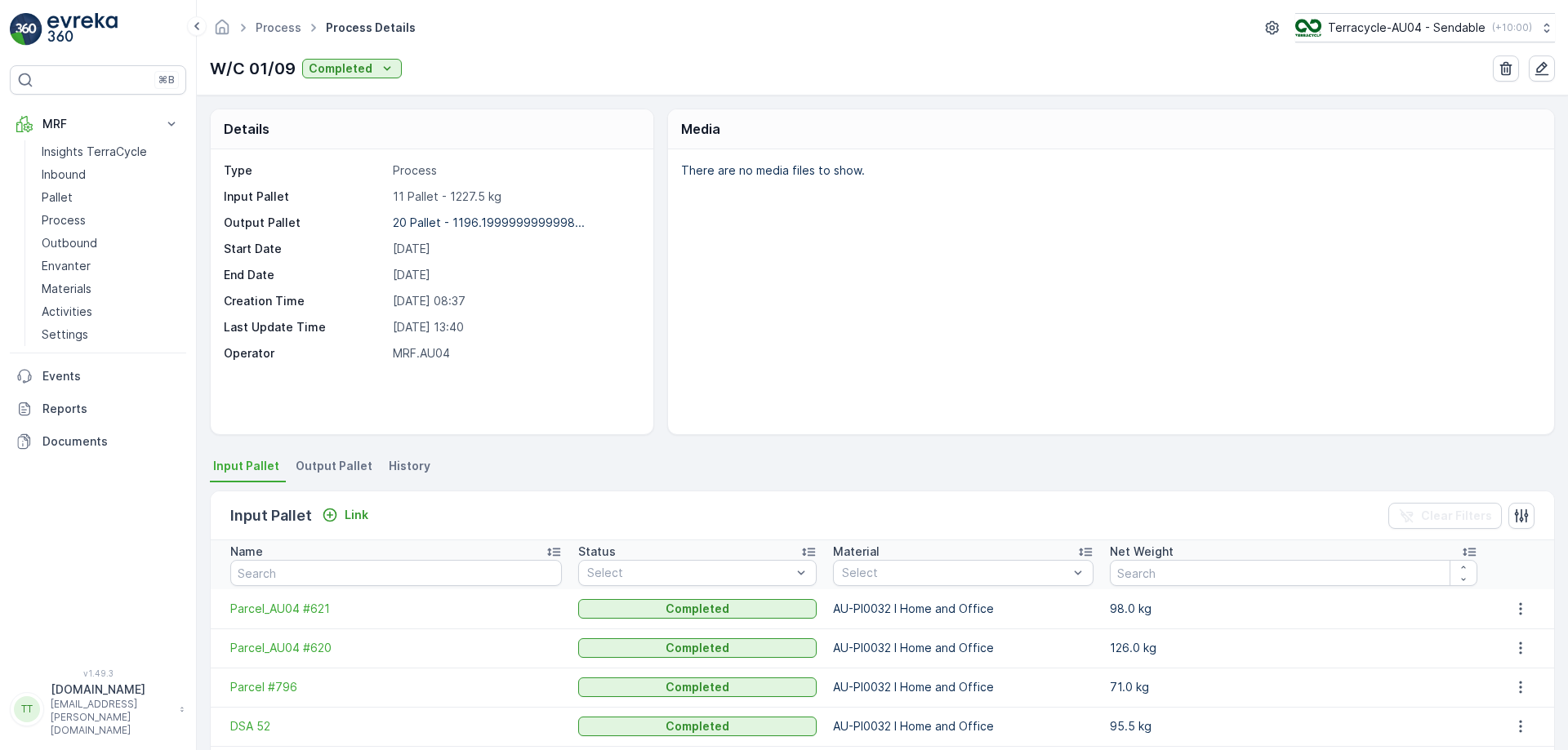
click at [347, 469] on span "Output Pallet" at bounding box center [334, 466] width 77 height 16
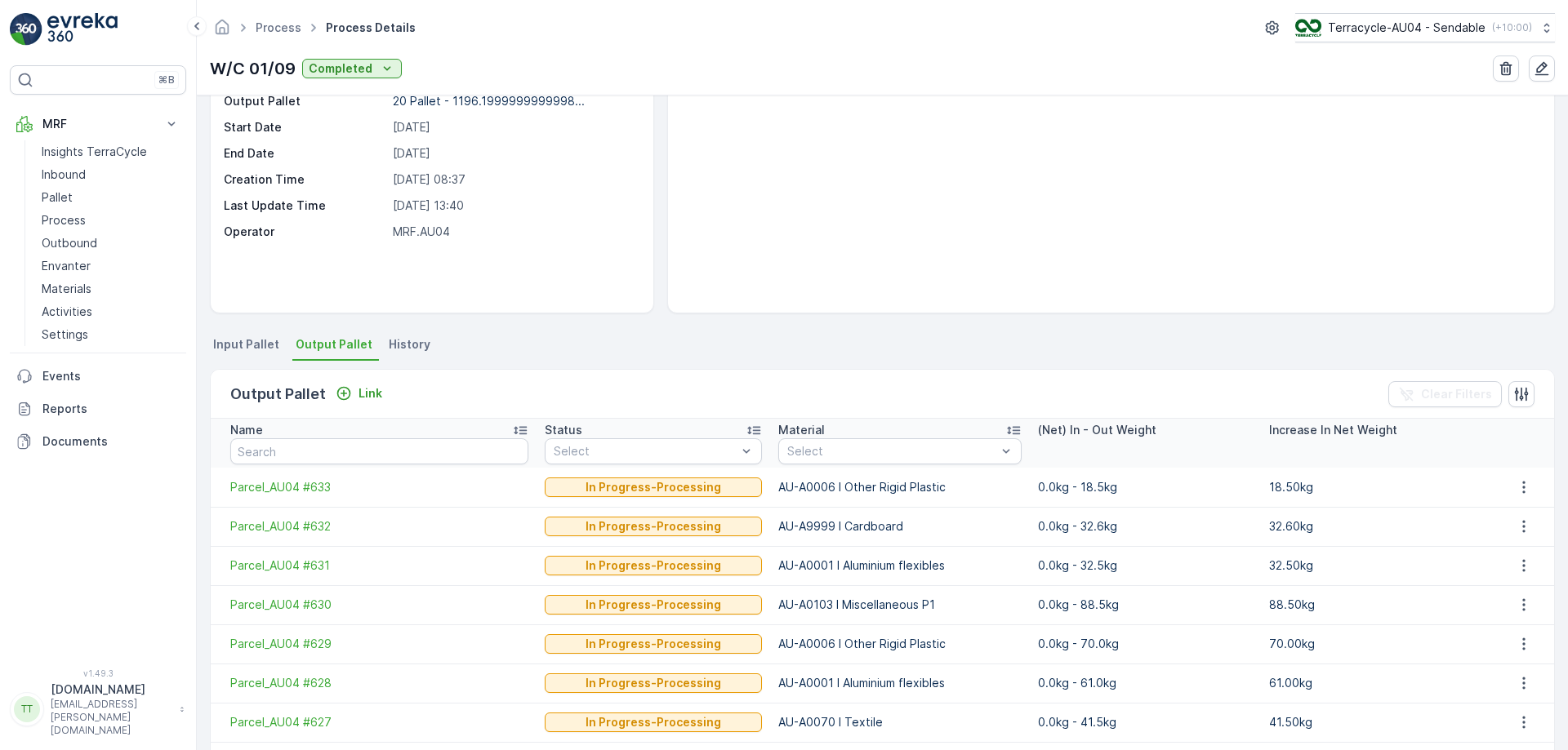
scroll to position [245, 0]
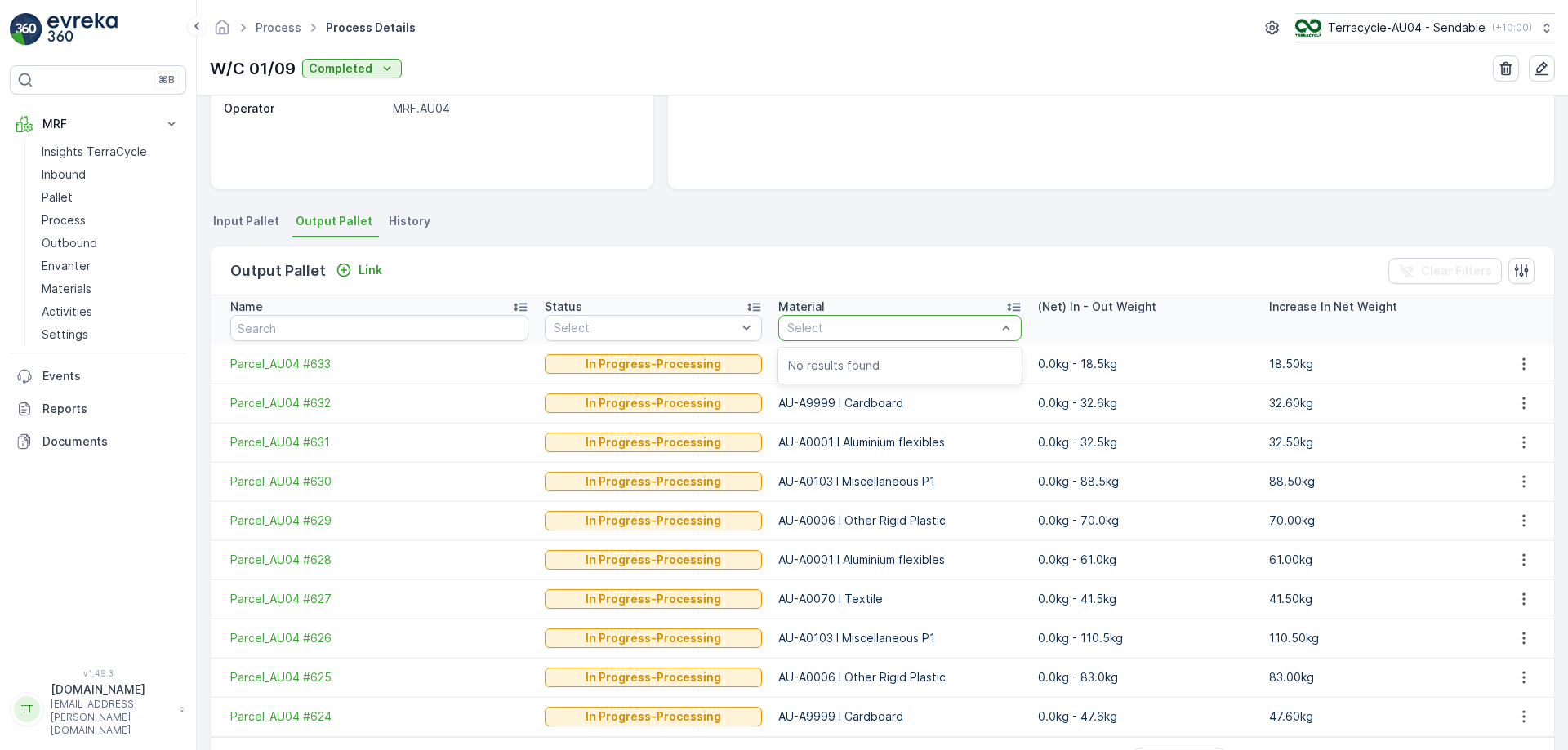
click at [864, 326] on div at bounding box center [892, 327] width 213 height 13
click at [770, 474] on td "AU-A0103 I Miscellaneous P1" at bounding box center [900, 481] width 259 height 39
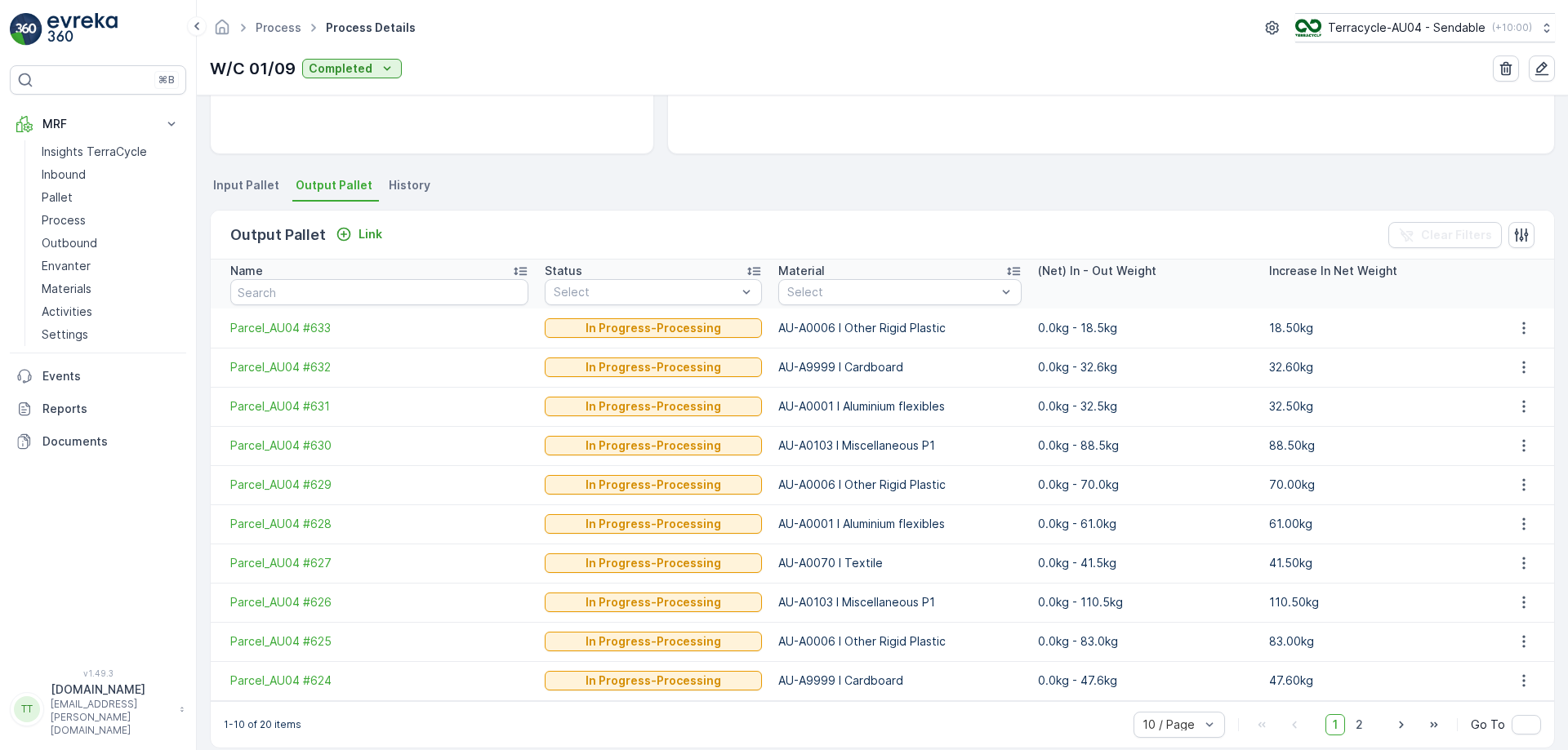
scroll to position [301, 0]
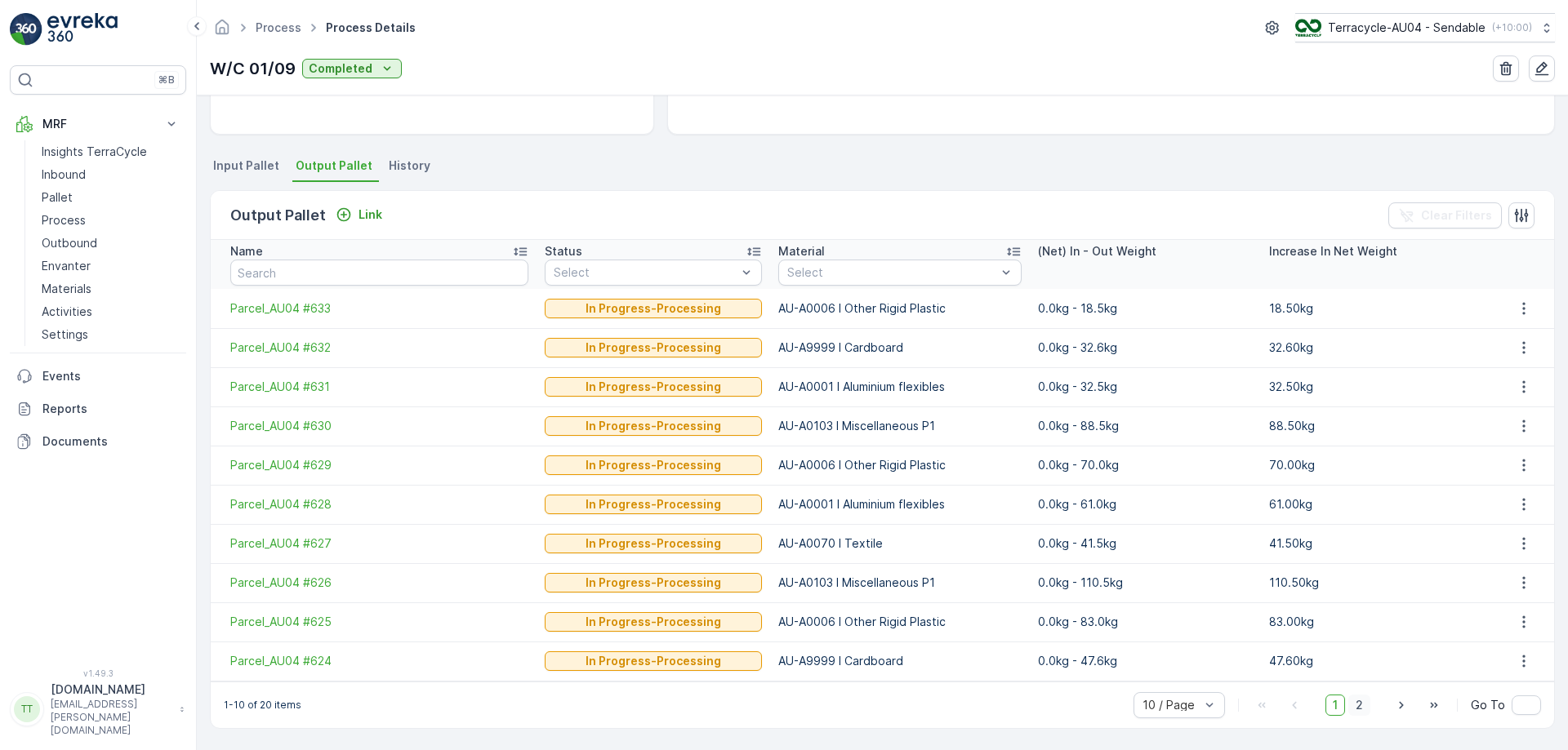
click at [1354, 702] on span "2" at bounding box center [1360, 705] width 22 height 22
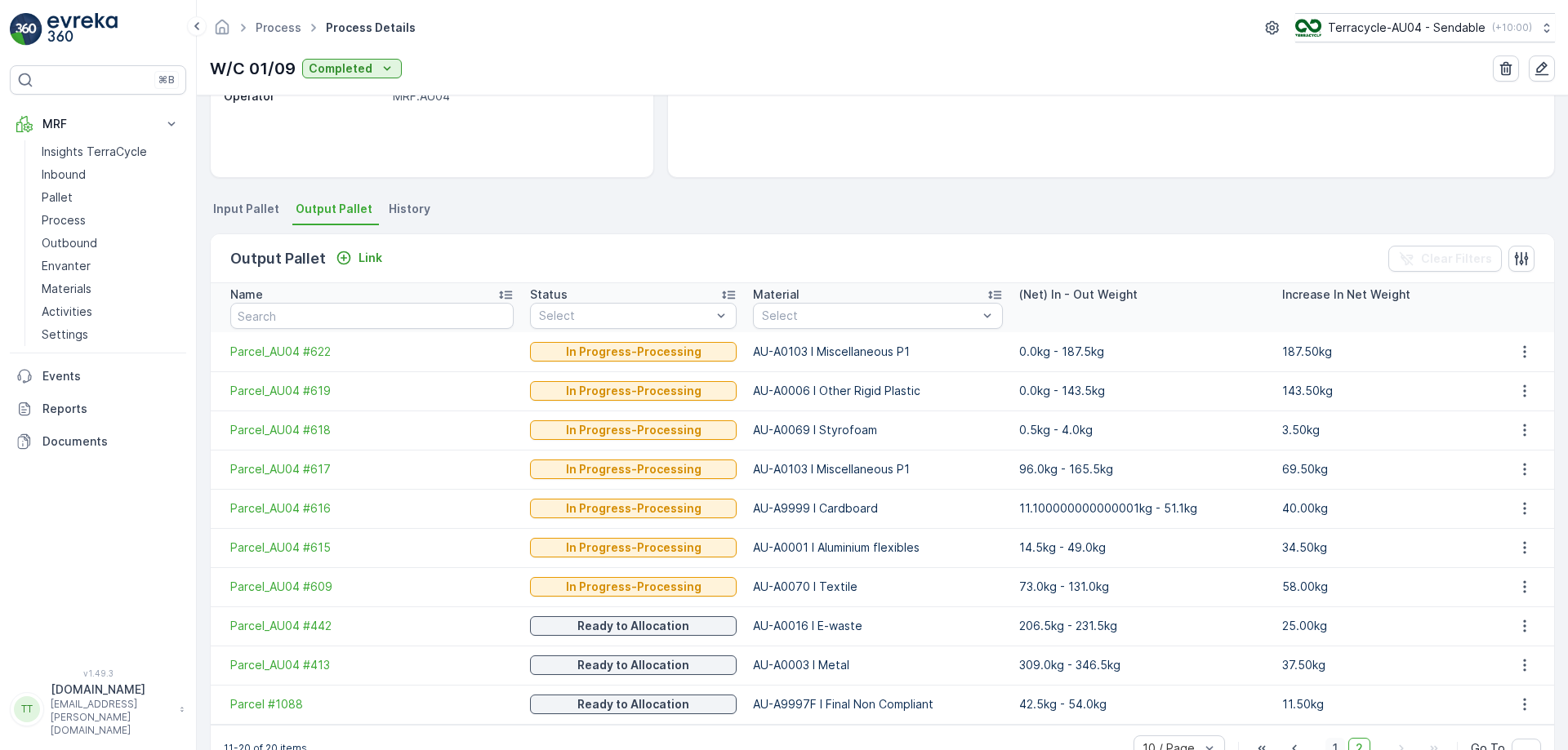
scroll to position [301, 0]
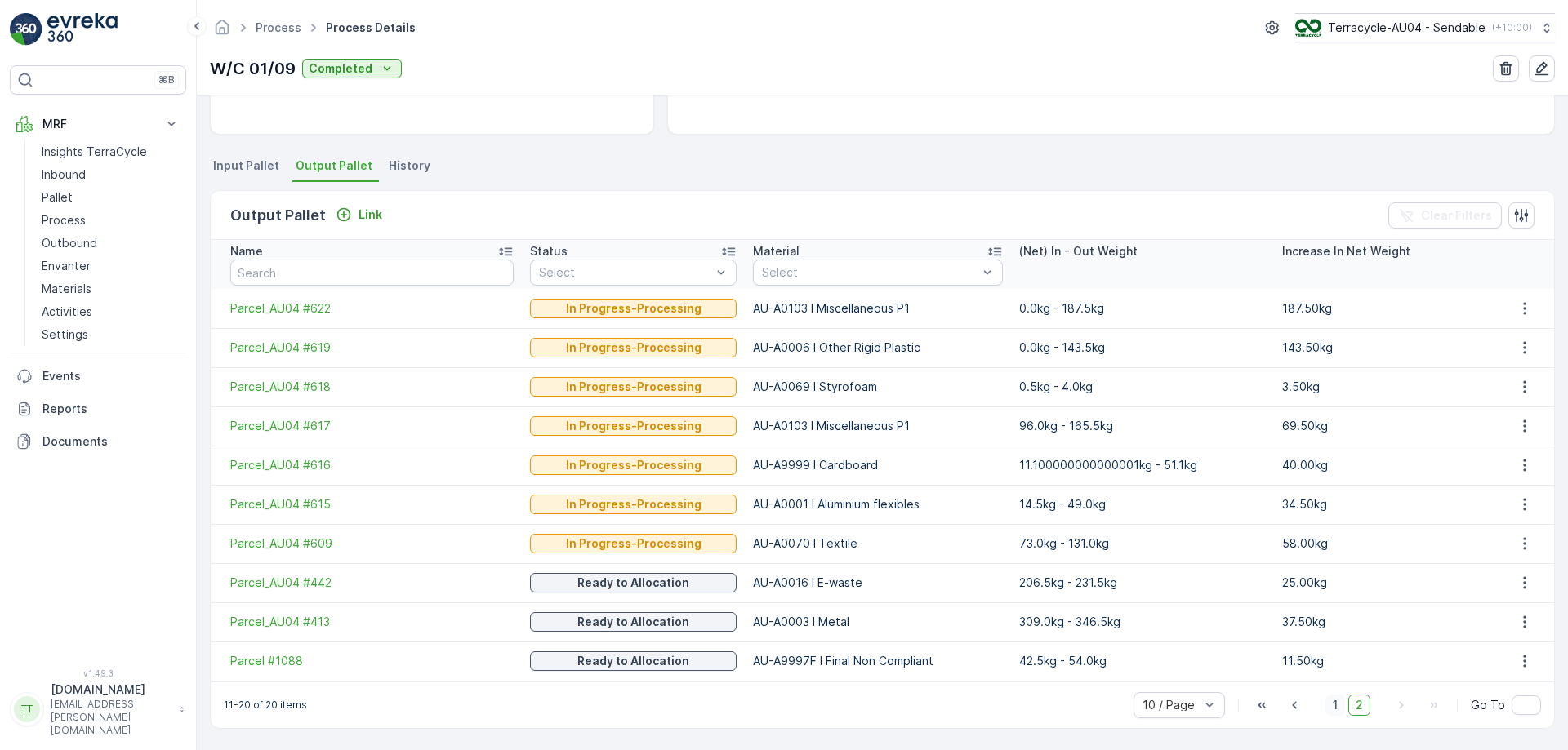
click at [1336, 704] on span "1" at bounding box center [1335, 705] width 20 height 22
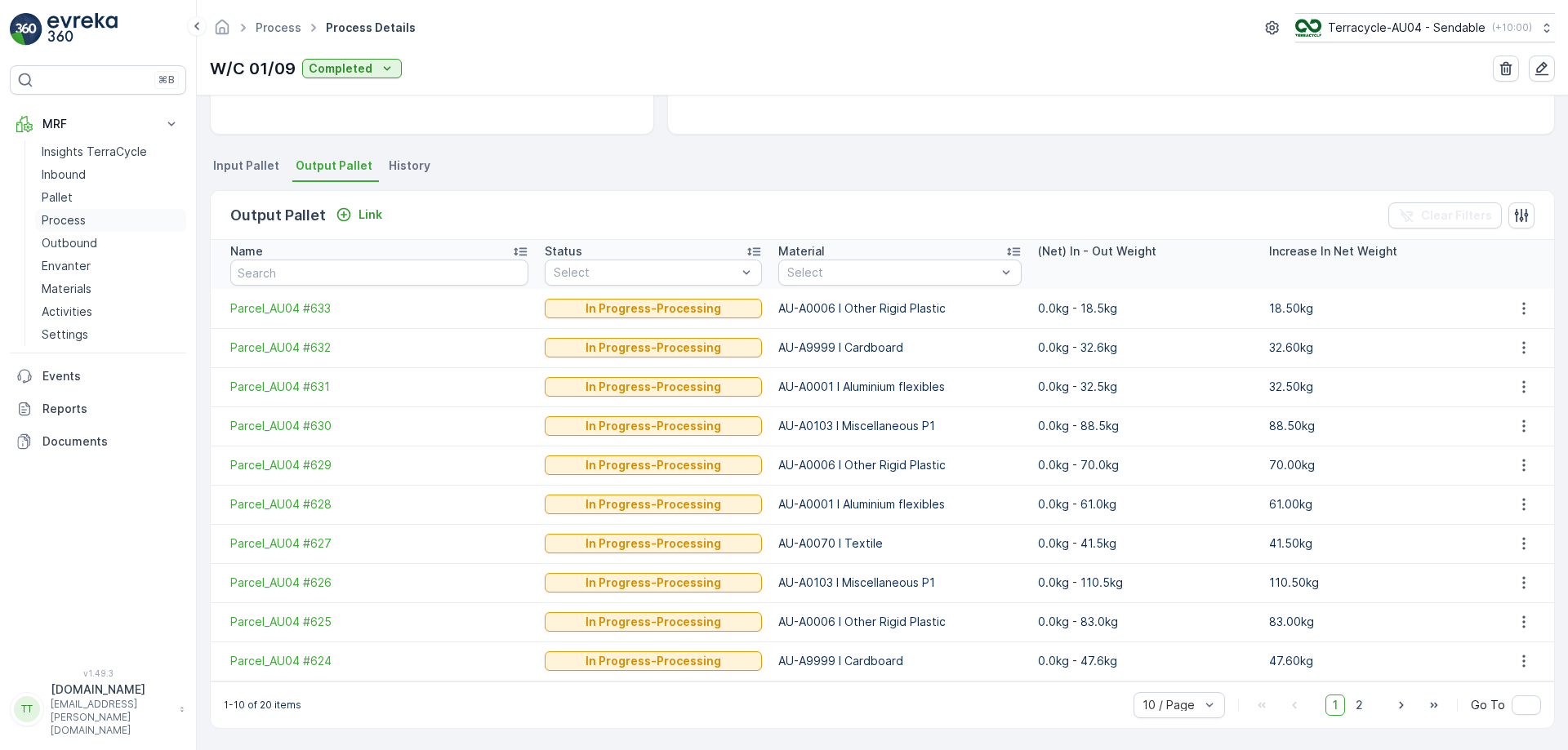
click at [80, 220] on p "Process" at bounding box center [63, 220] width 44 height 16
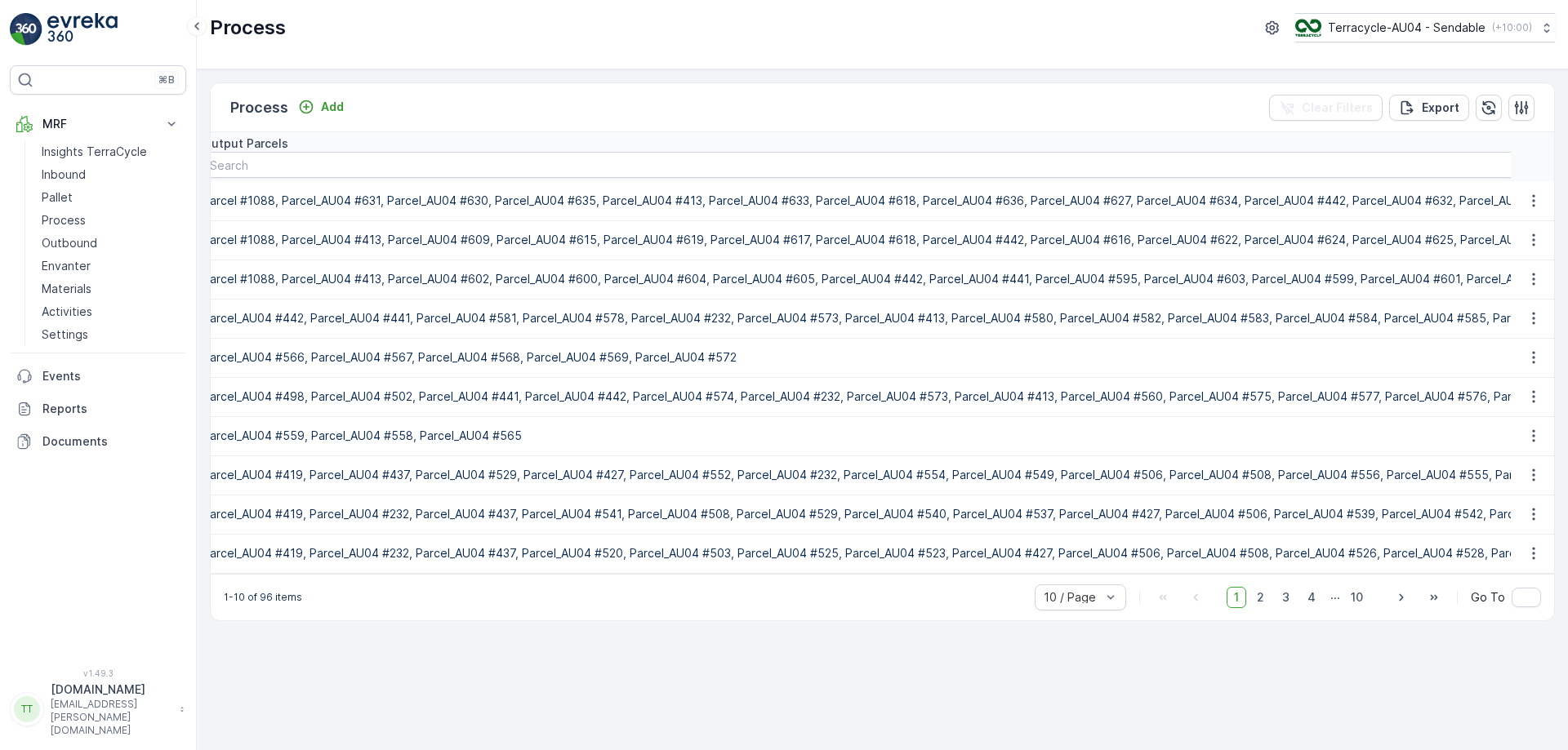
scroll to position [0, 3256]
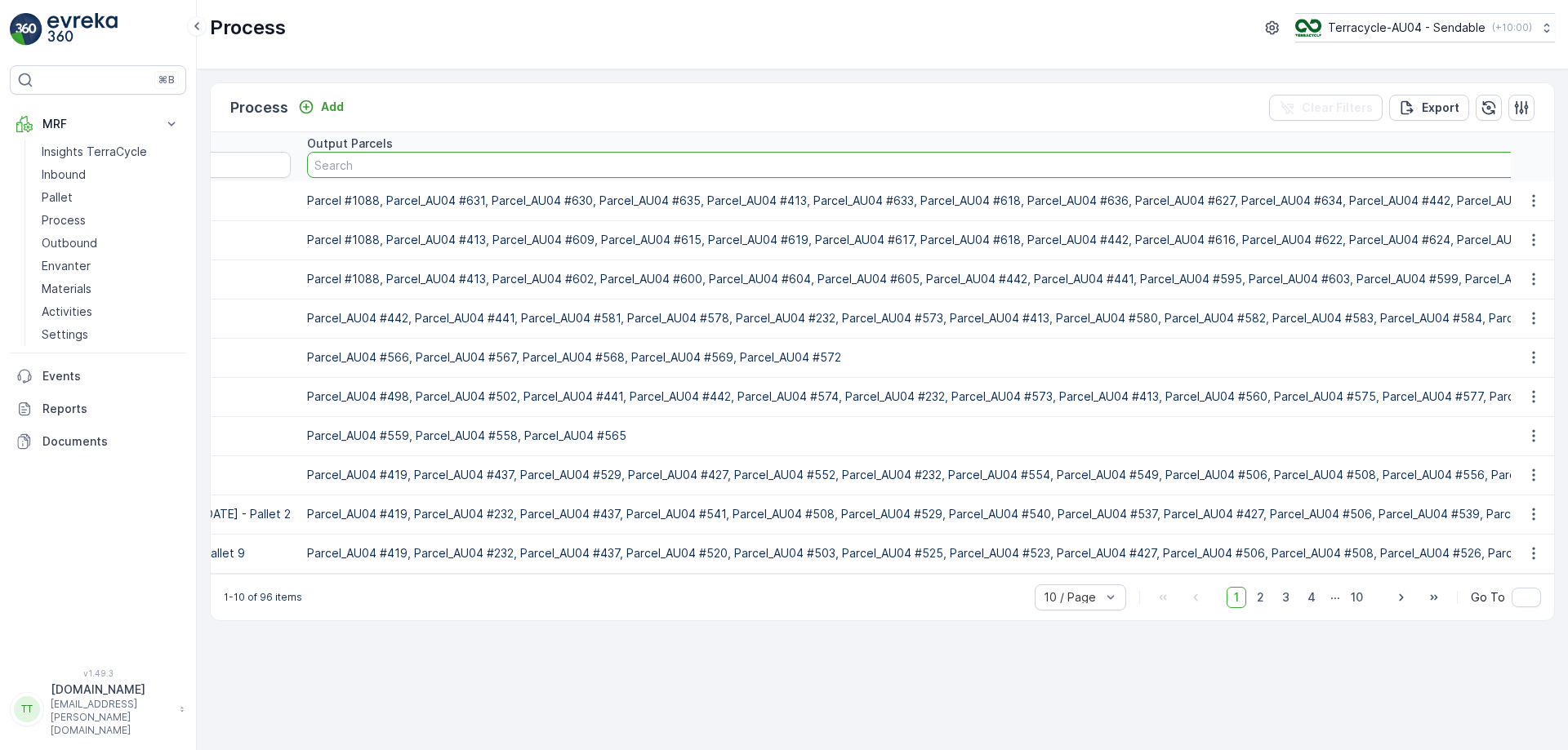
paste input "Parcel_AU04 #634"
type input "Parcel_AU04 #634"
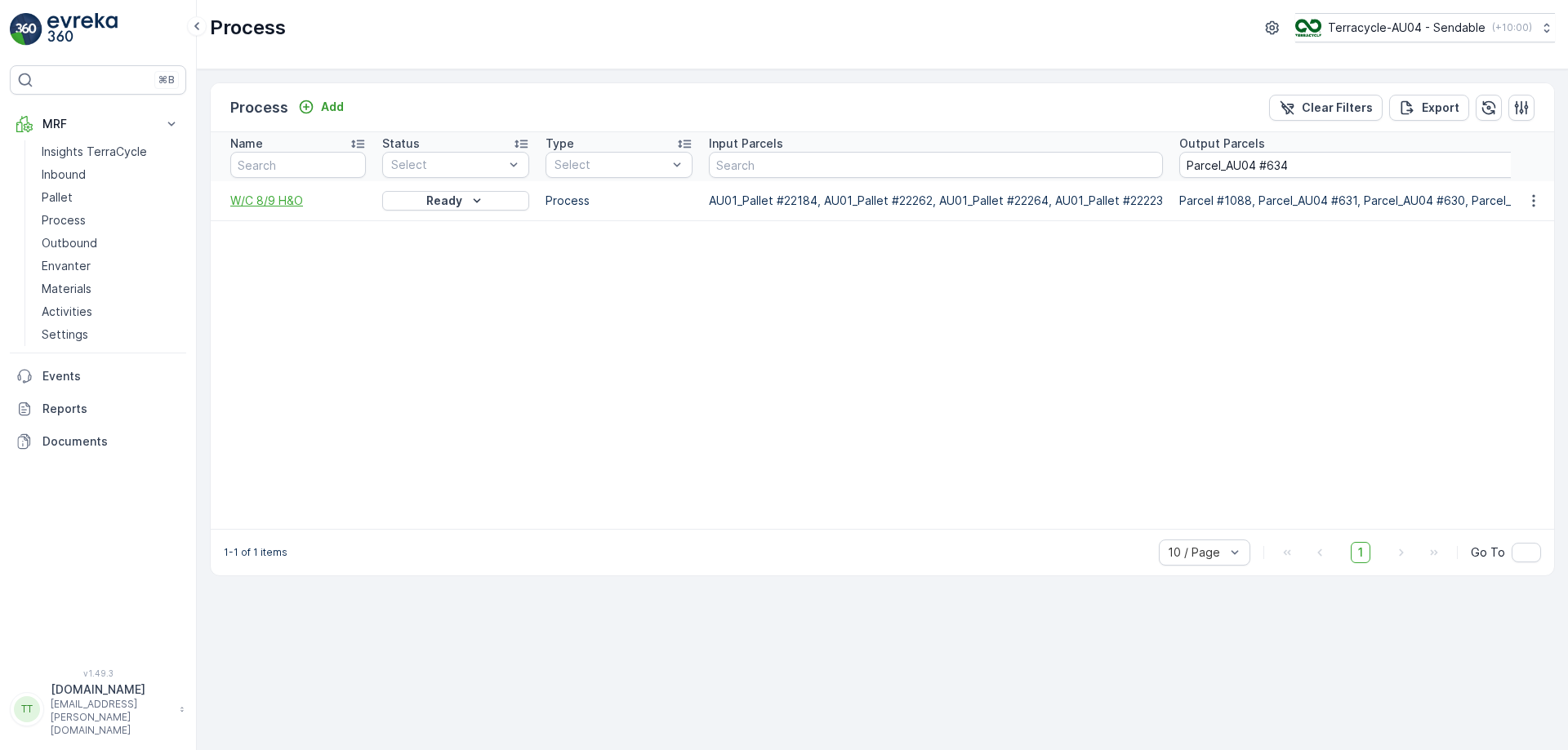
click at [267, 208] on span "W/C 8/9 H&O" at bounding box center [297, 200] width 136 height 16
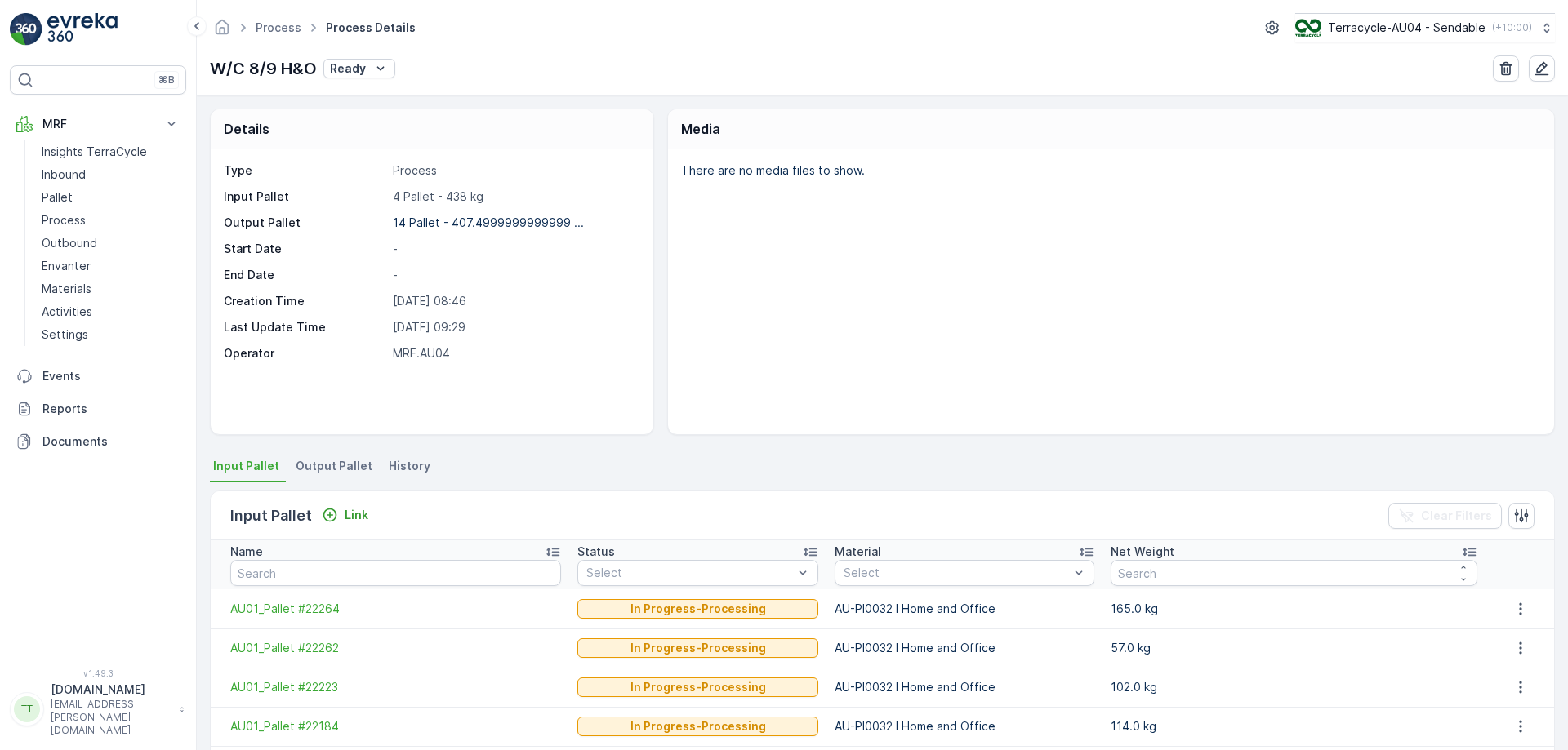
click at [316, 461] on span "Output Pallet" at bounding box center [334, 466] width 77 height 16
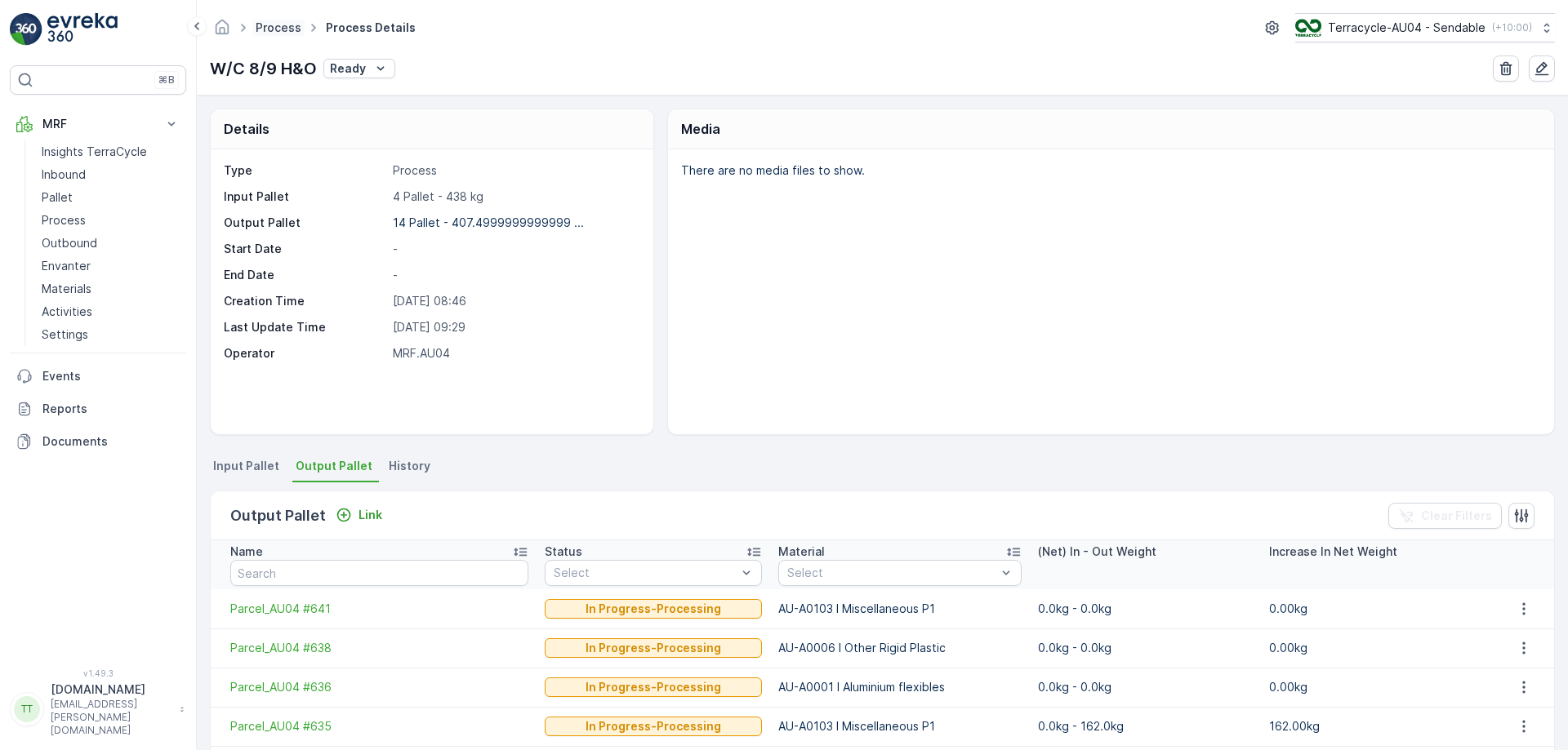
click at [287, 29] on link "Process" at bounding box center [278, 28] width 46 height 14
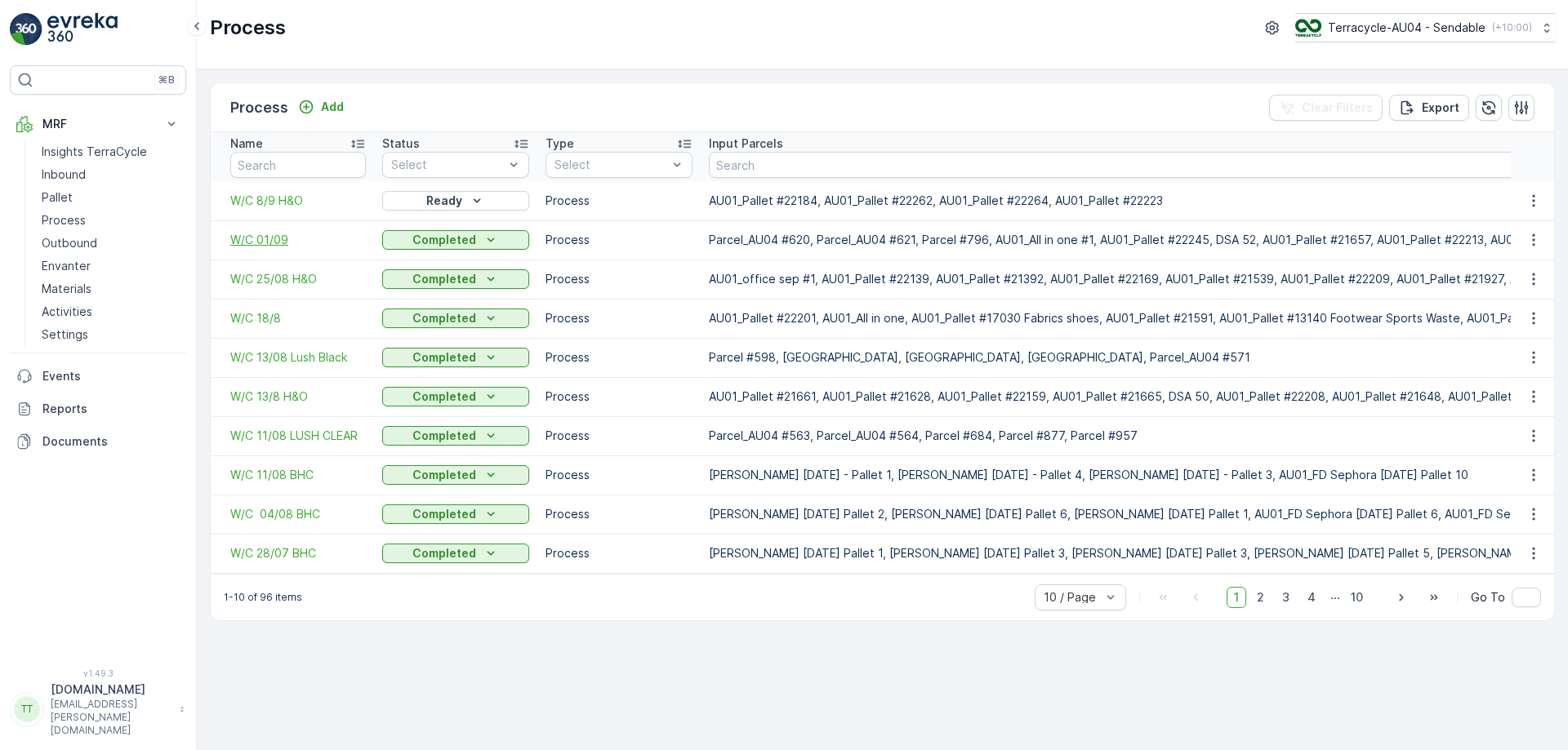
click at [243, 241] on span "W/C 01/09" at bounding box center [297, 239] width 136 height 16
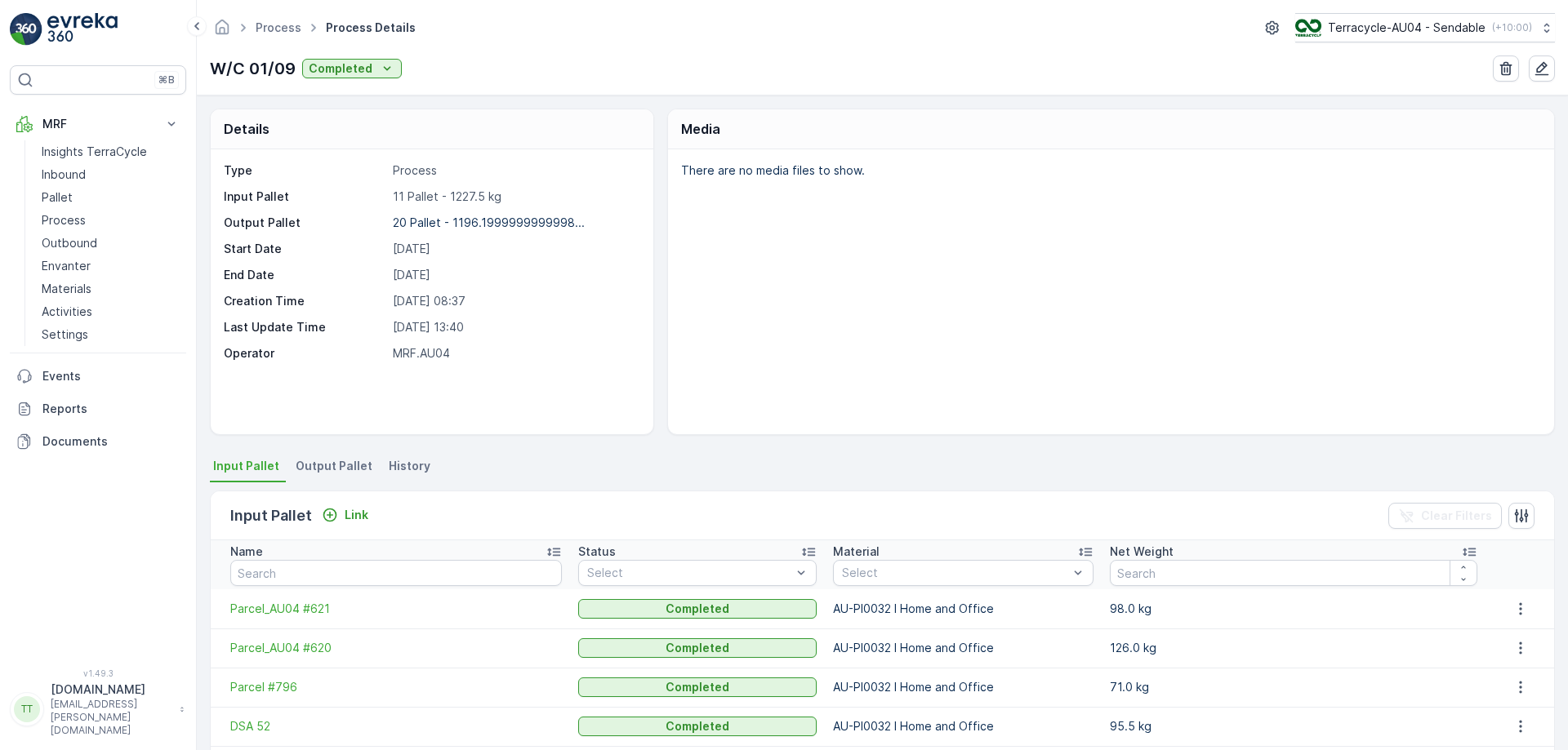
scroll to position [81, 0]
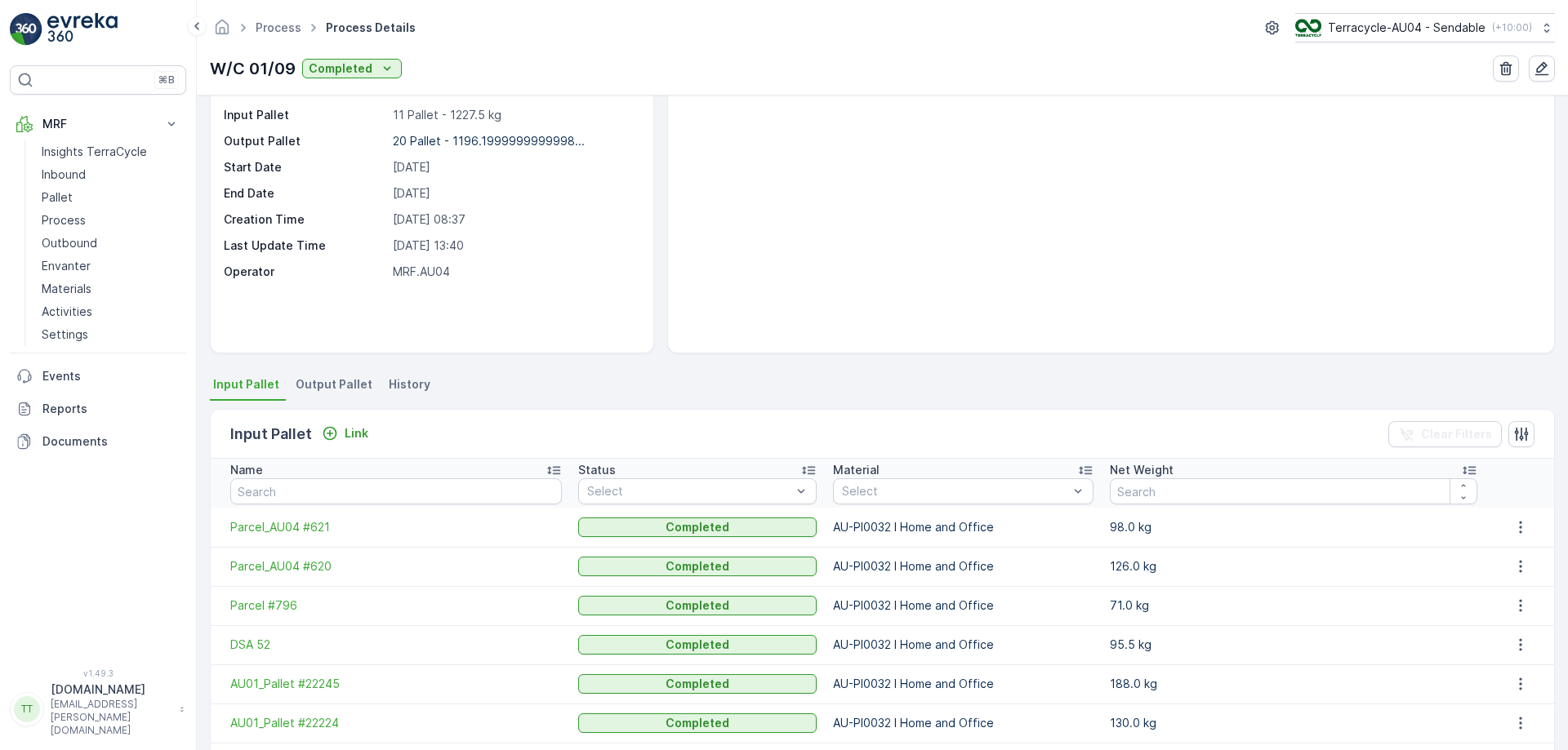
click at [309, 386] on span "Output Pallet" at bounding box center [334, 385] width 77 height 16
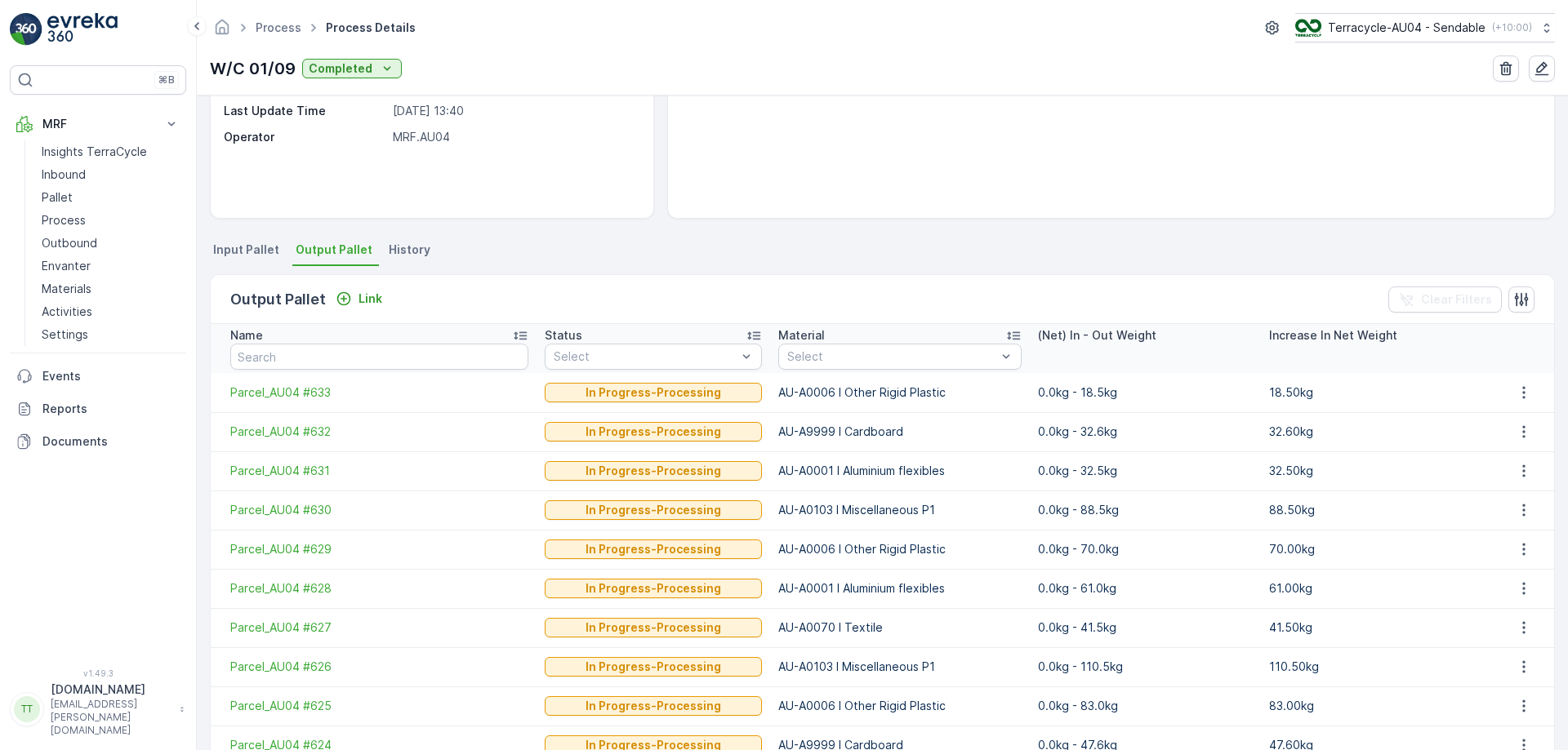
scroll to position [245, 0]
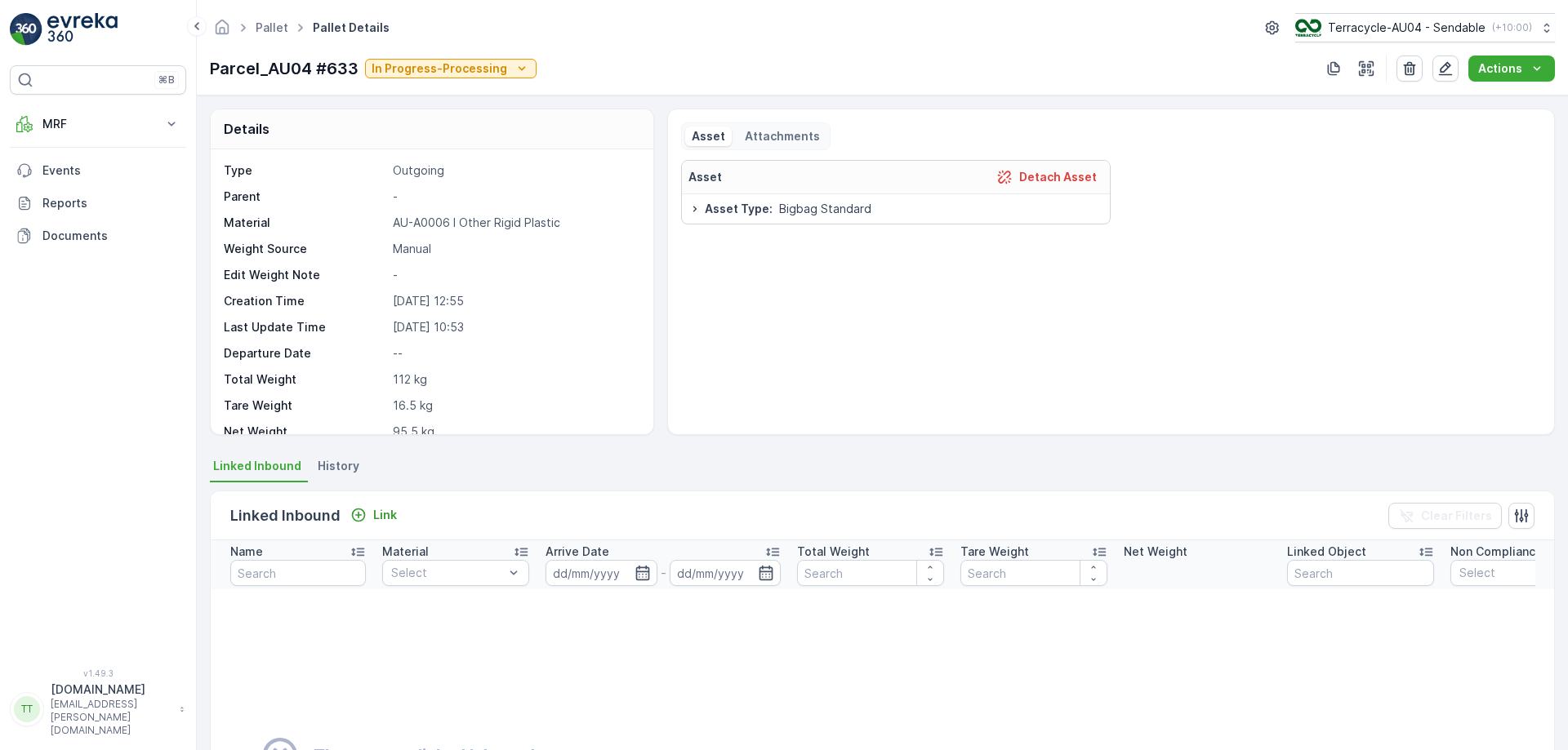
click at [347, 466] on span "History" at bounding box center [339, 466] width 41 height 16
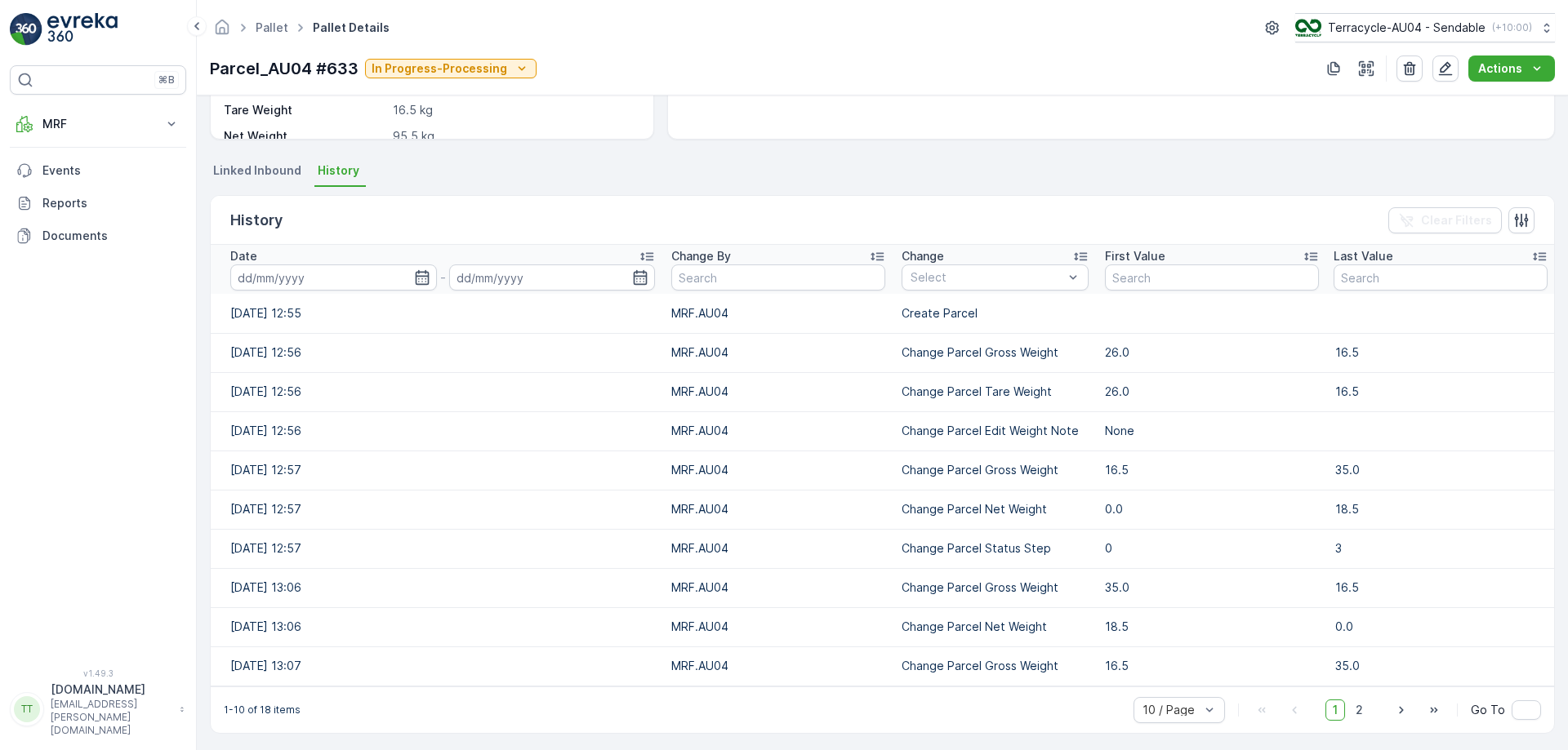
scroll to position [301, 0]
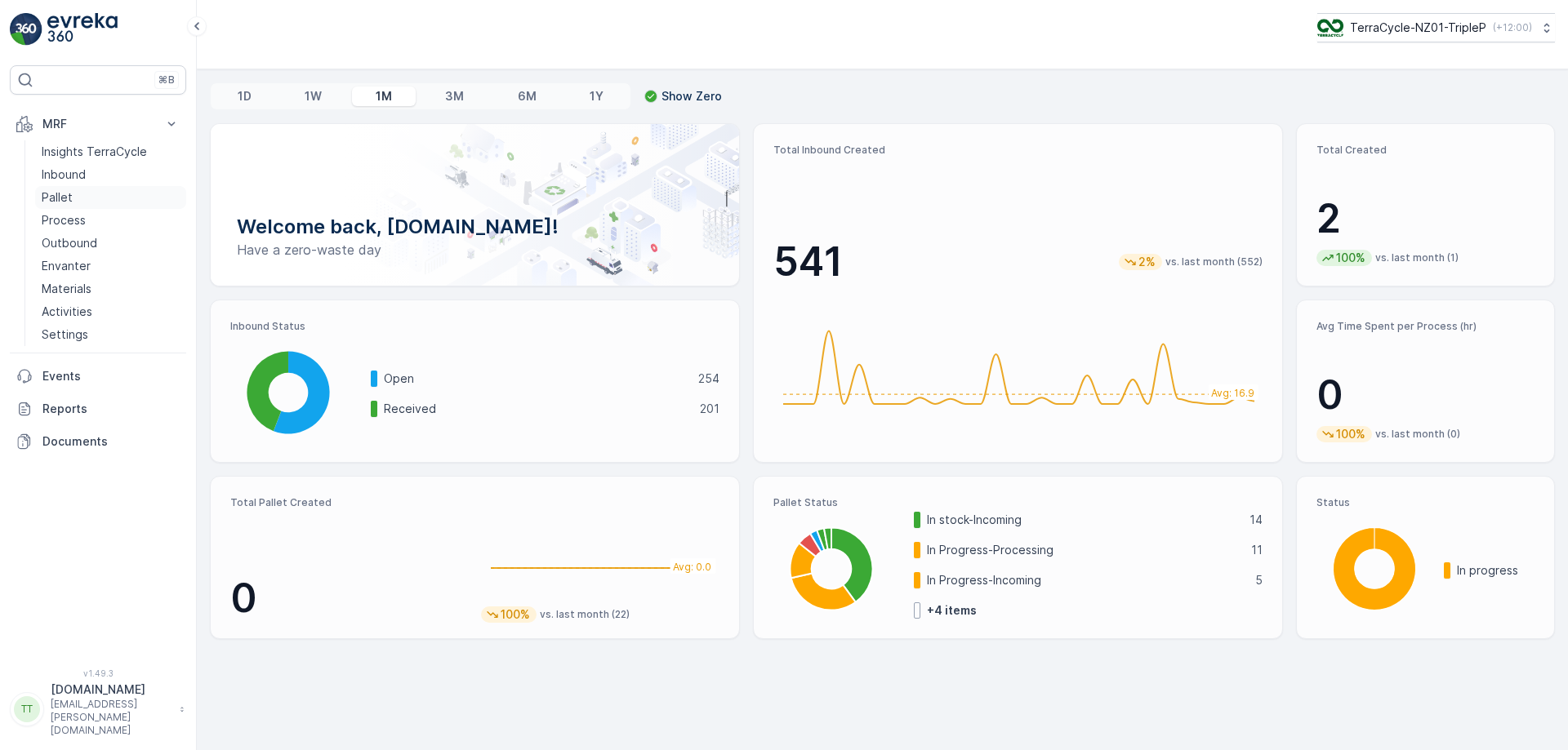
click at [66, 198] on p "Pallet" at bounding box center [57, 197] width 31 height 16
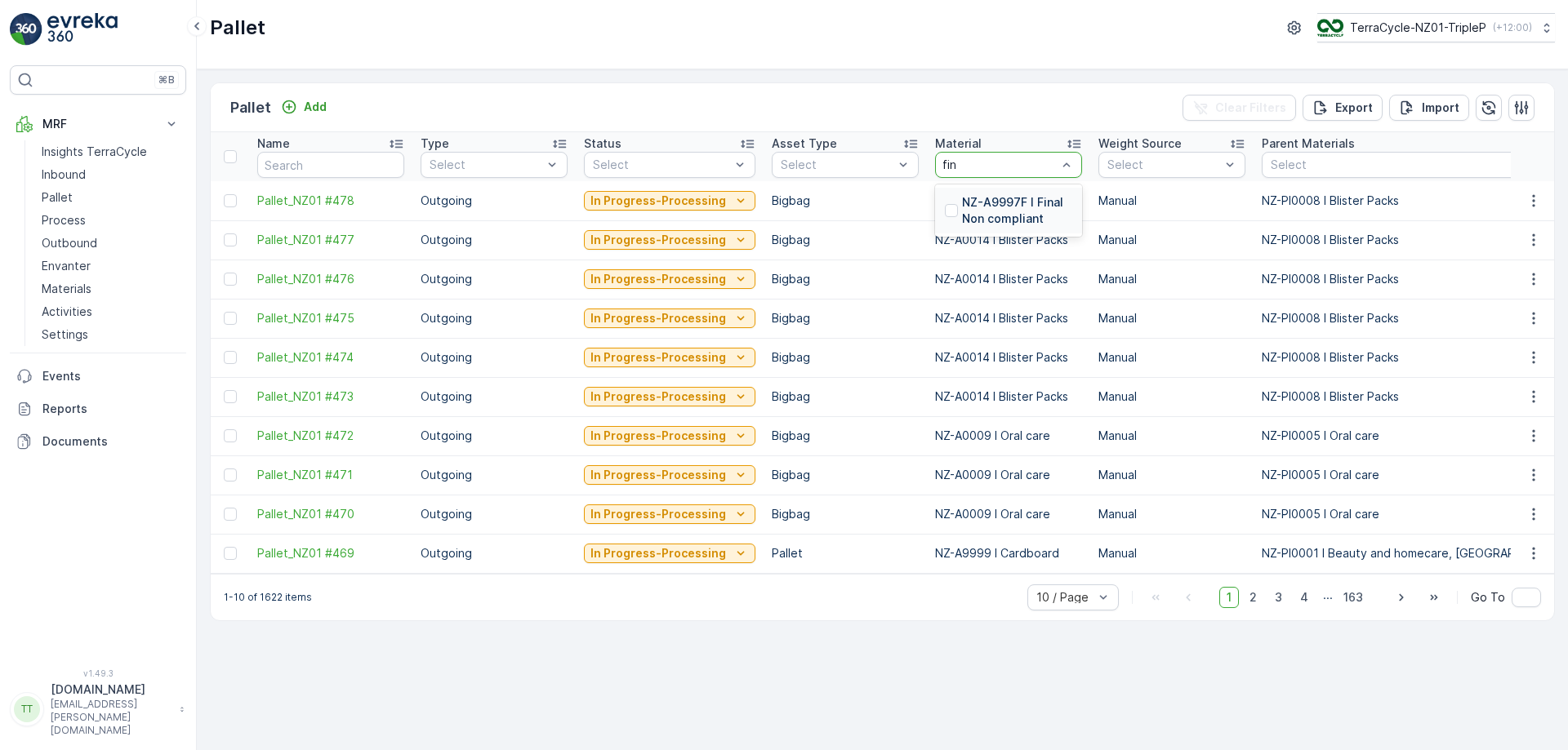
click at [994, 90] on div "Pallet Add Clear Filters Export Import" at bounding box center [883, 107] width 1343 height 49
click at [73, 219] on p "Process" at bounding box center [63, 220] width 44 height 16
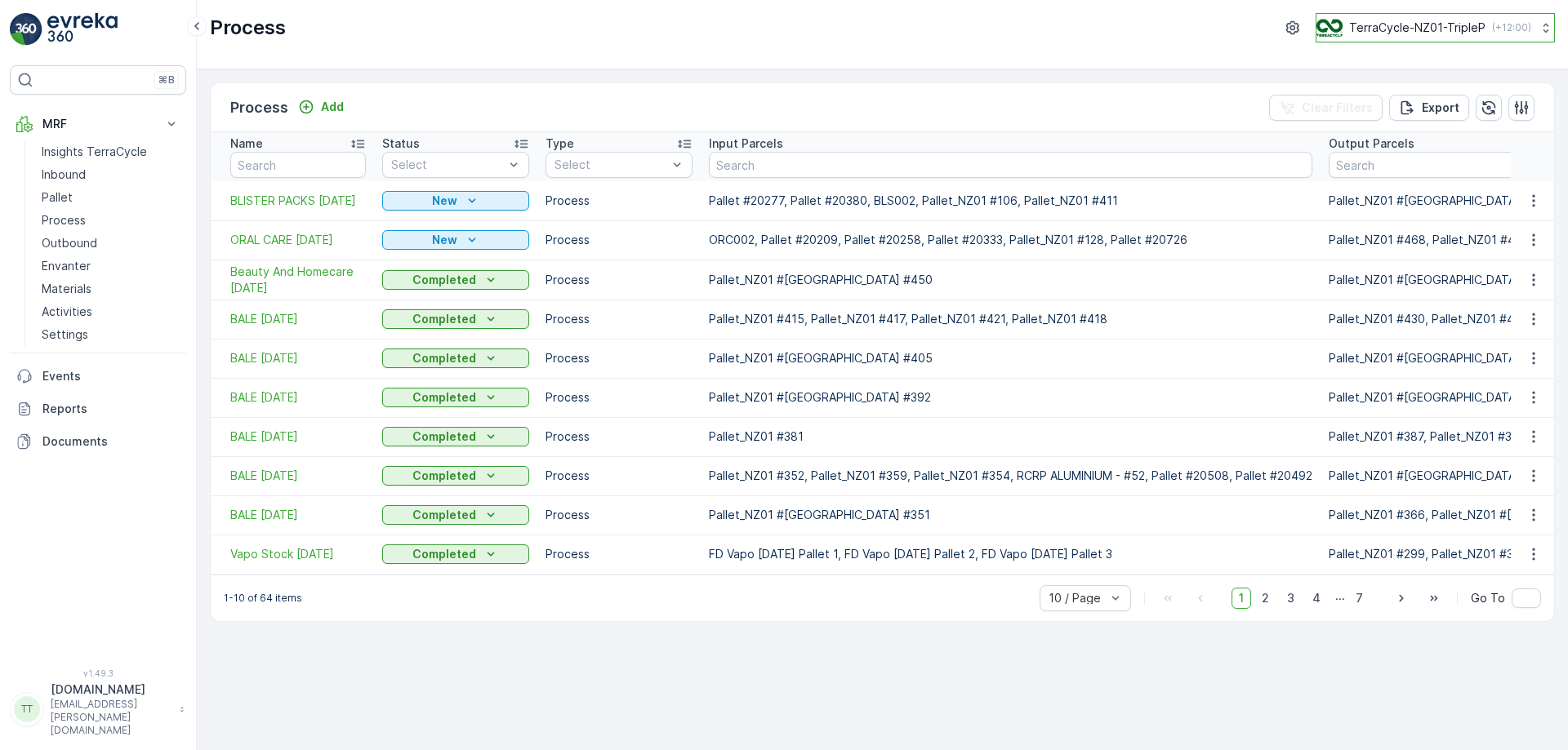
click at [1406, 33] on p "TerraCycle-NZ01-TripleP" at bounding box center [1418, 28] width 137 height 16
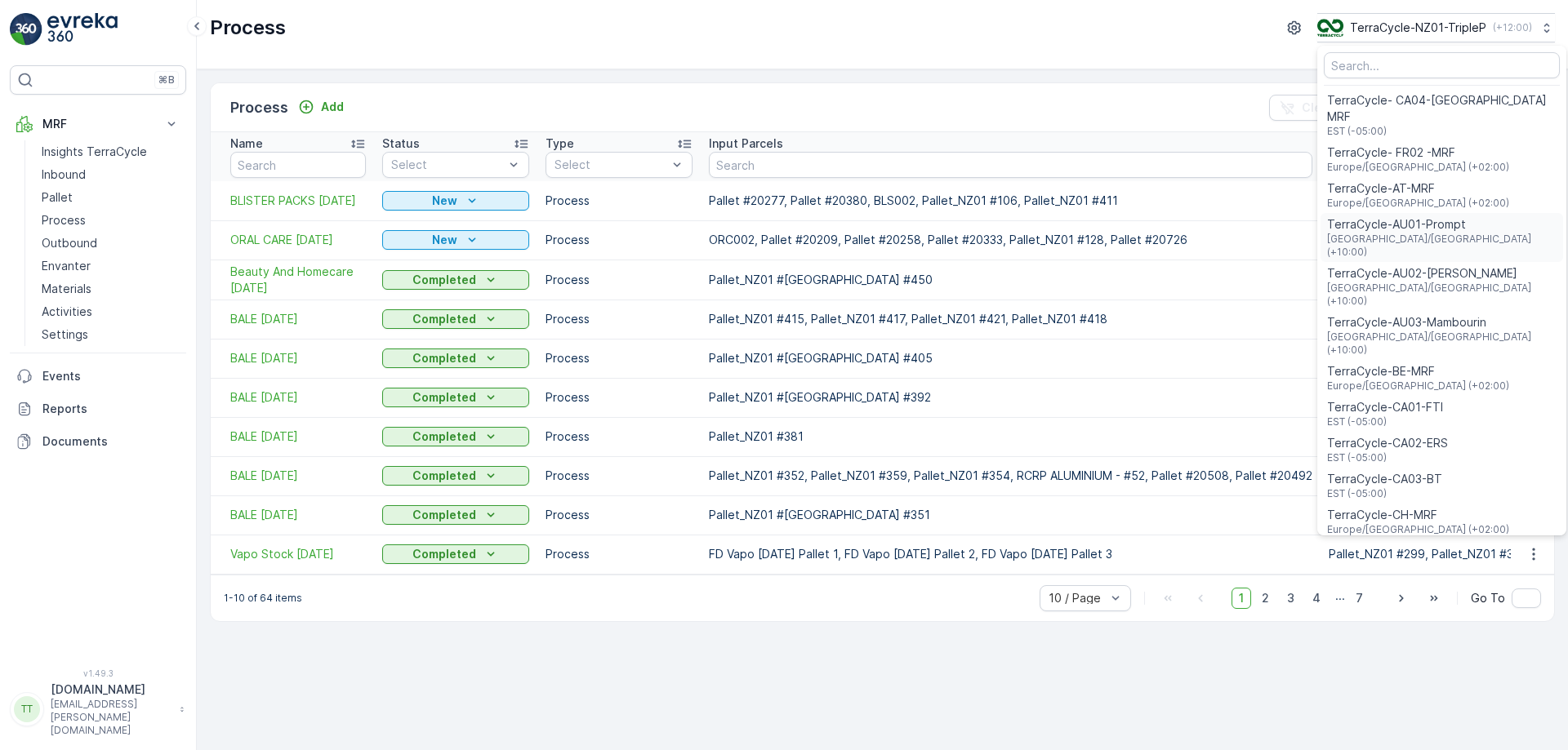
click at [1431, 232] on span "[GEOGRAPHIC_DATA]/[GEOGRAPHIC_DATA] (+10:00)" at bounding box center [1441, 245] width 229 height 26
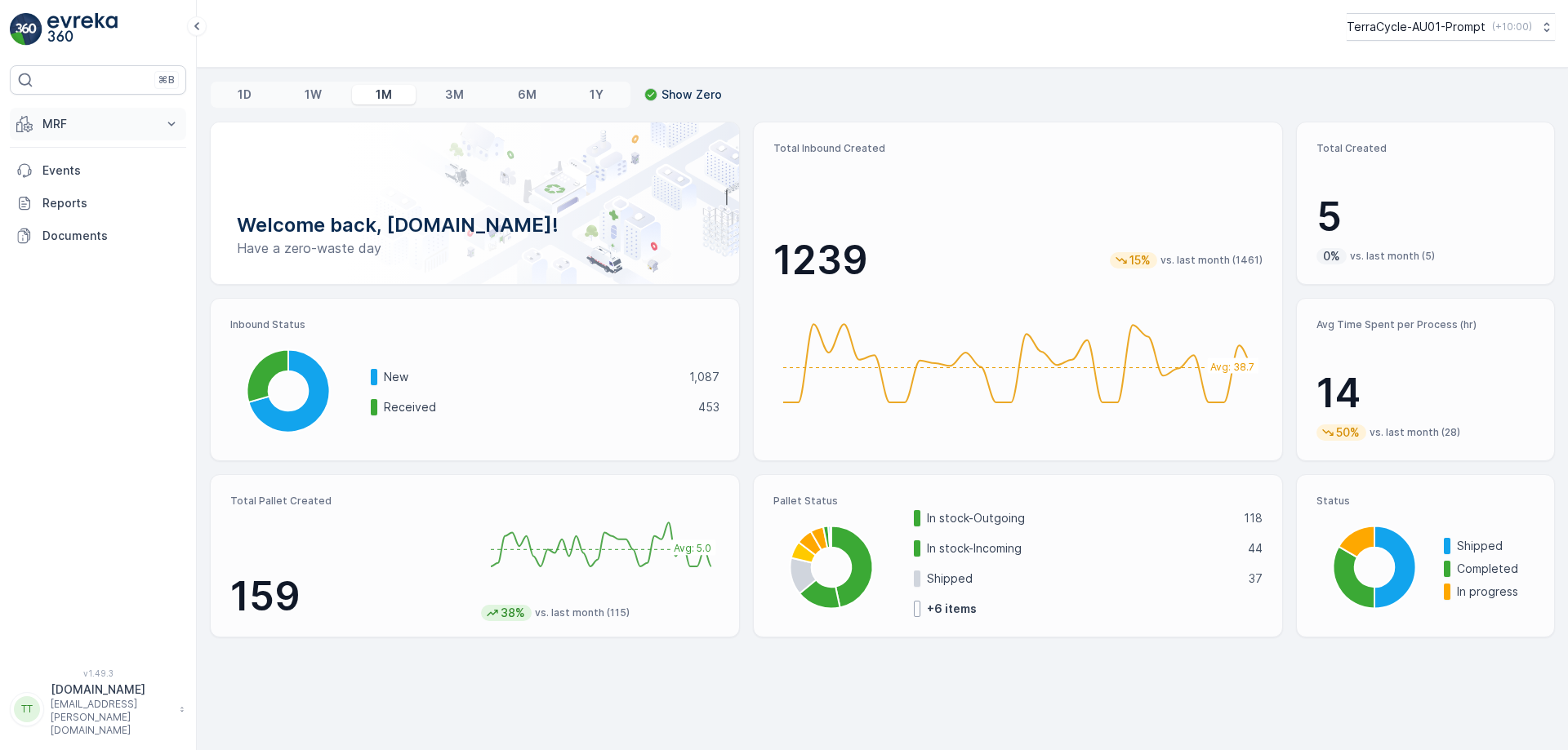
click at [73, 134] on button "MRF" at bounding box center [98, 124] width 176 height 33
click at [70, 219] on p "Process" at bounding box center [63, 220] width 44 height 16
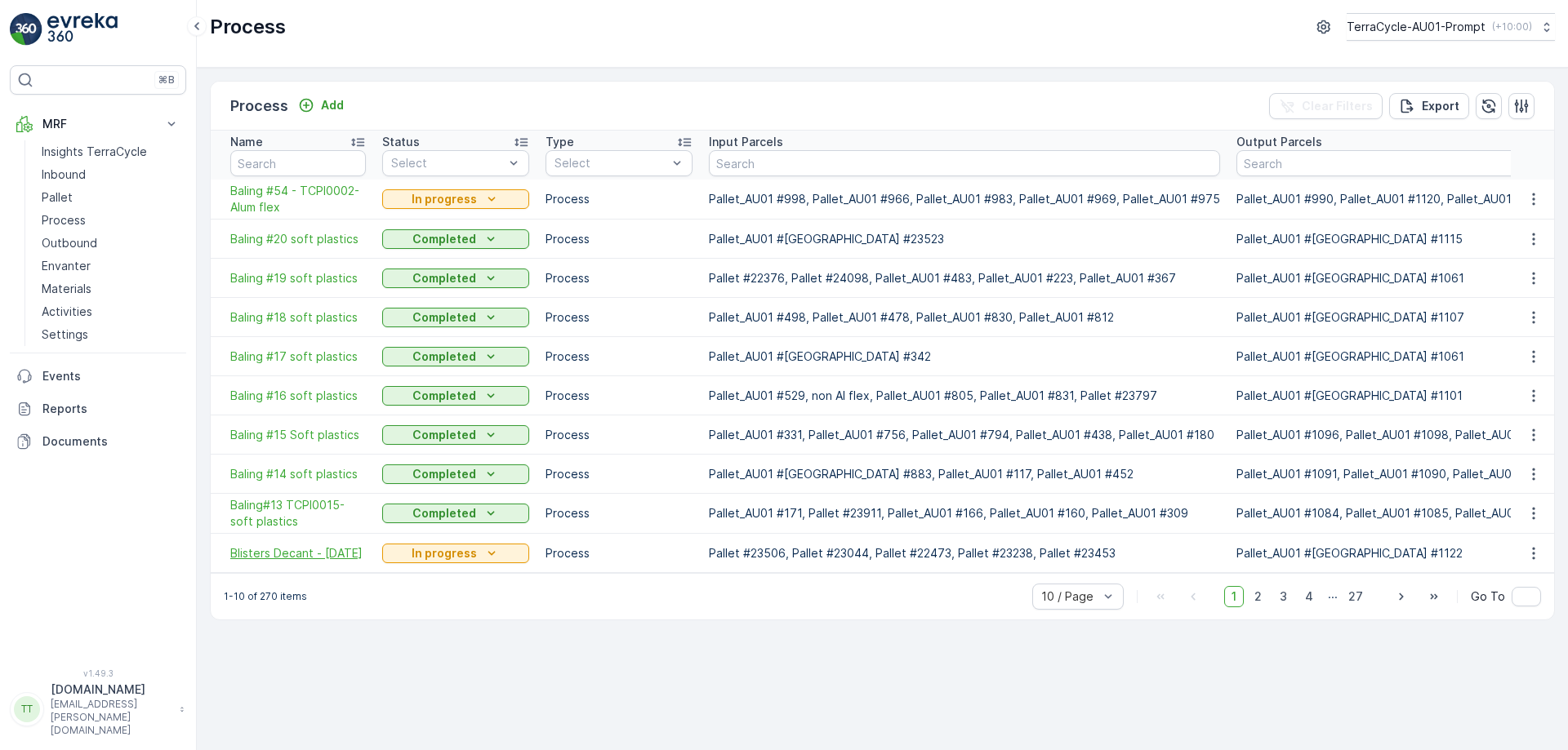
click at [282, 550] on span "Blisters Decant - [DATE]" at bounding box center [297, 553] width 136 height 16
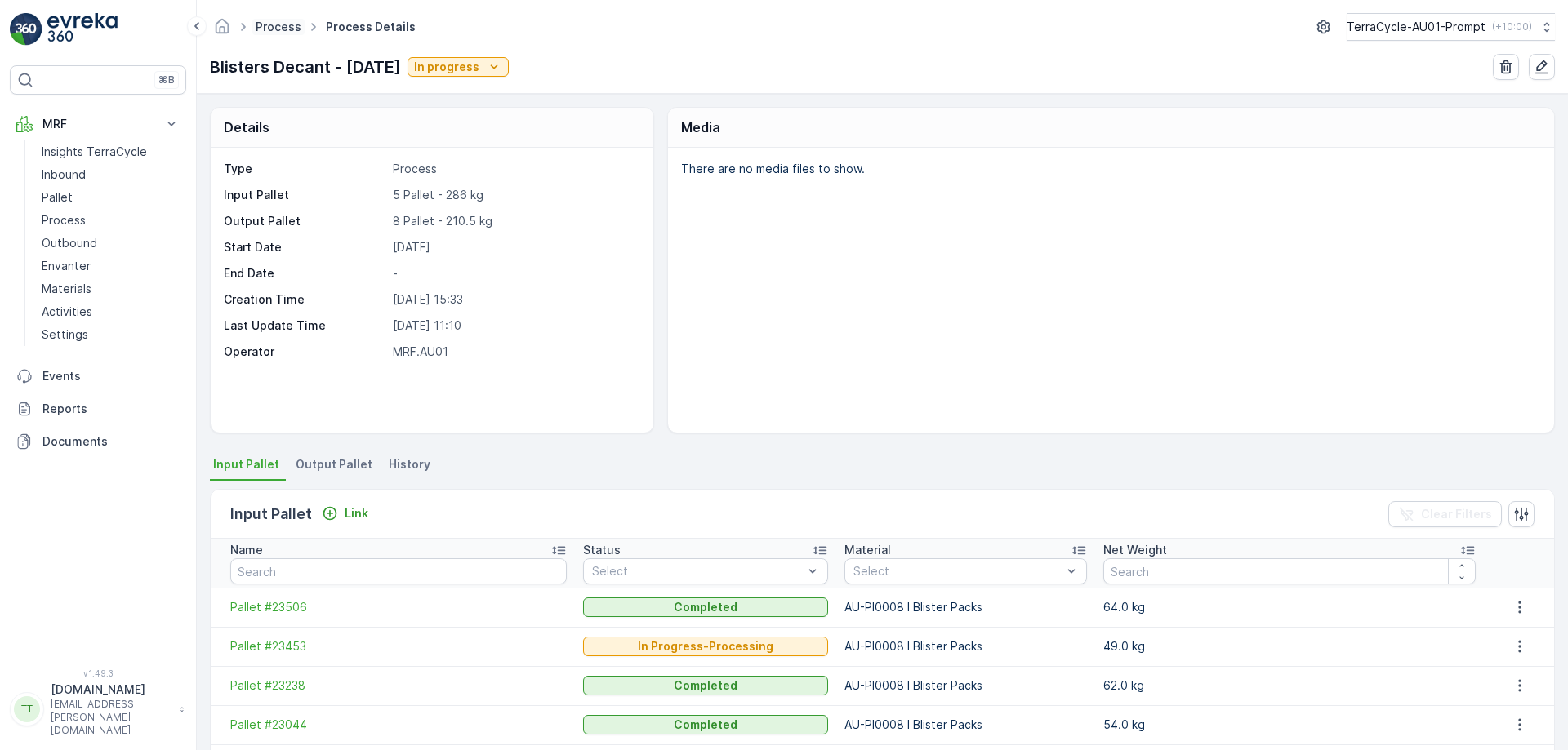
click at [285, 30] on link "Process" at bounding box center [278, 27] width 46 height 14
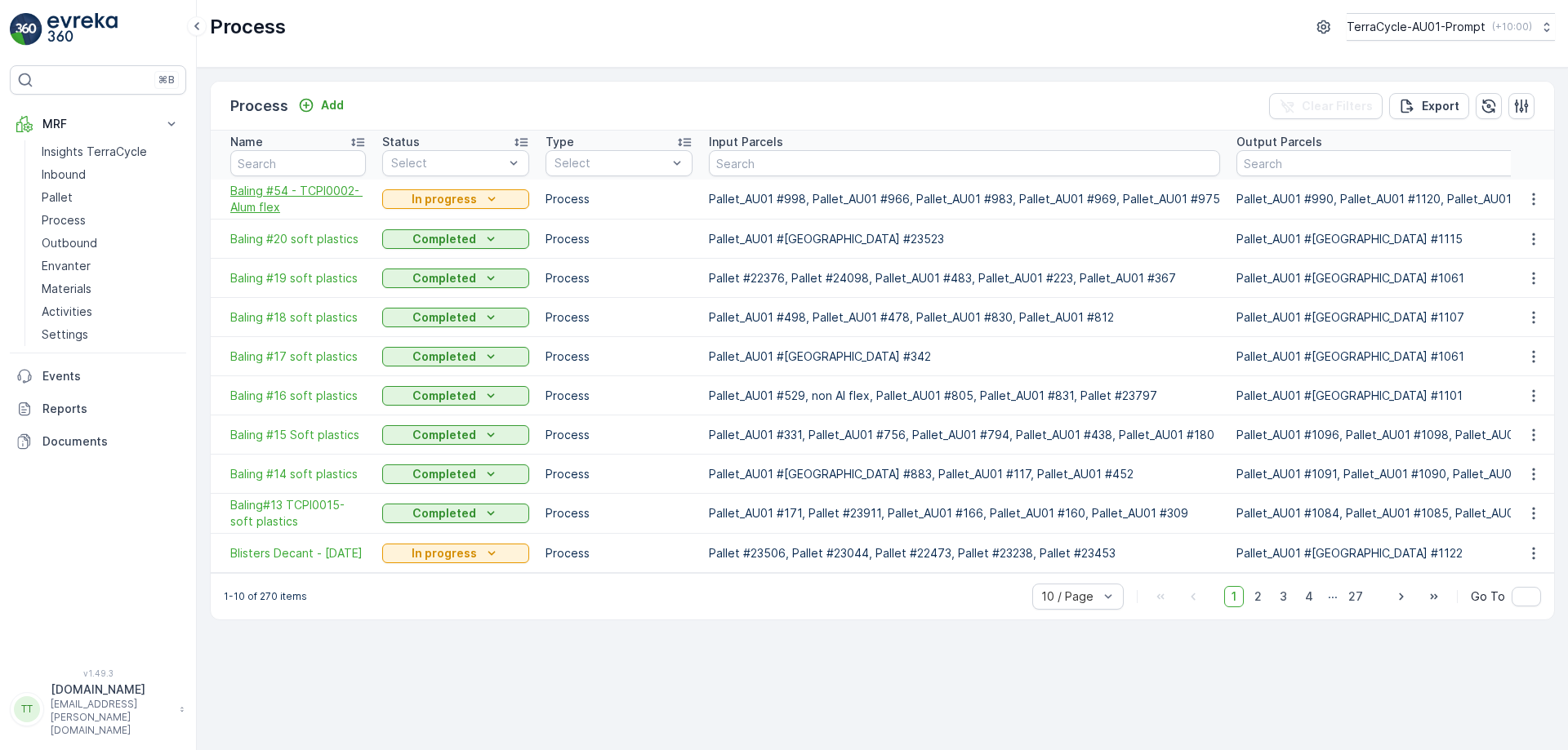
click at [268, 200] on span "Baling #54 - TCPI0002- Alum flex" at bounding box center [297, 200] width 136 height 33
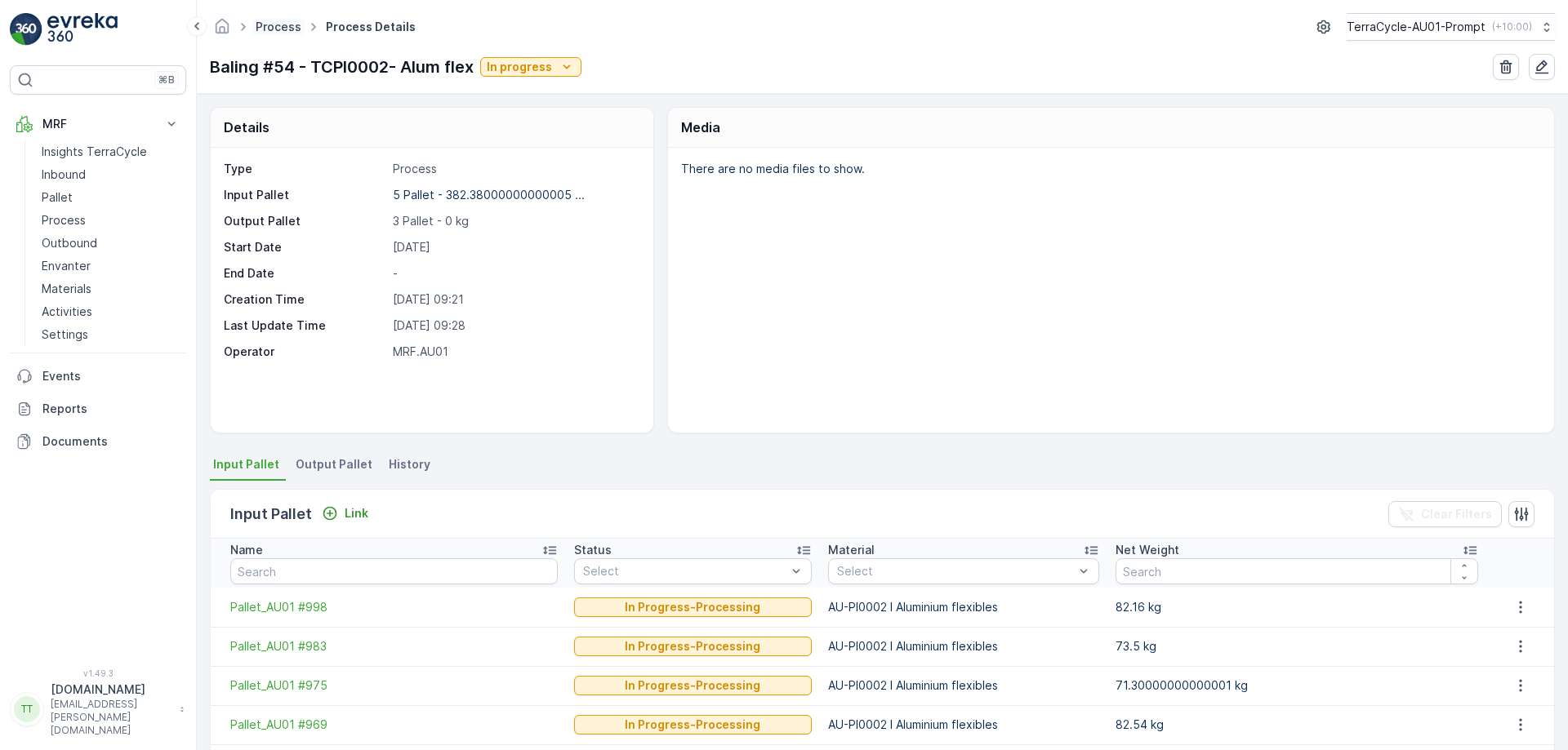
click at [285, 24] on link "Process" at bounding box center [278, 27] width 46 height 14
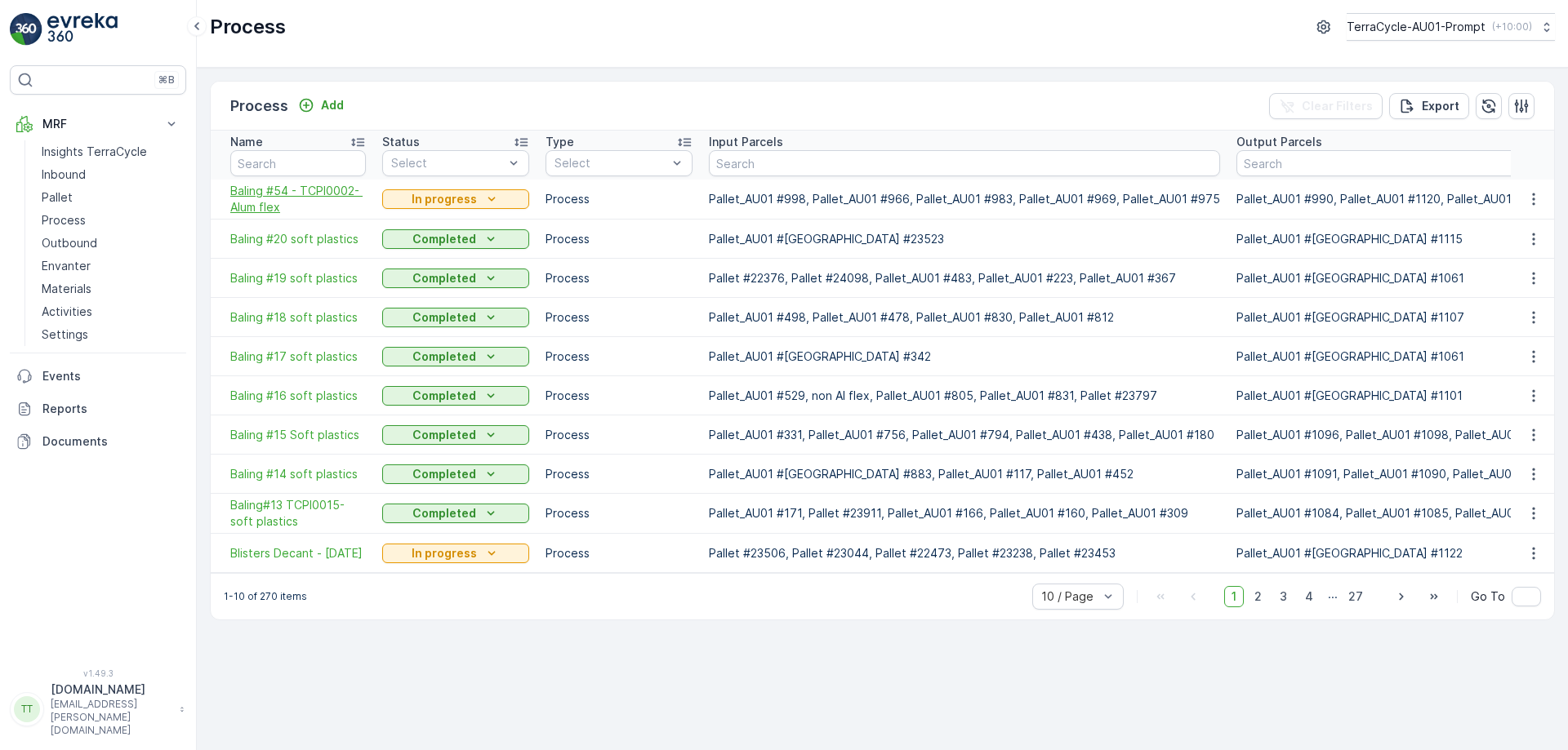
click at [253, 200] on span "Baling #54 - TCPI0002- Alum flex" at bounding box center [297, 200] width 136 height 33
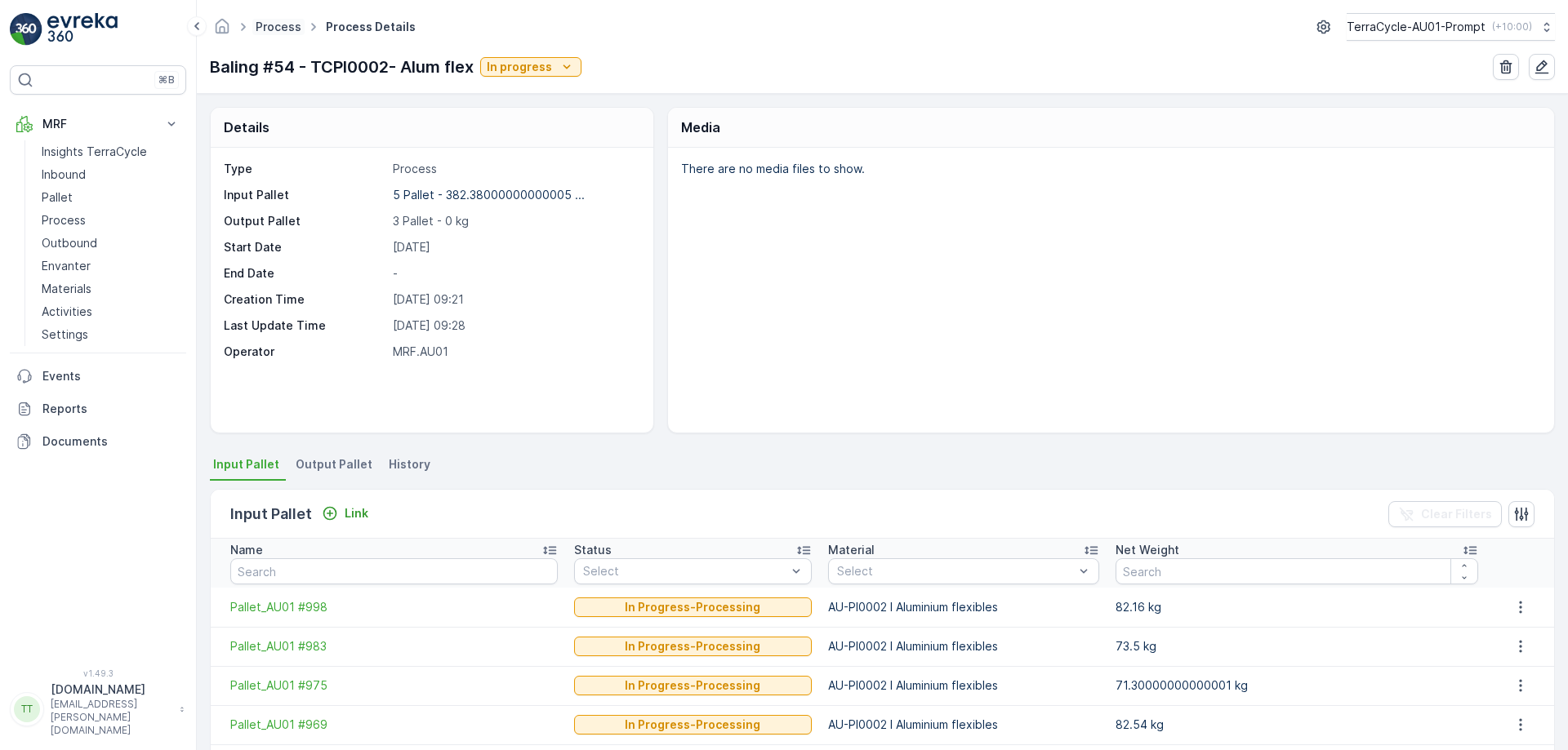
click at [288, 31] on link "Process" at bounding box center [278, 27] width 46 height 14
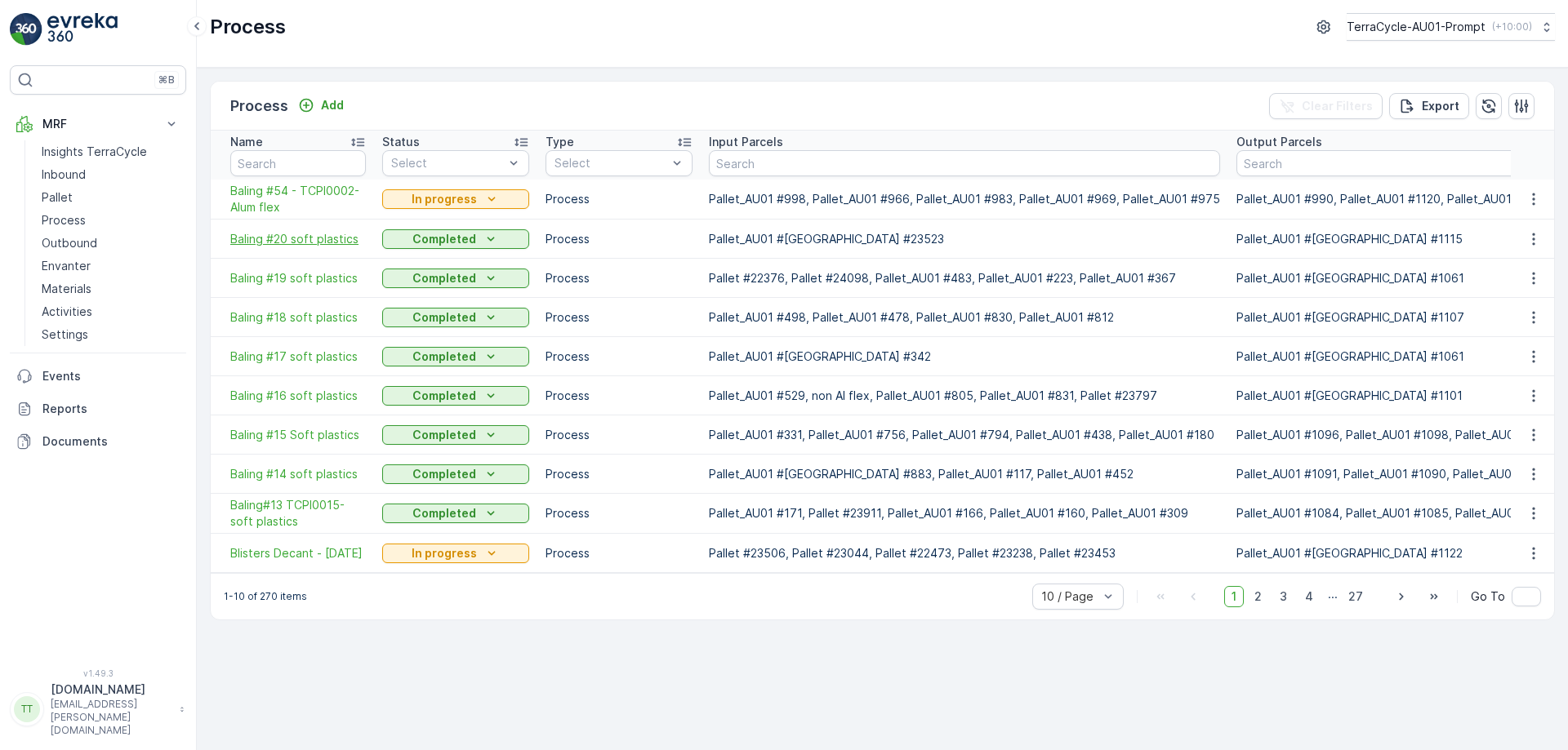
click at [271, 238] on span "Baling #20 soft plastics" at bounding box center [297, 238] width 136 height 16
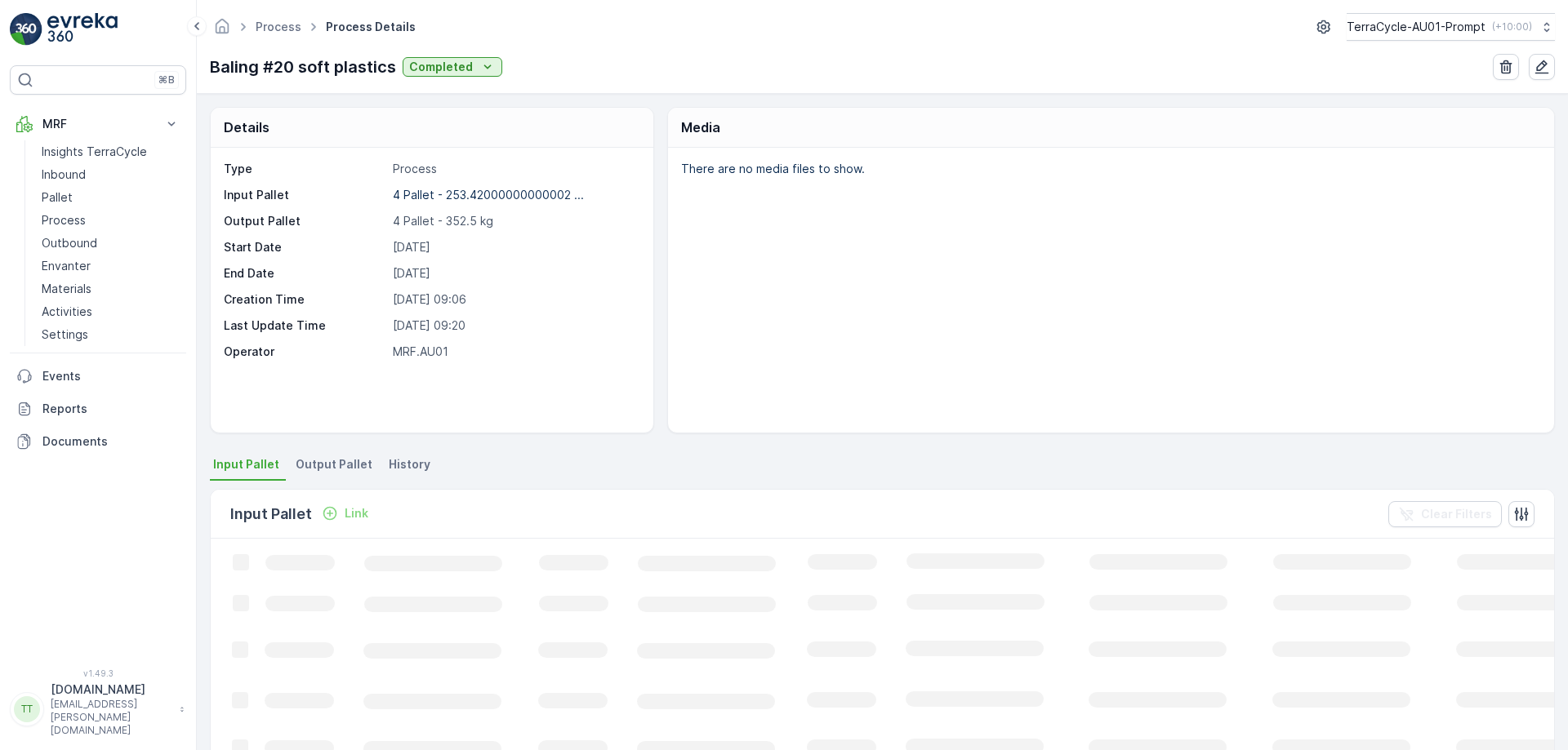
click at [328, 465] on span "Output Pallet" at bounding box center [334, 464] width 77 height 16
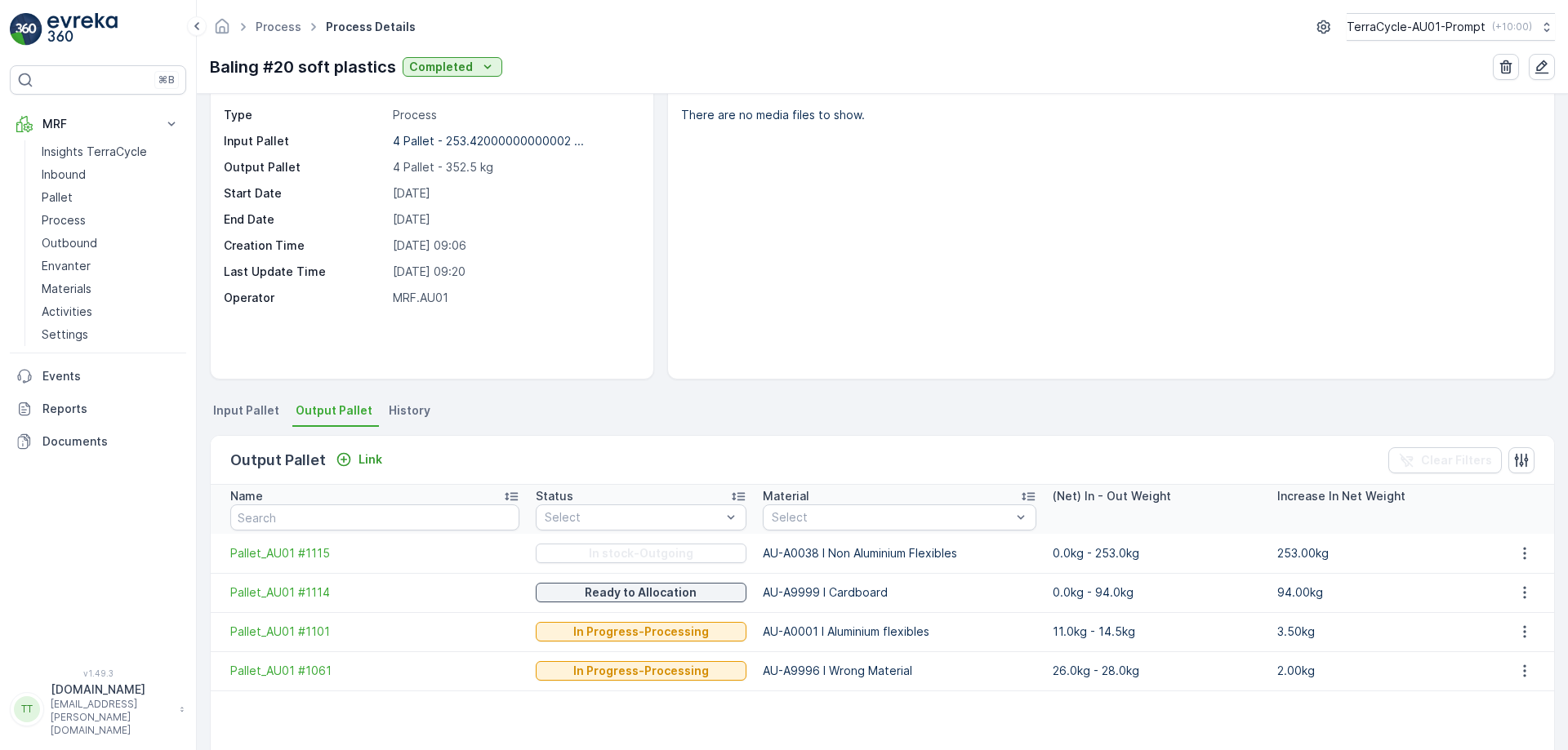
scroll to position [163, 0]
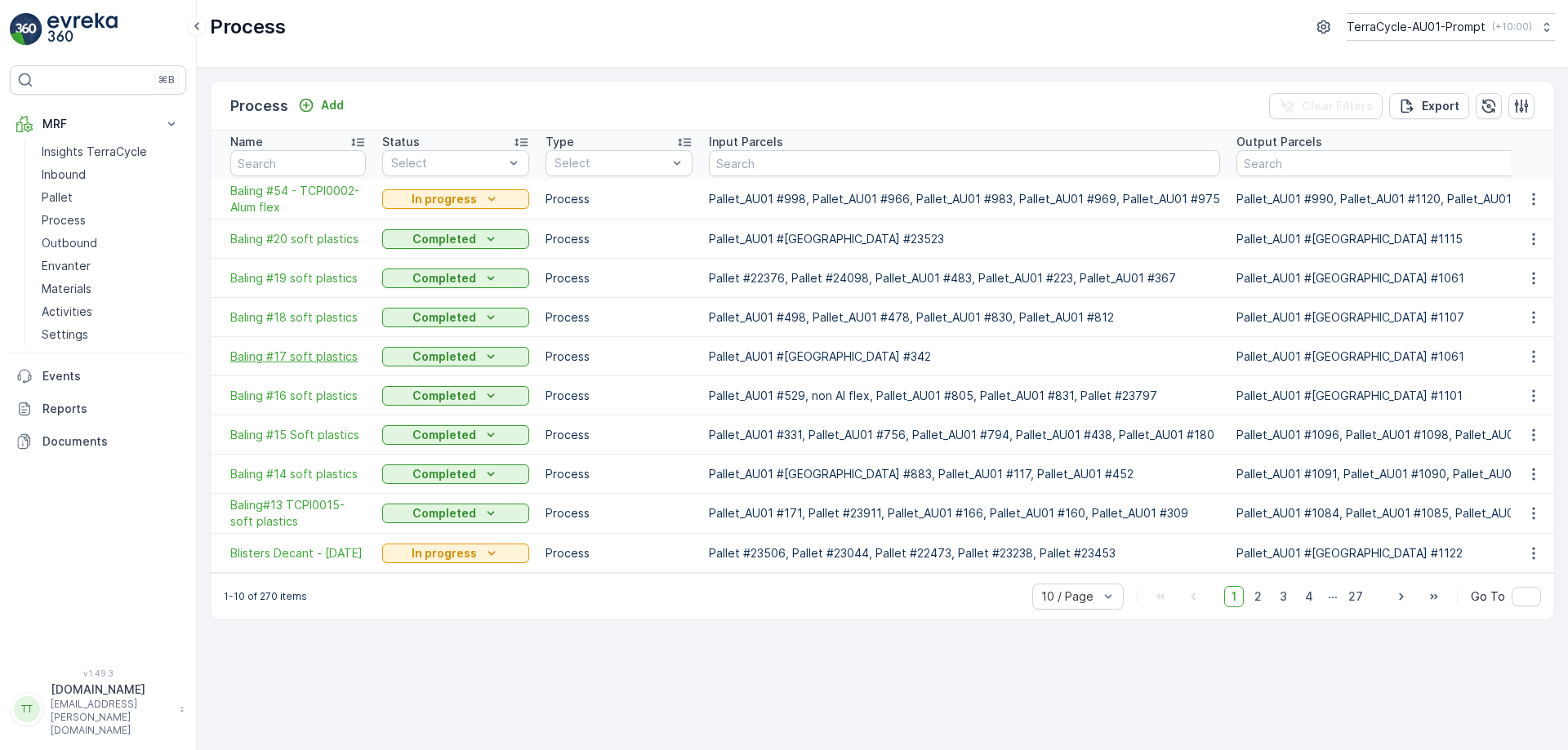
click at [296, 358] on span "Baling #17 soft plastics" at bounding box center [297, 356] width 136 height 16
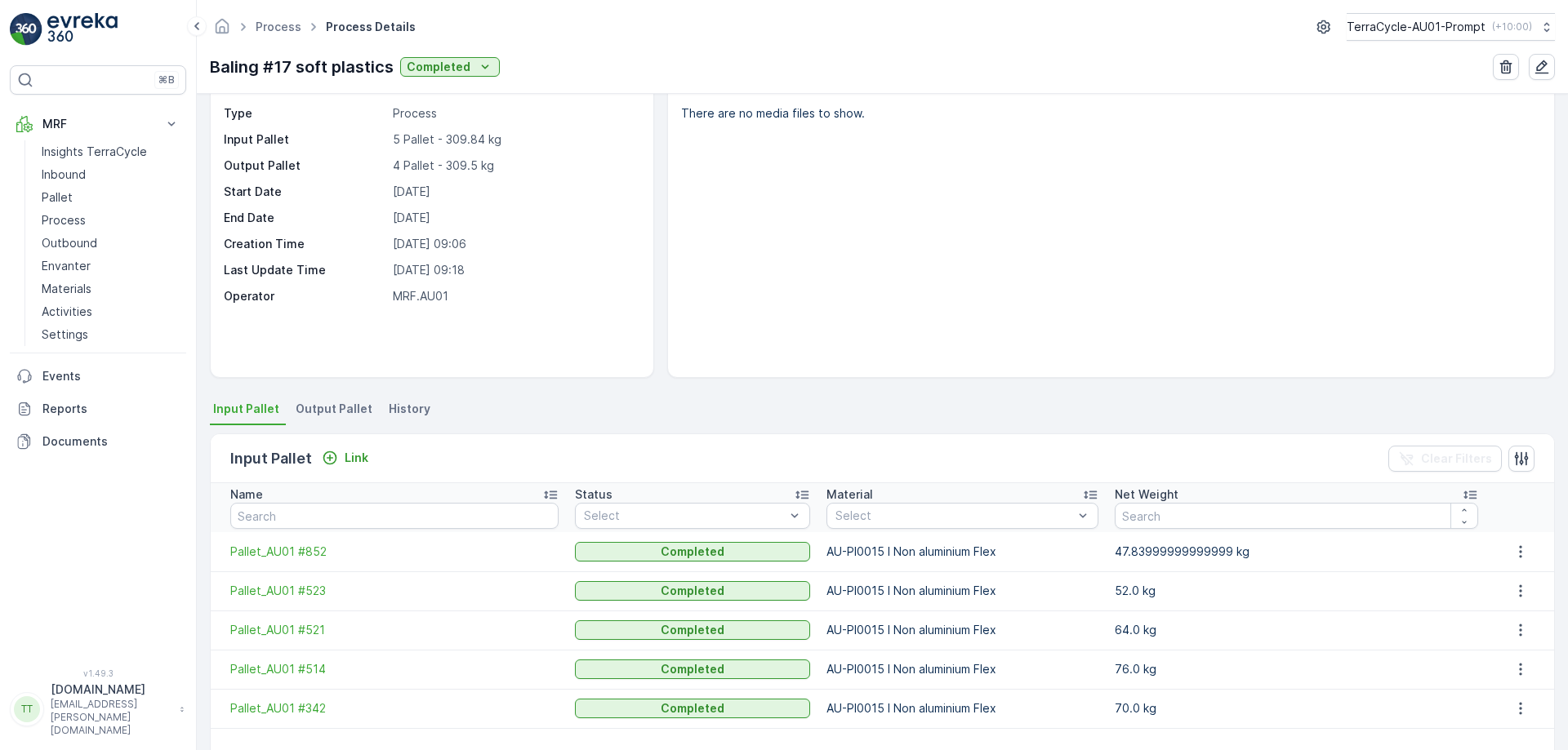
scroll to position [81, 0]
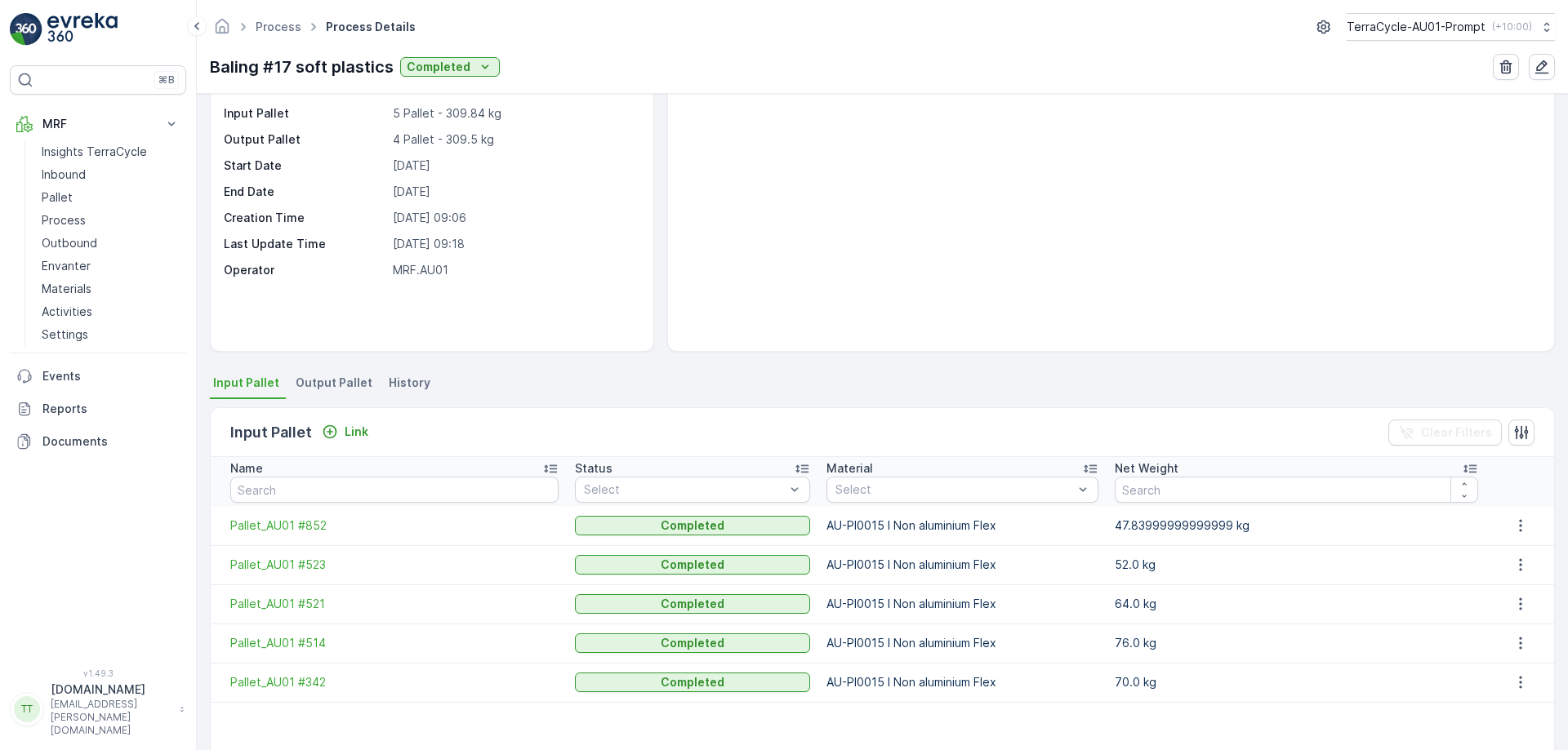
click at [305, 377] on span "Output Pallet" at bounding box center [334, 383] width 77 height 16
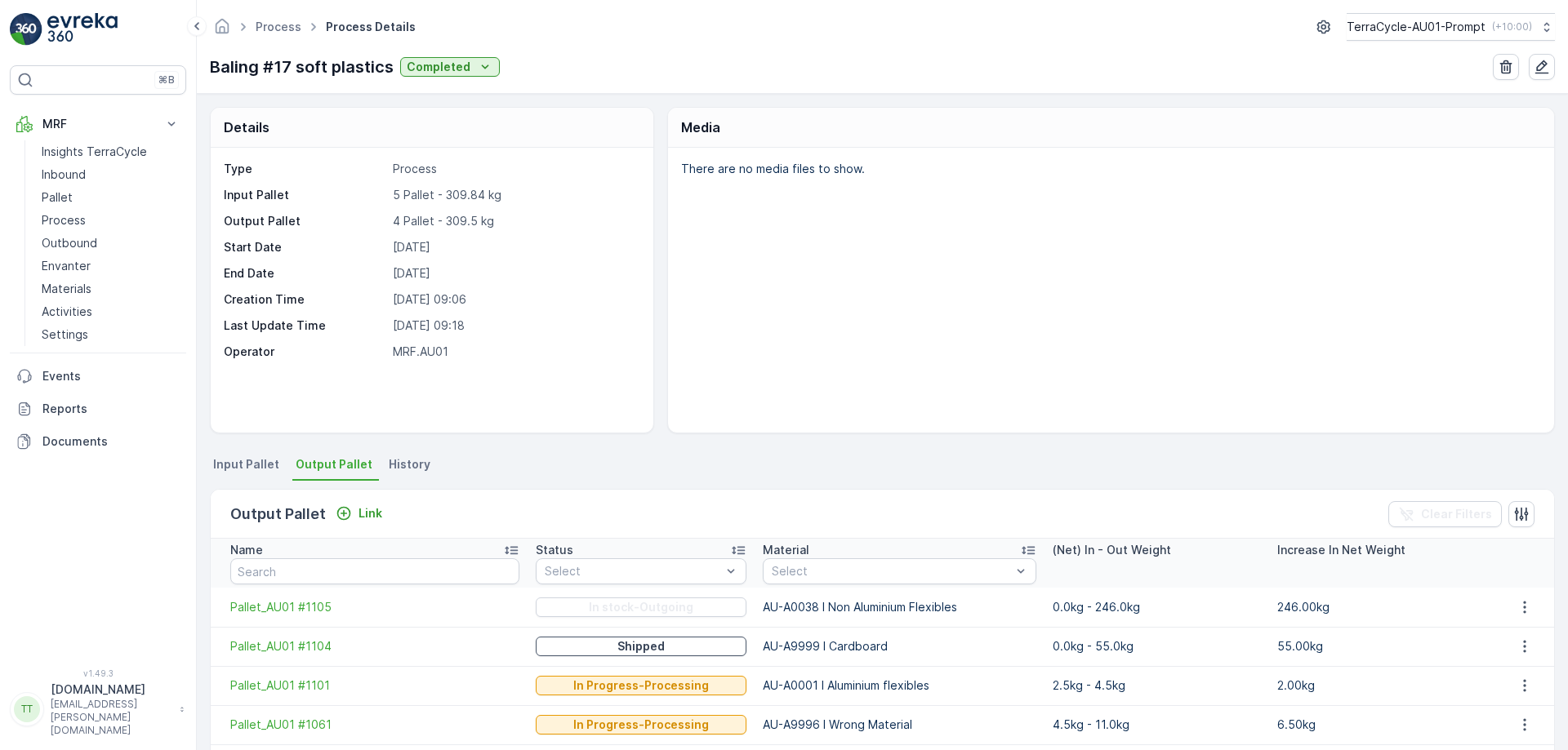
click at [280, 16] on ul "Process" at bounding box center [287, 27] width 70 height 23
click at [282, 22] on link "Process" at bounding box center [278, 27] width 46 height 14
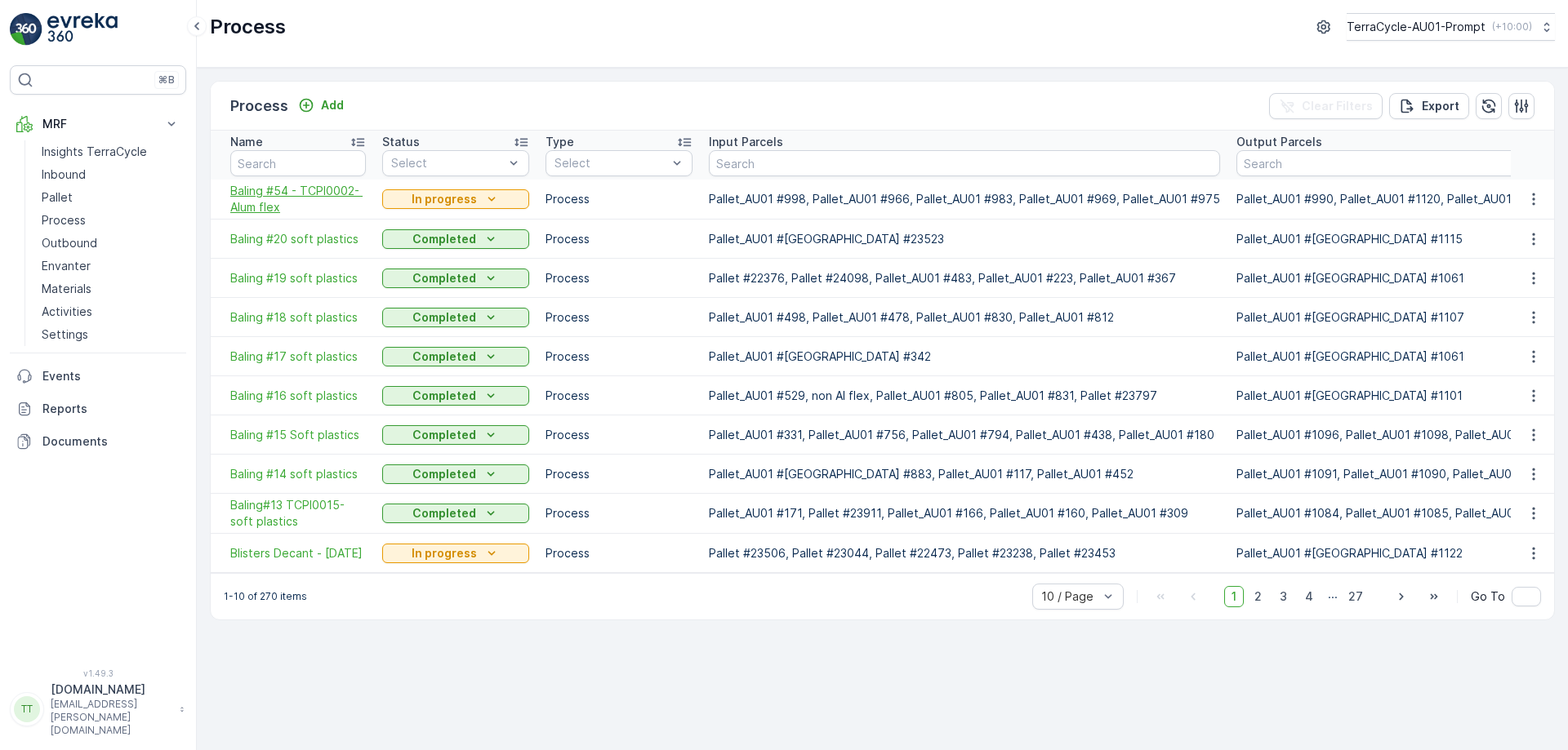
click at [288, 191] on span "Baling #54 - TCPI0002- Alum flex" at bounding box center [297, 200] width 136 height 33
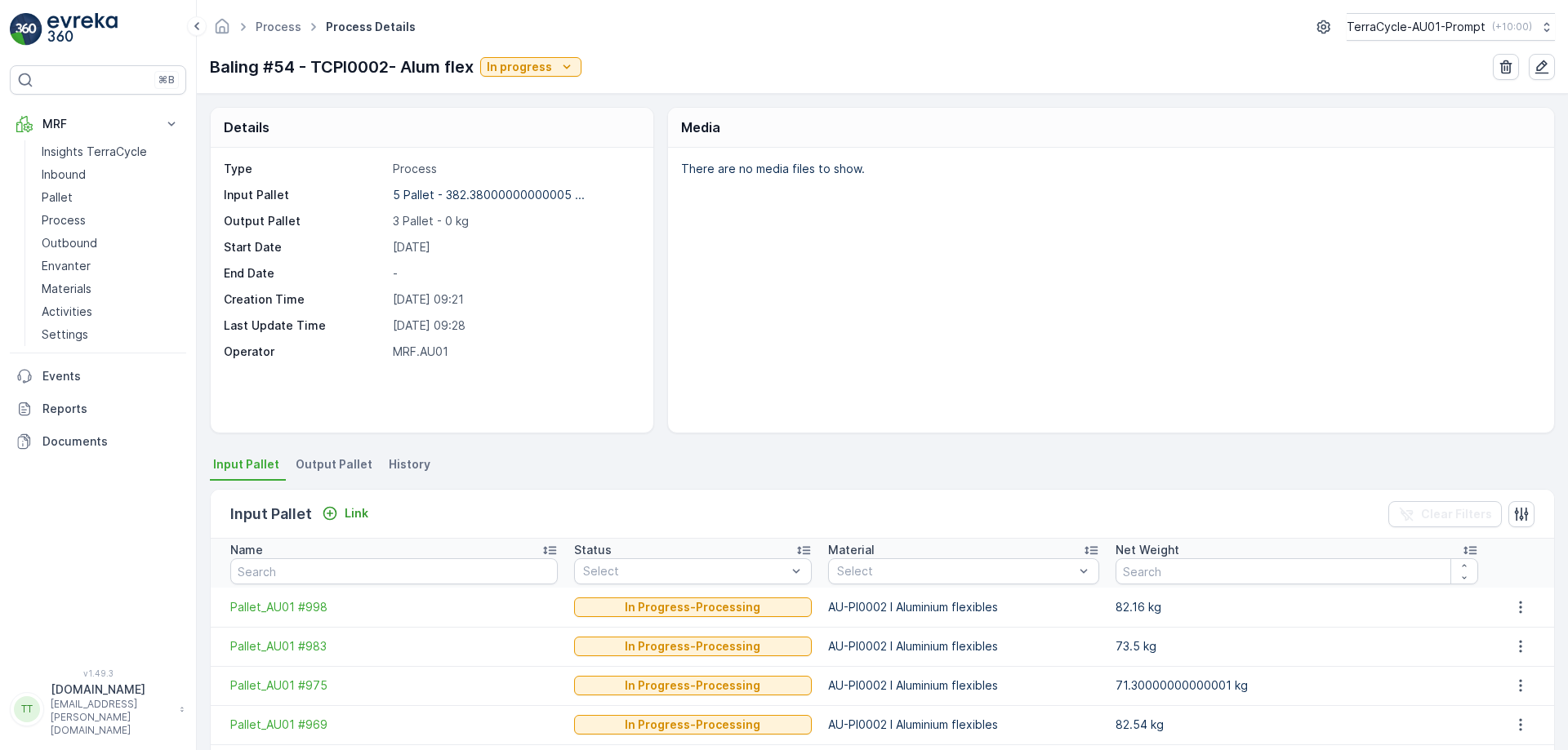
click at [318, 474] on li "Output Pallet" at bounding box center [335, 467] width 86 height 28
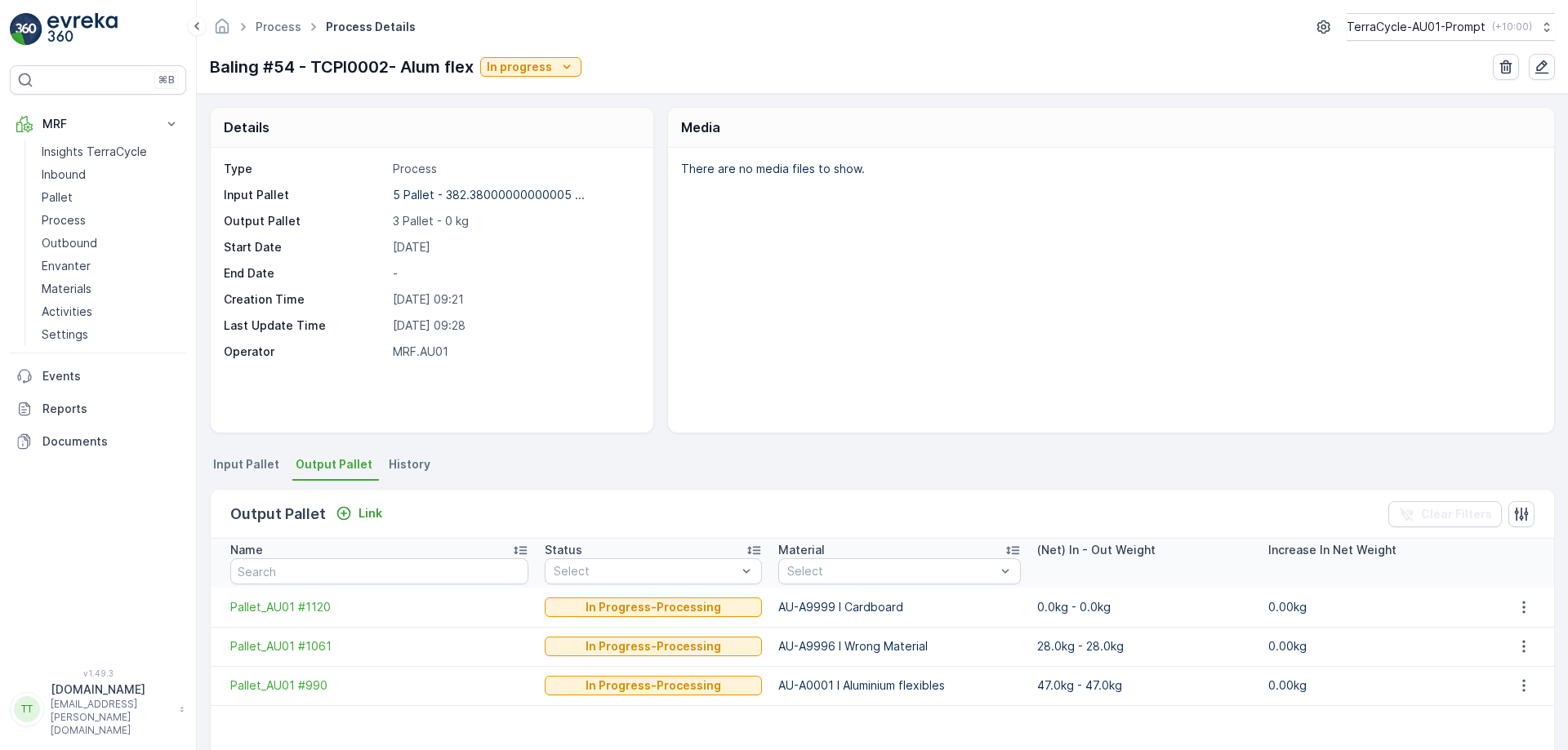
click at [412, 429] on div "Type Process Input Pallet 5 Pallet - 382.38000000000005 ... Output Pallet 3 Pal…" at bounding box center [432, 290] width 443 height 285
click at [61, 222] on p "Process" at bounding box center [63, 220] width 44 height 16
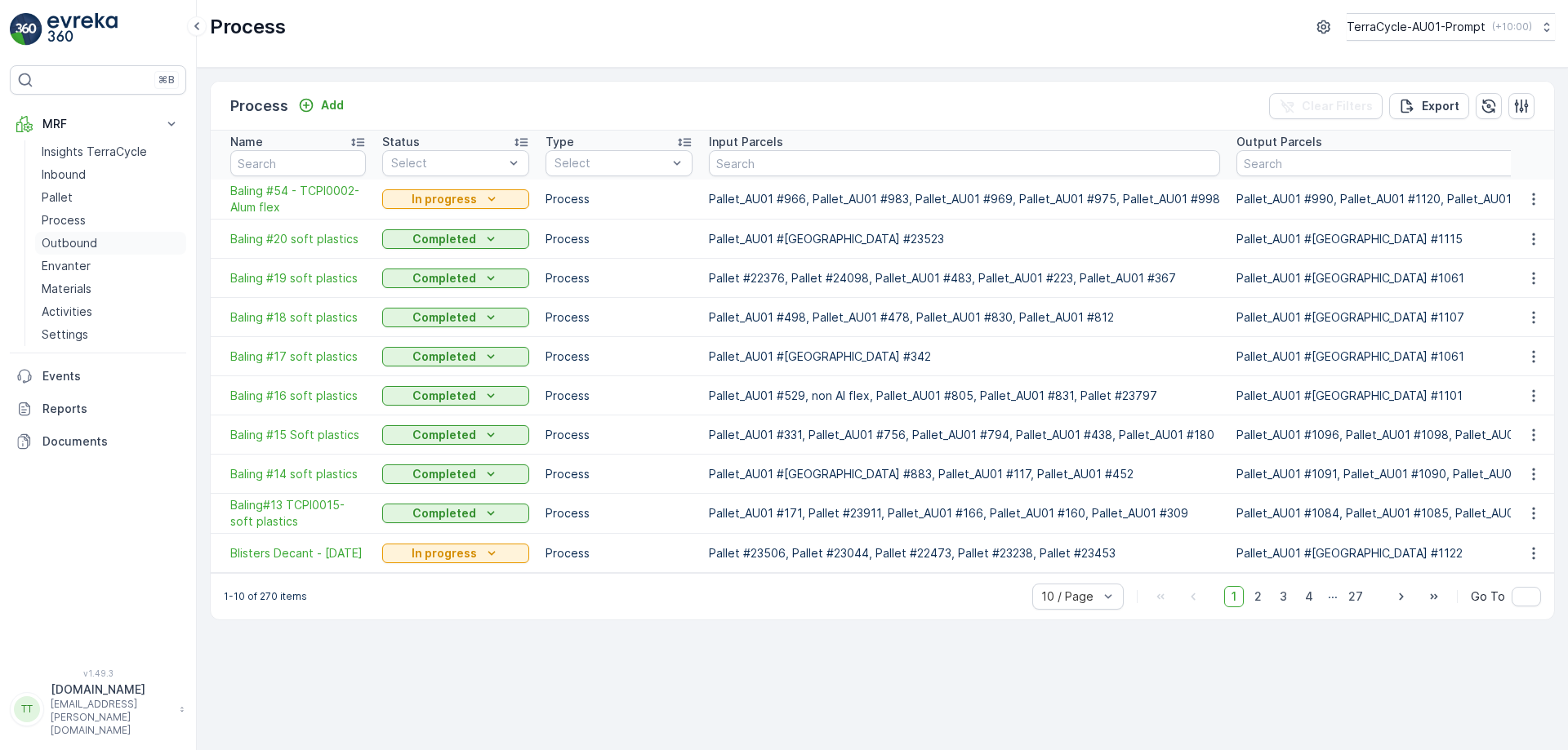
click at [80, 251] on p "Outbound" at bounding box center [69, 243] width 55 height 16
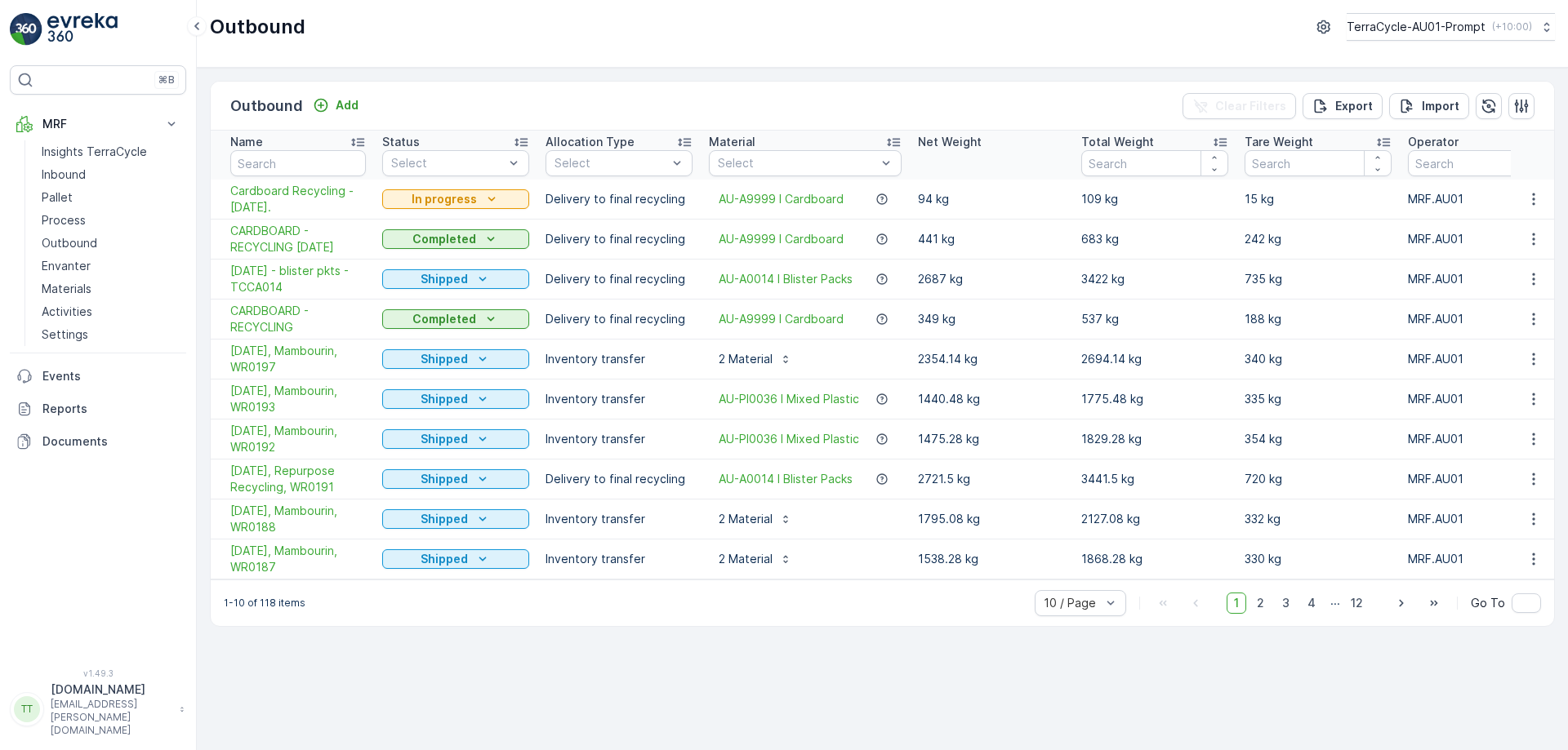
click at [784, 671] on div "Outbound Add Clear Filters Export Import Name Status Select Allocation Type Sel…" at bounding box center [883, 409] width 1371 height 683
click at [276, 194] on span "Cardboard Recycling - [DATE]." at bounding box center [297, 200] width 136 height 33
